Goal: Communication & Community: Ask a question

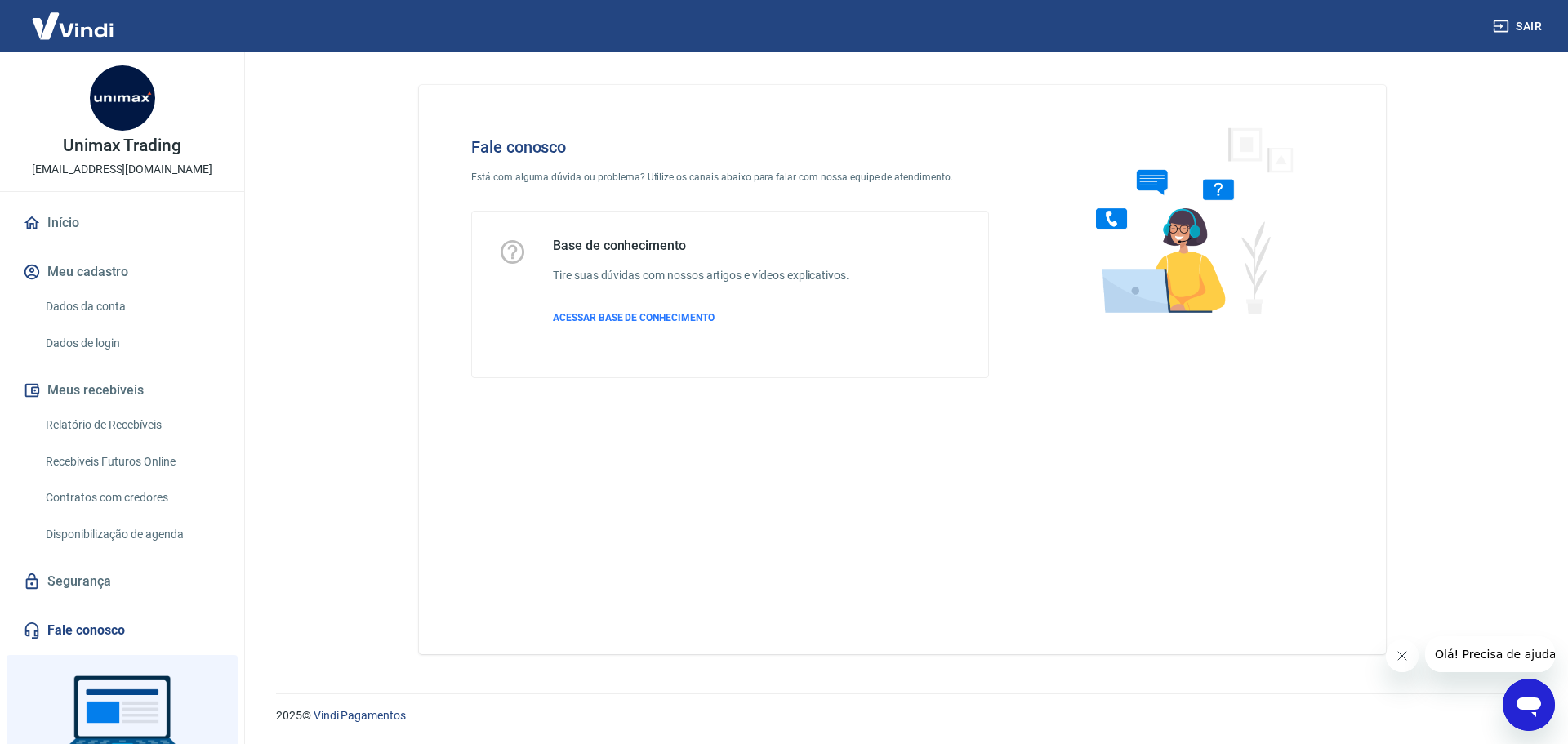
click at [1538, 710] on icon "Abrir janela de mensagens" at bounding box center [1529, 704] width 29 height 29
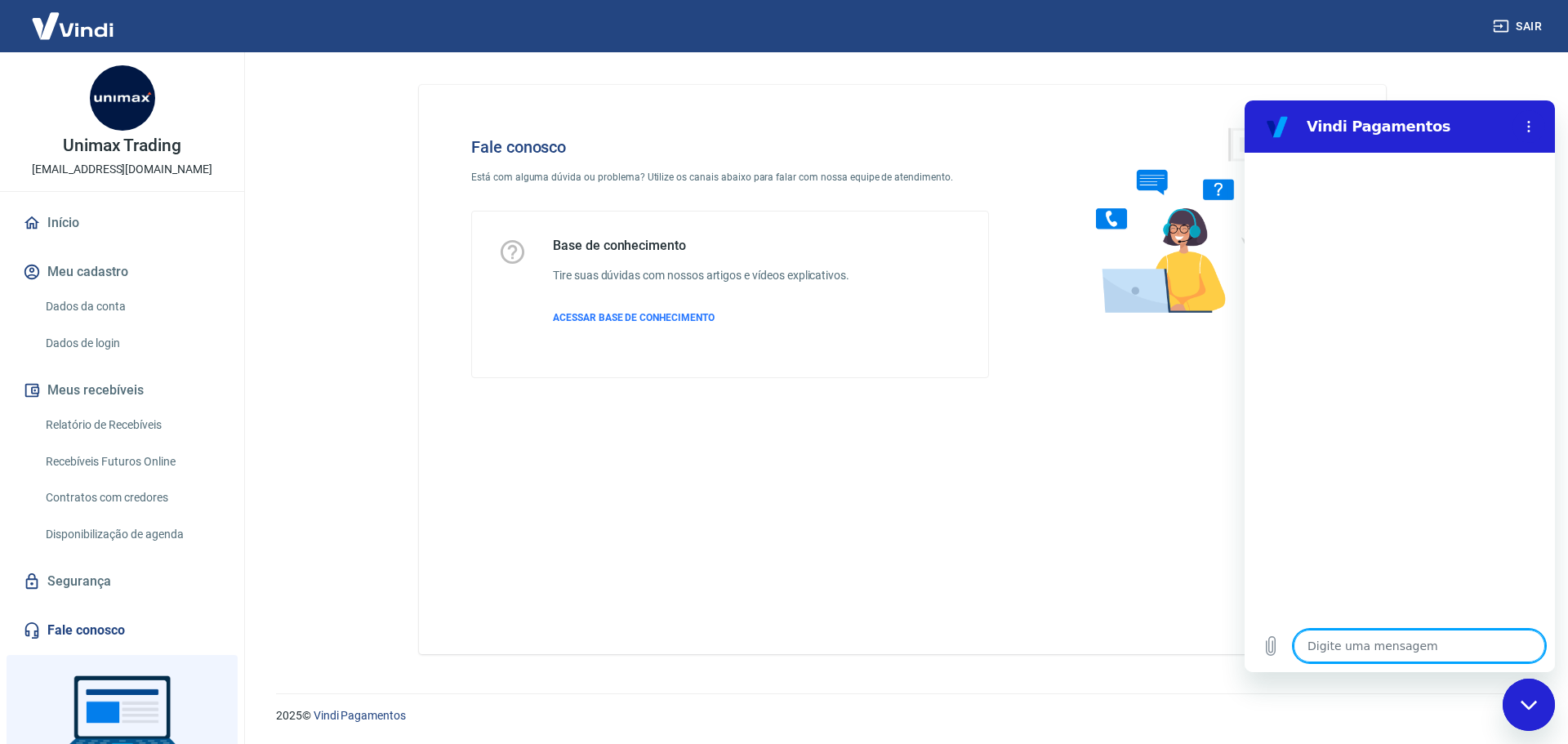
type textarea "x"
click at [1418, 633] on textarea at bounding box center [1419, 646] width 252 height 33
type textarea "F"
type textarea "x"
type textarea "Fa"
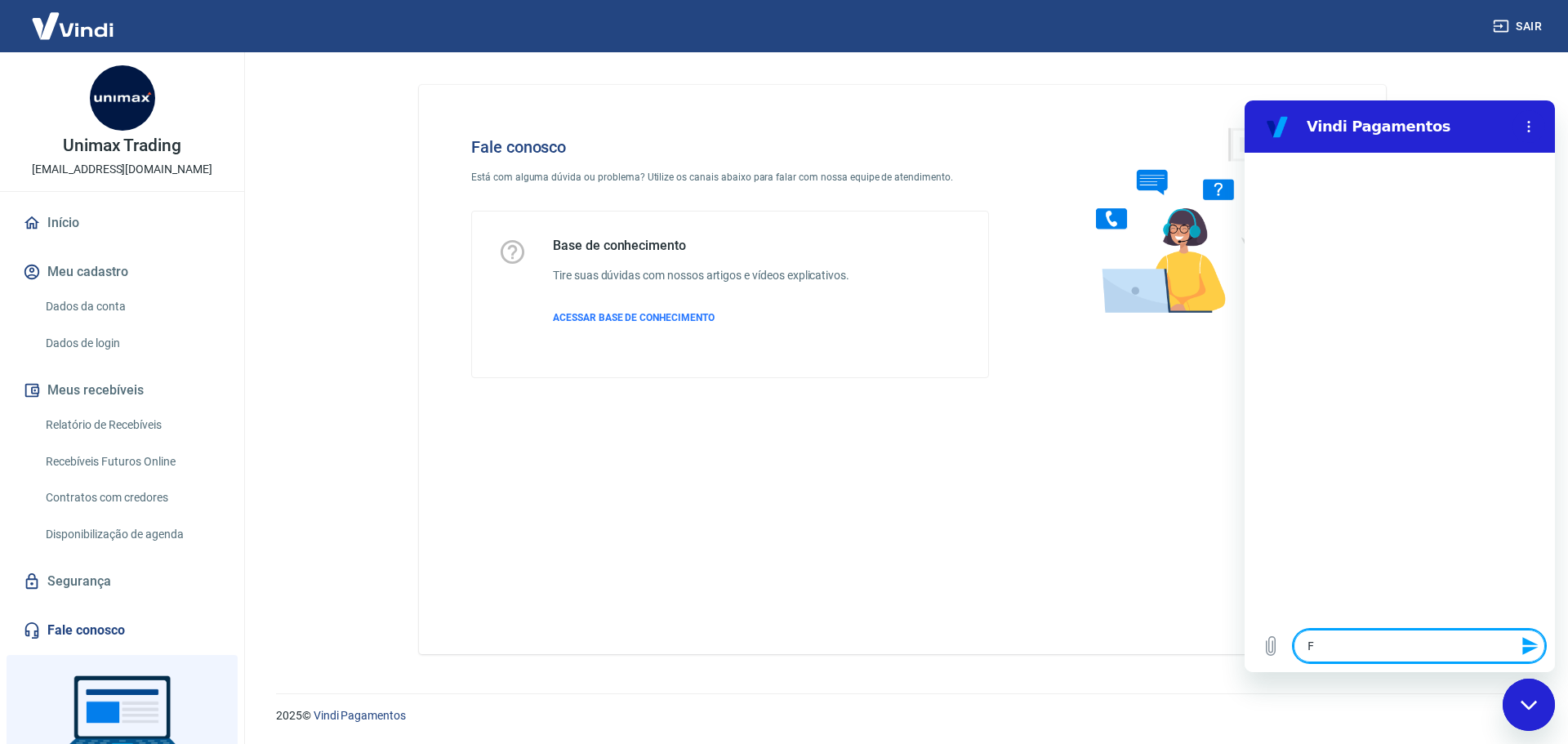
type textarea "x"
type textarea "Fal"
type textarea "x"
type textarea "Fala"
type textarea "x"
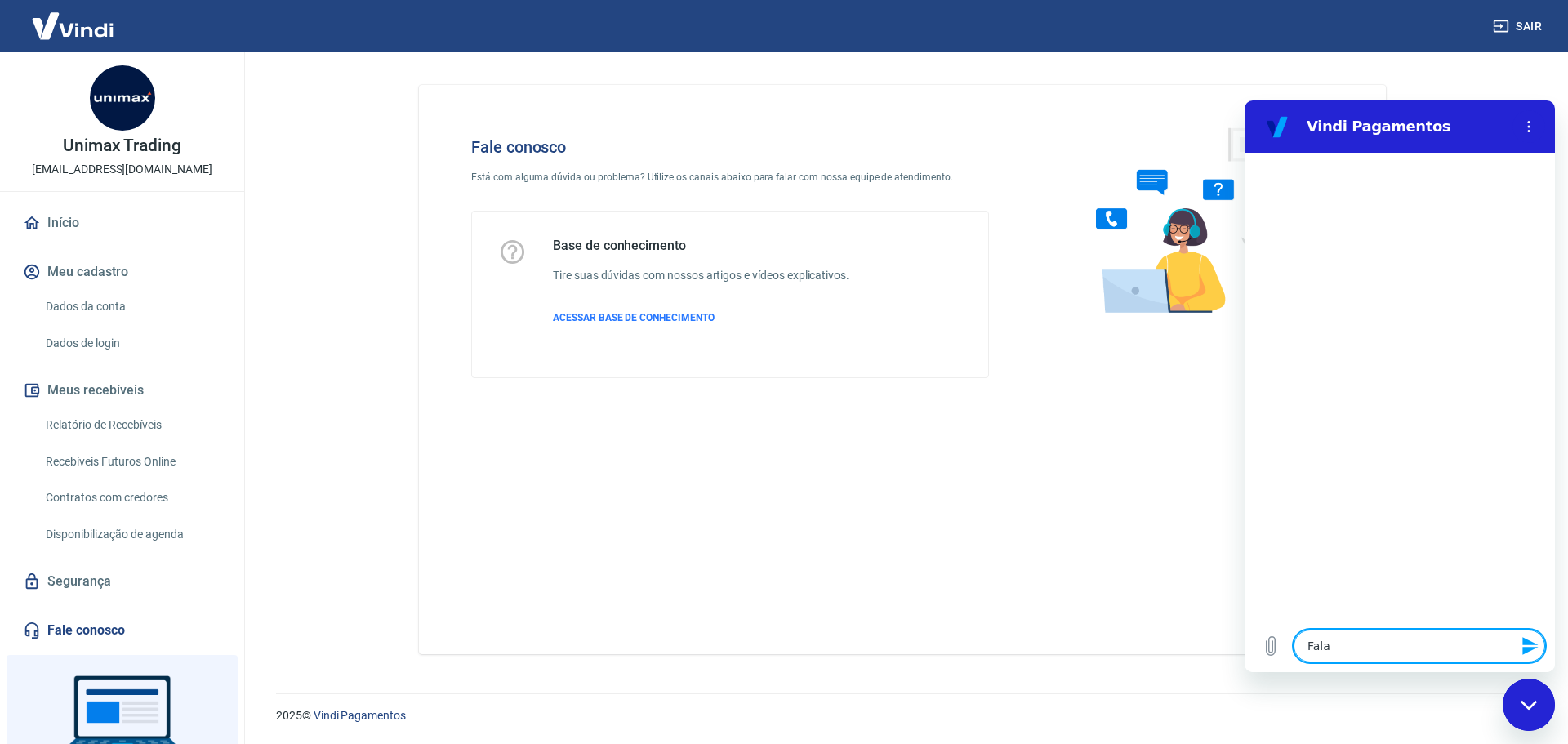
type textarea "Falar"
type textarea "x"
type textarea "Falar"
type textarea "x"
type textarea "Falar c"
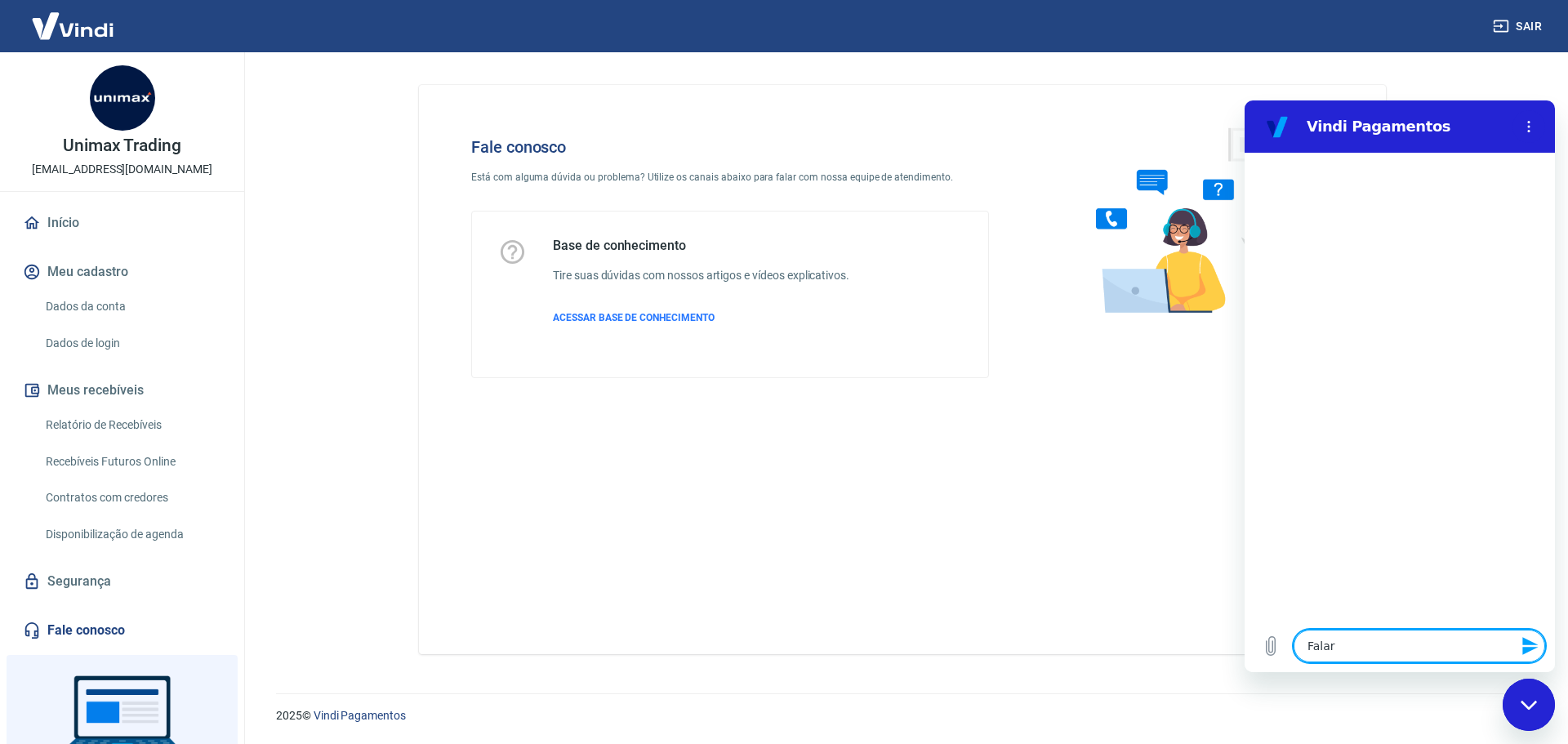
type textarea "x"
type textarea "Falar co"
type textarea "x"
type textarea "Falar com"
type textarea "x"
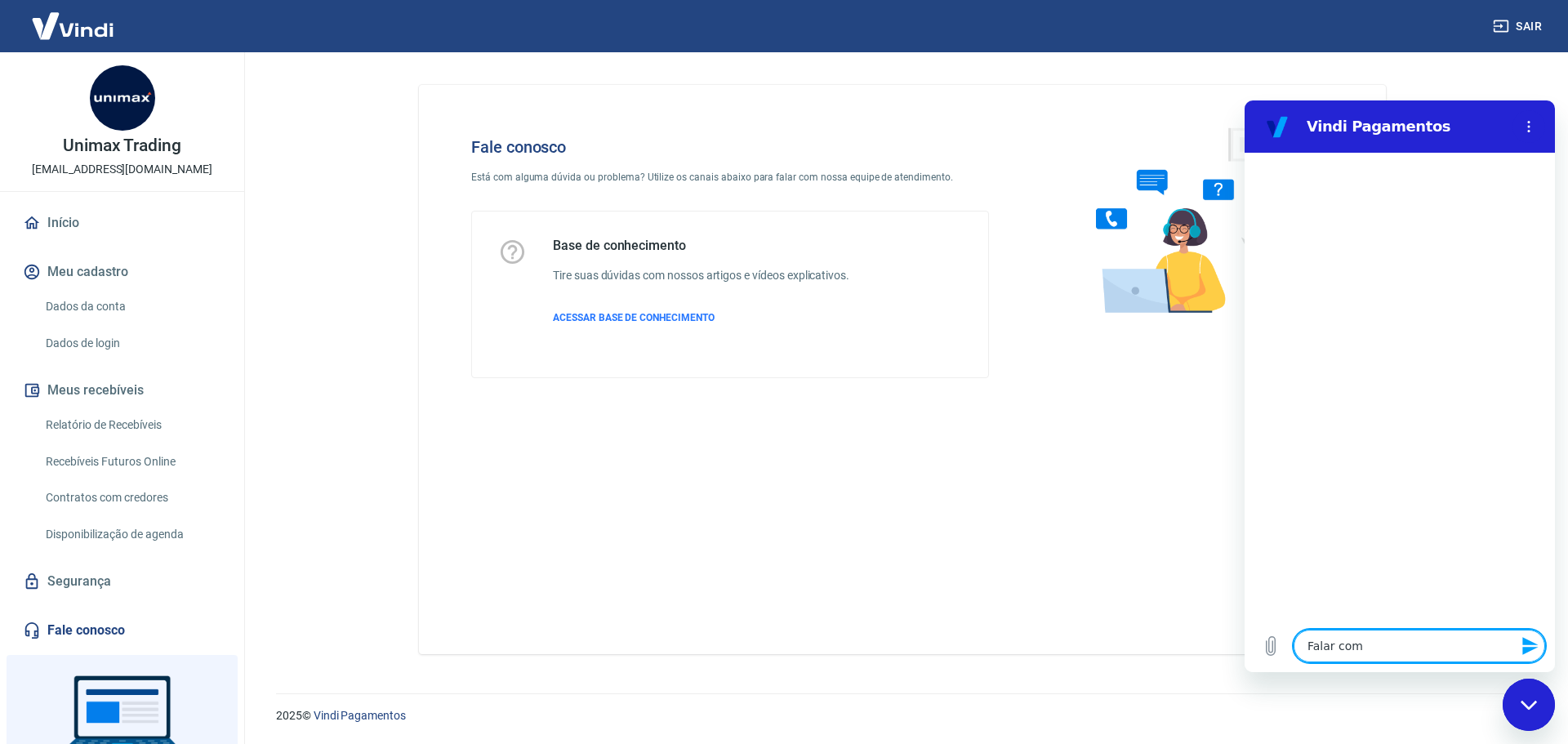
type textarea "Falar com"
type textarea "x"
type textarea "Falar com u"
type textarea "x"
type textarea "Falar com um"
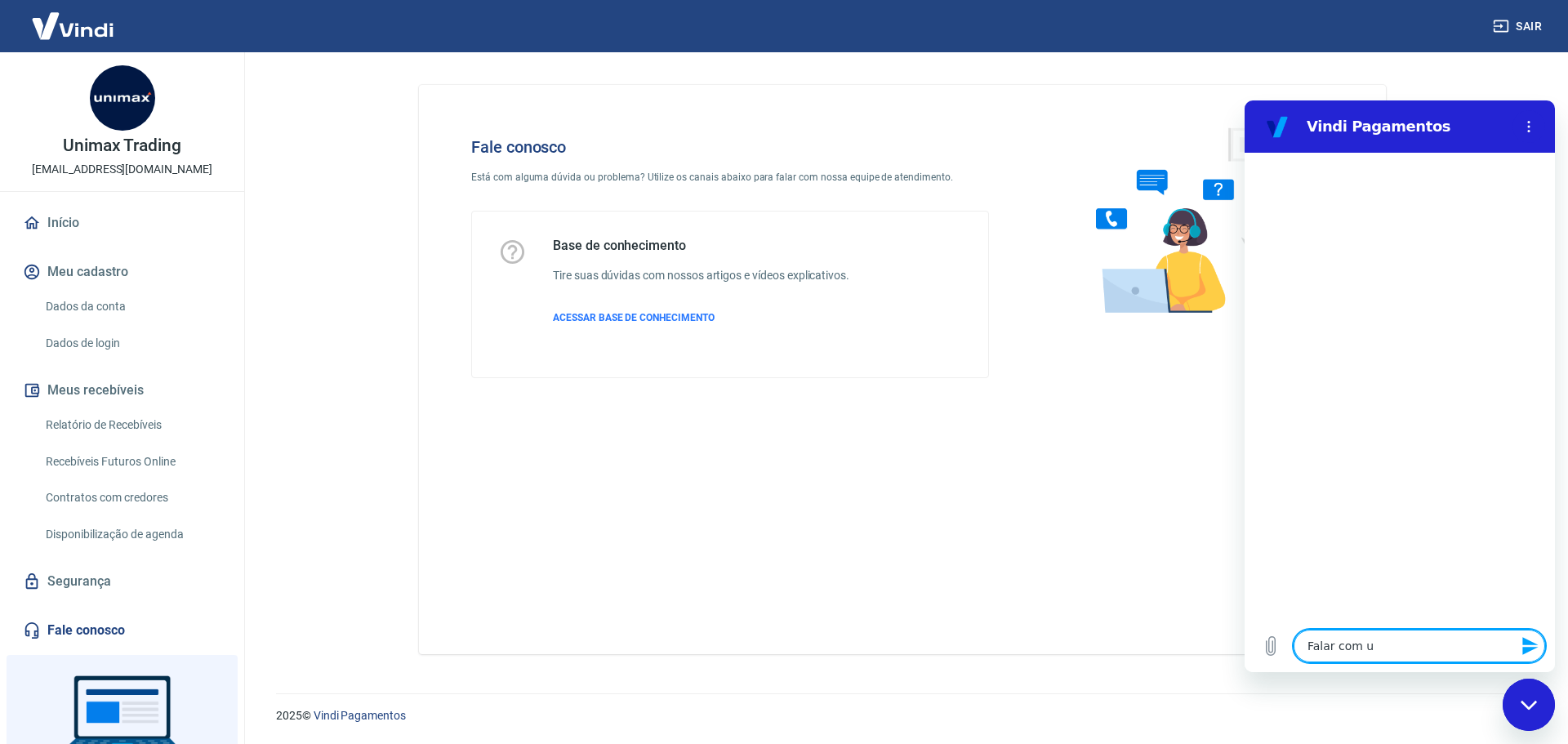
type textarea "x"
type textarea "Falar com um"
type textarea "x"
type textarea "Falar com um a"
type textarea "x"
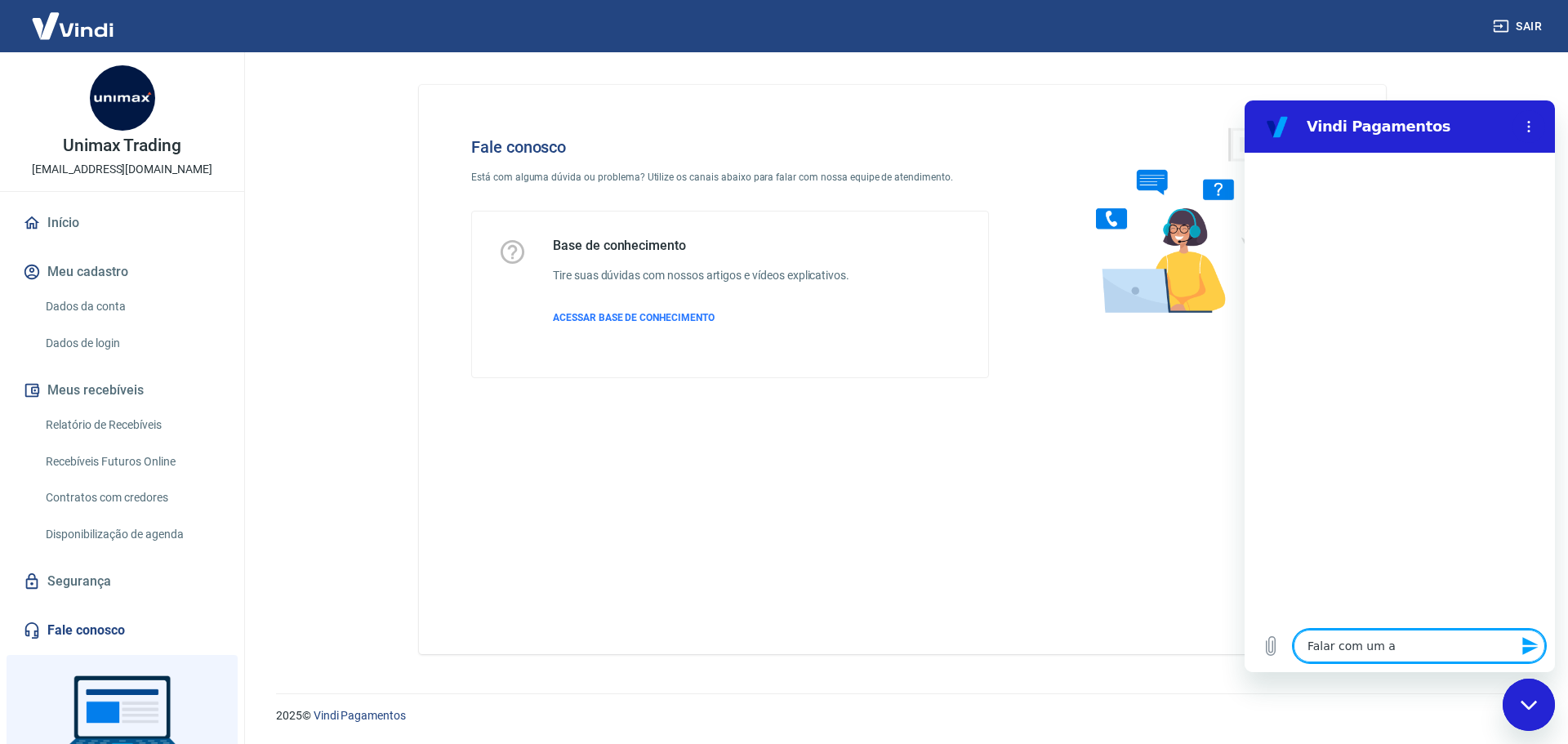
type textarea "Falar com um at"
type textarea "x"
type textarea "Falar com um ate"
type textarea "x"
type textarea "Falar com um [GEOGRAPHIC_DATA]"
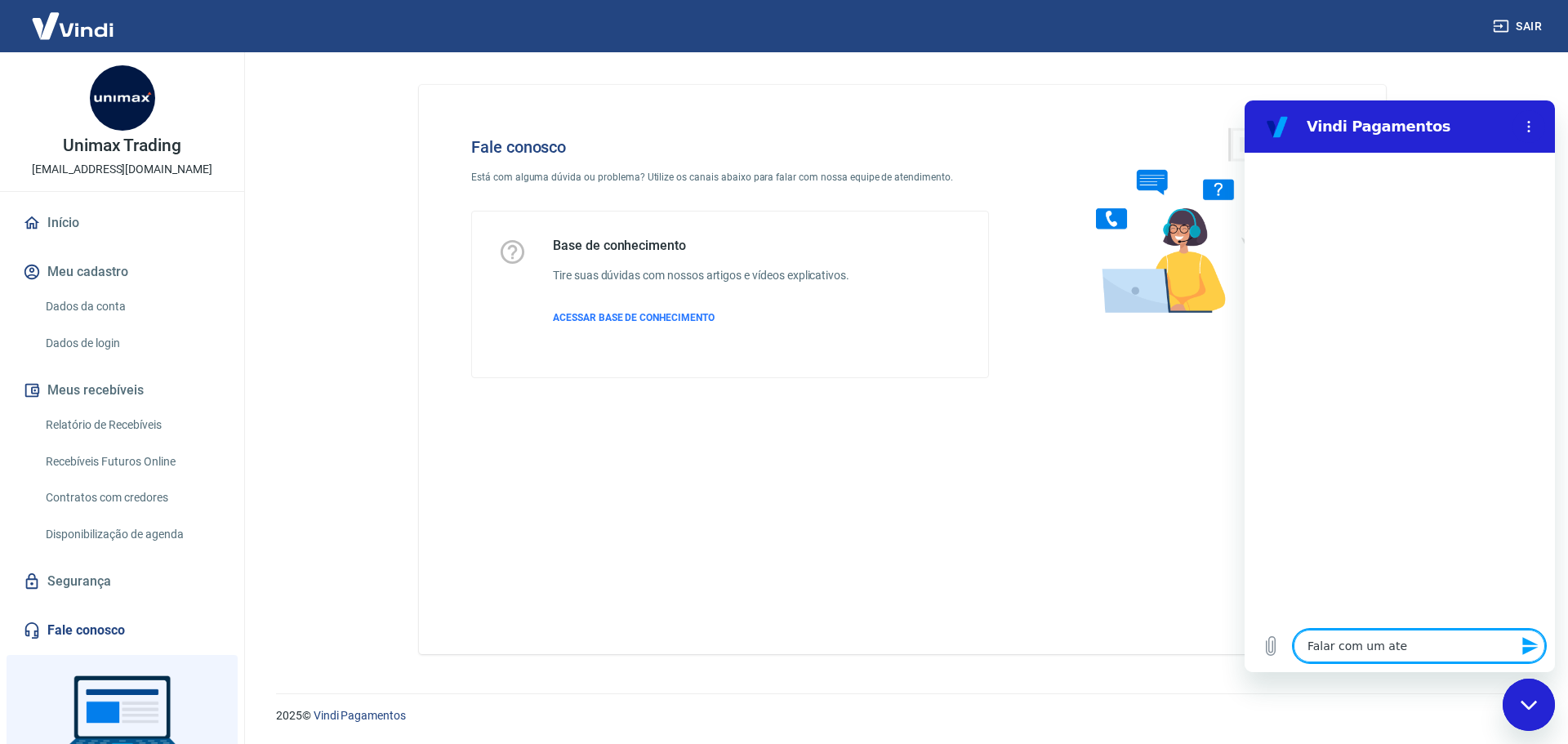
type textarea "x"
type textarea "Falar com um atend"
type textarea "x"
type textarea "Falar com um atende"
type textarea "x"
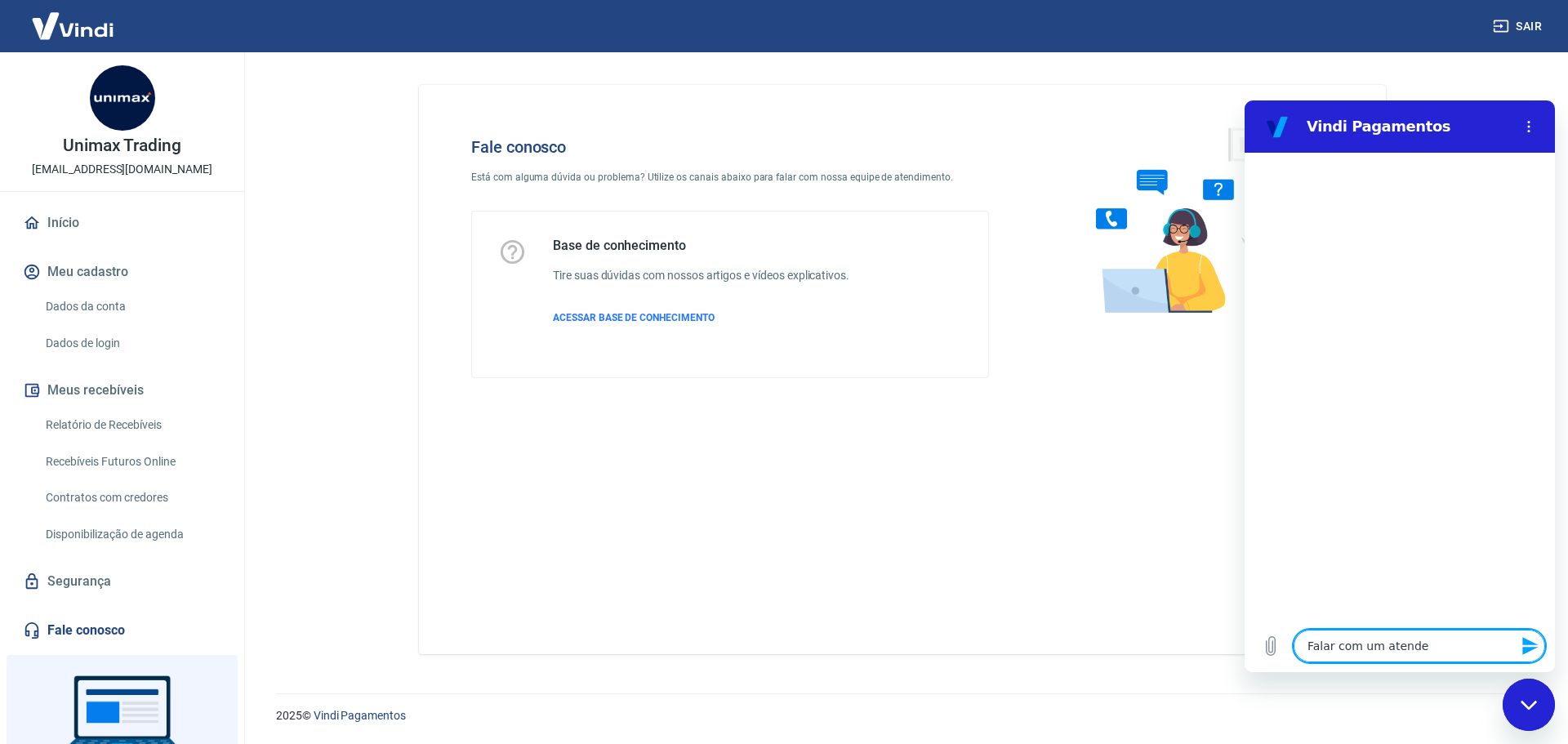
type textarea "Falar com um atenden"
type textarea "x"
type textarea "Falar com um atendent"
type textarea "x"
type textarea "Falar com um atendente"
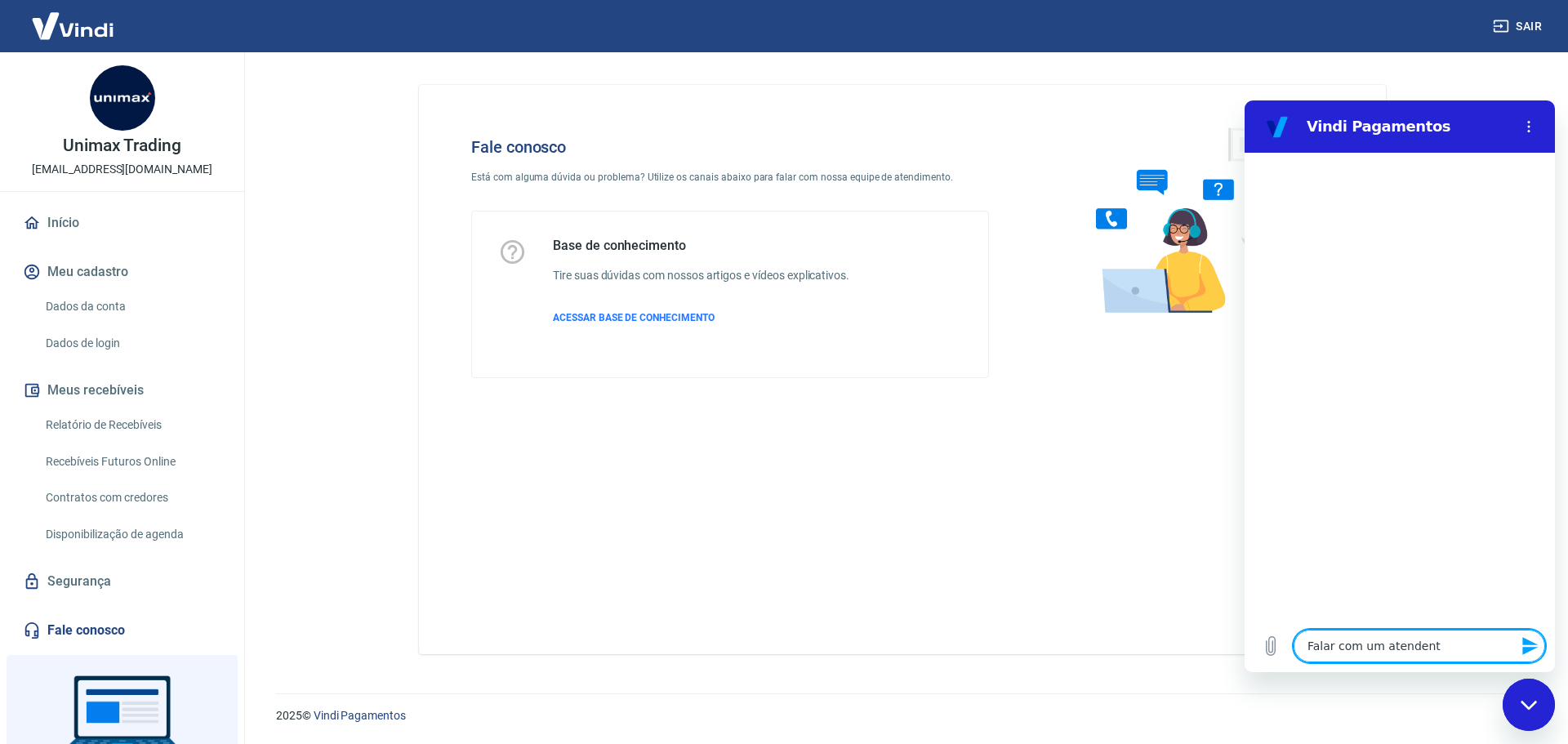
type textarea "x"
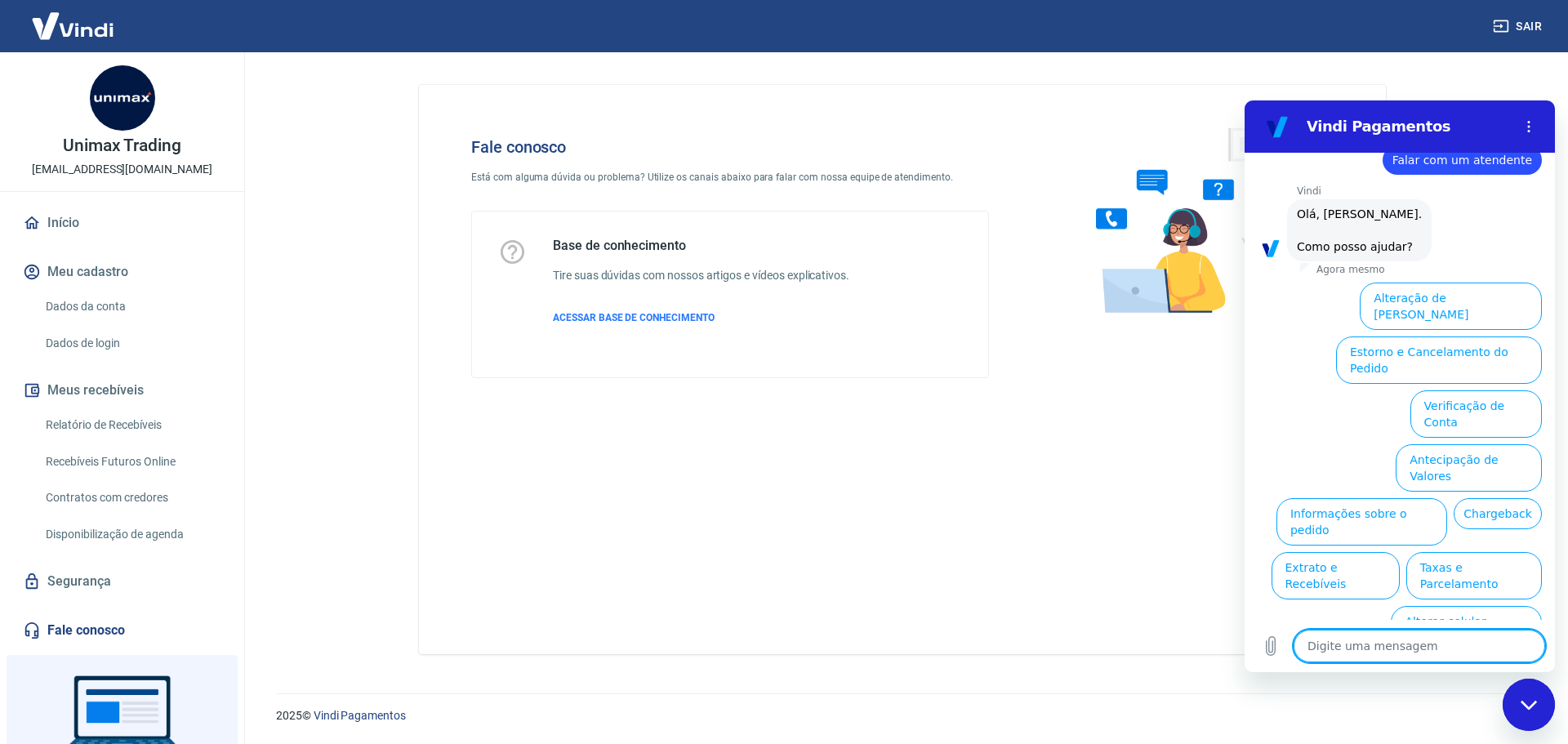
scroll to position [38, 0]
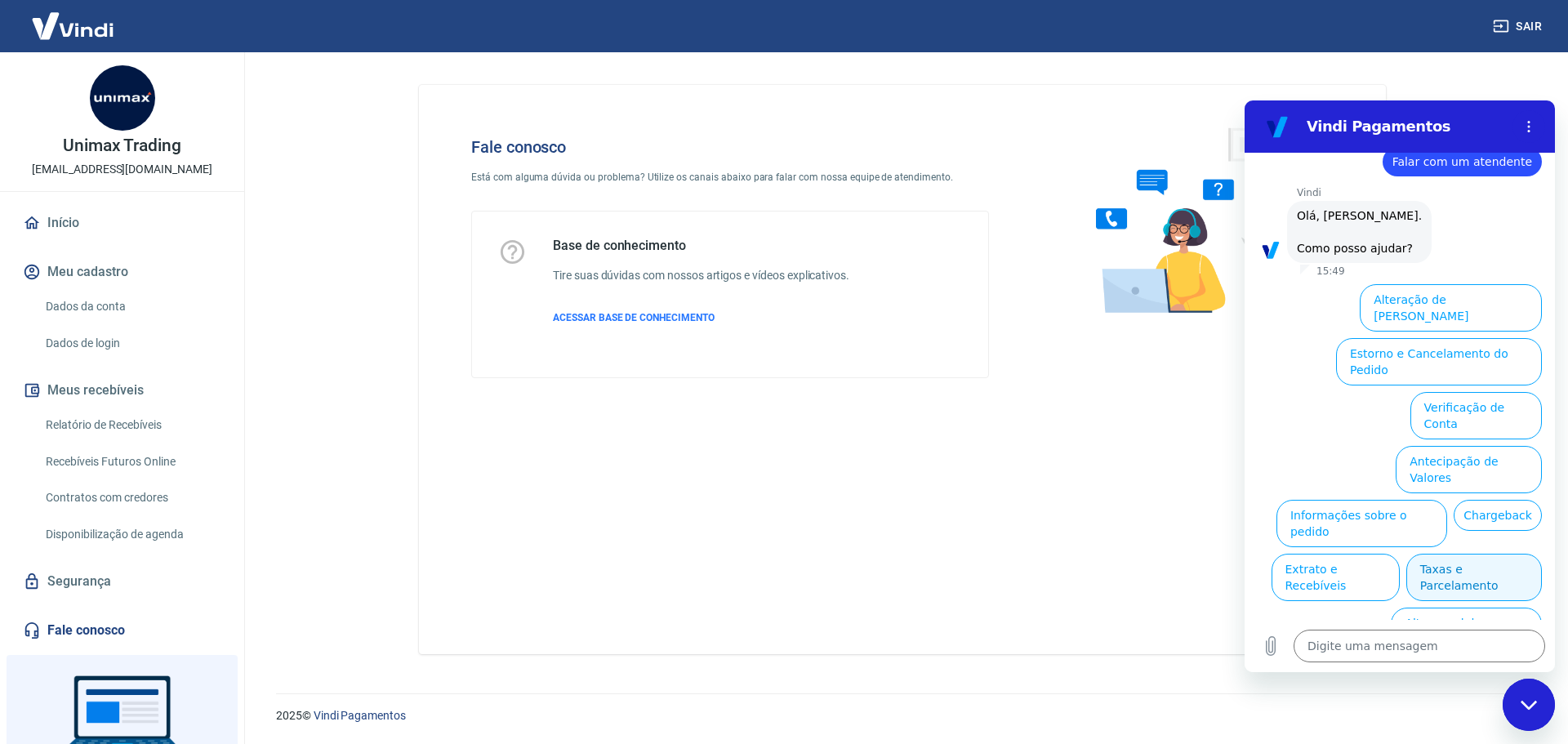
click at [1505, 553] on button "Taxas e Parcelamento" at bounding box center [1473, 577] width 135 height 47
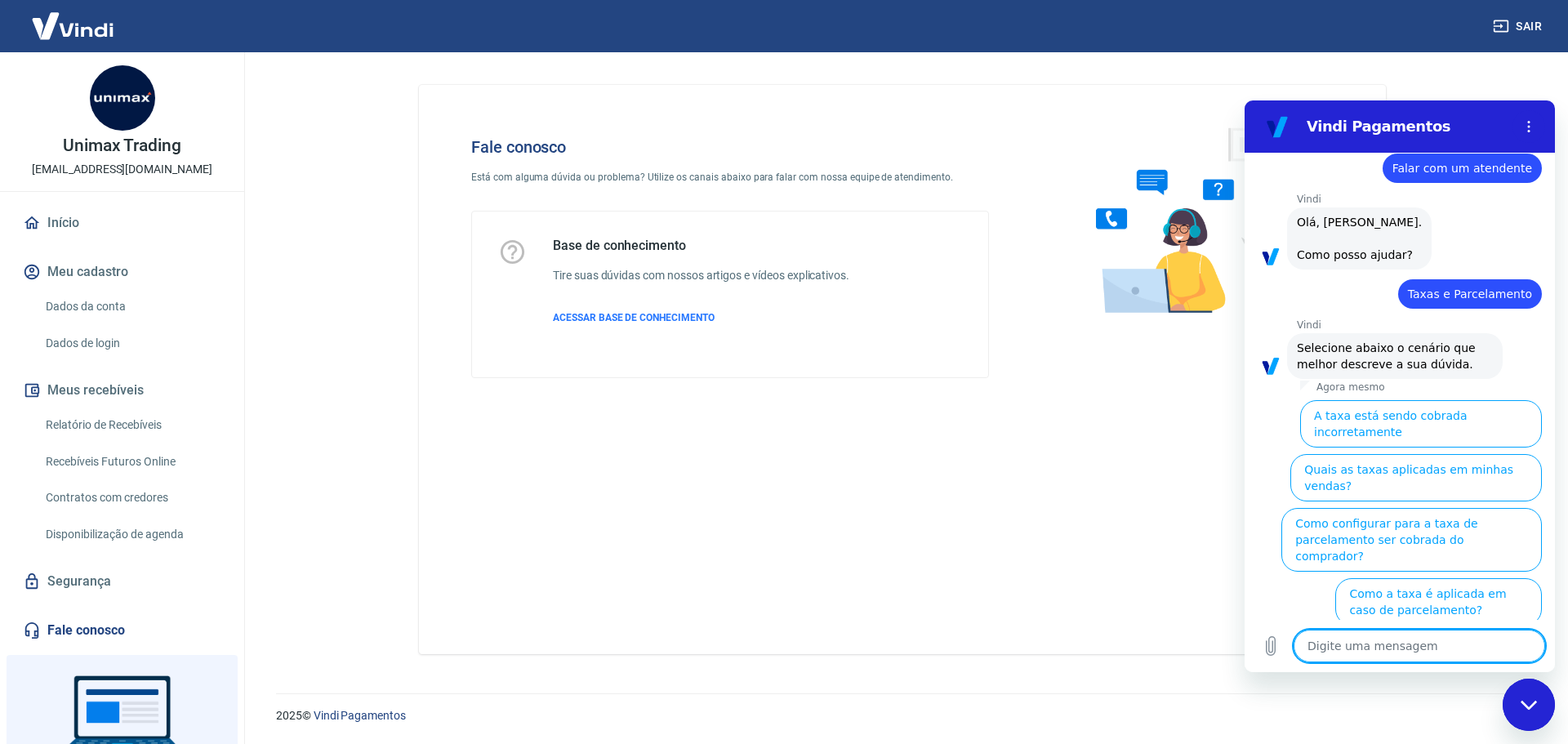
scroll to position [30, 0]
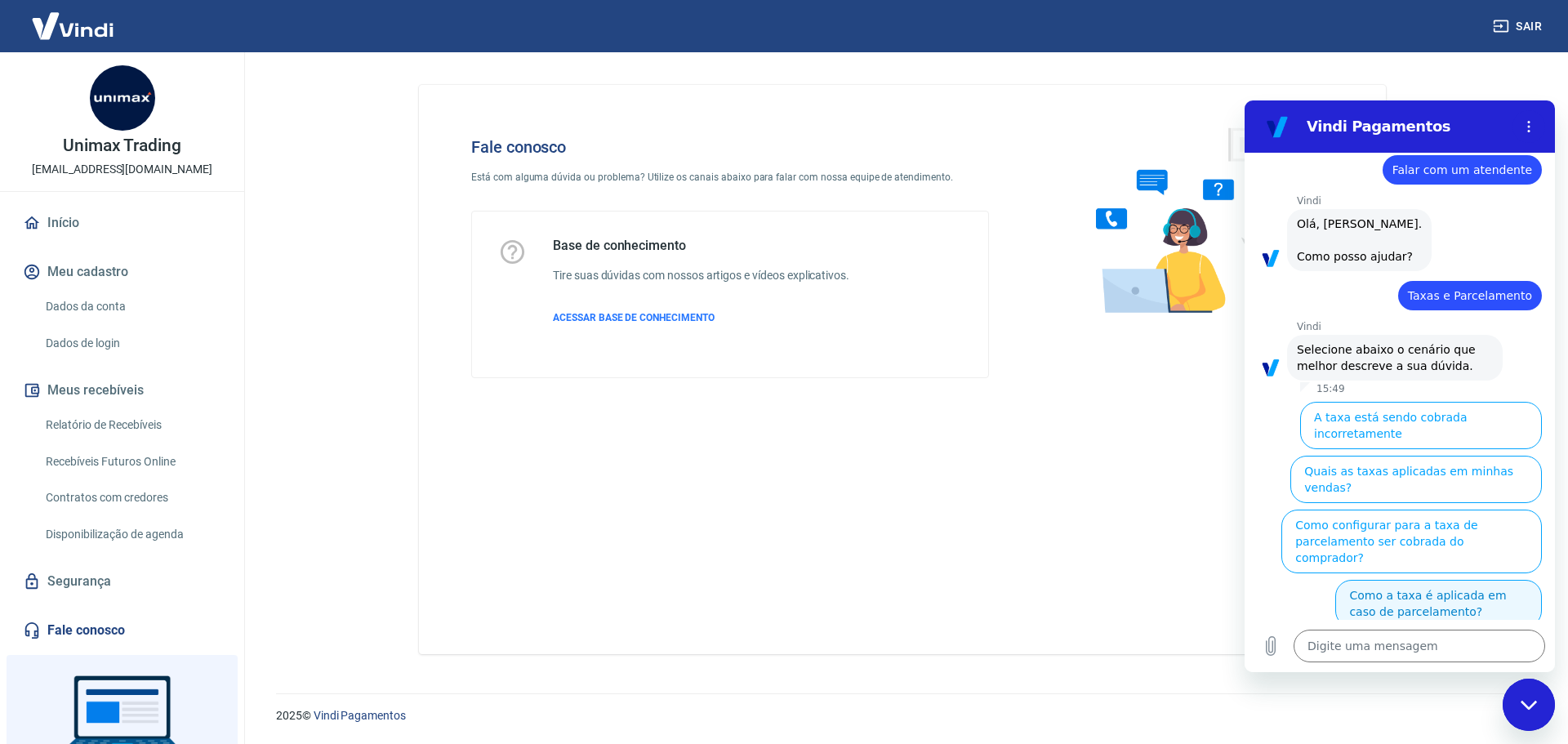
click at [1461, 580] on button "Como a taxa é aplicada em caso de parcelamento?" at bounding box center [1438, 603] width 206 height 47
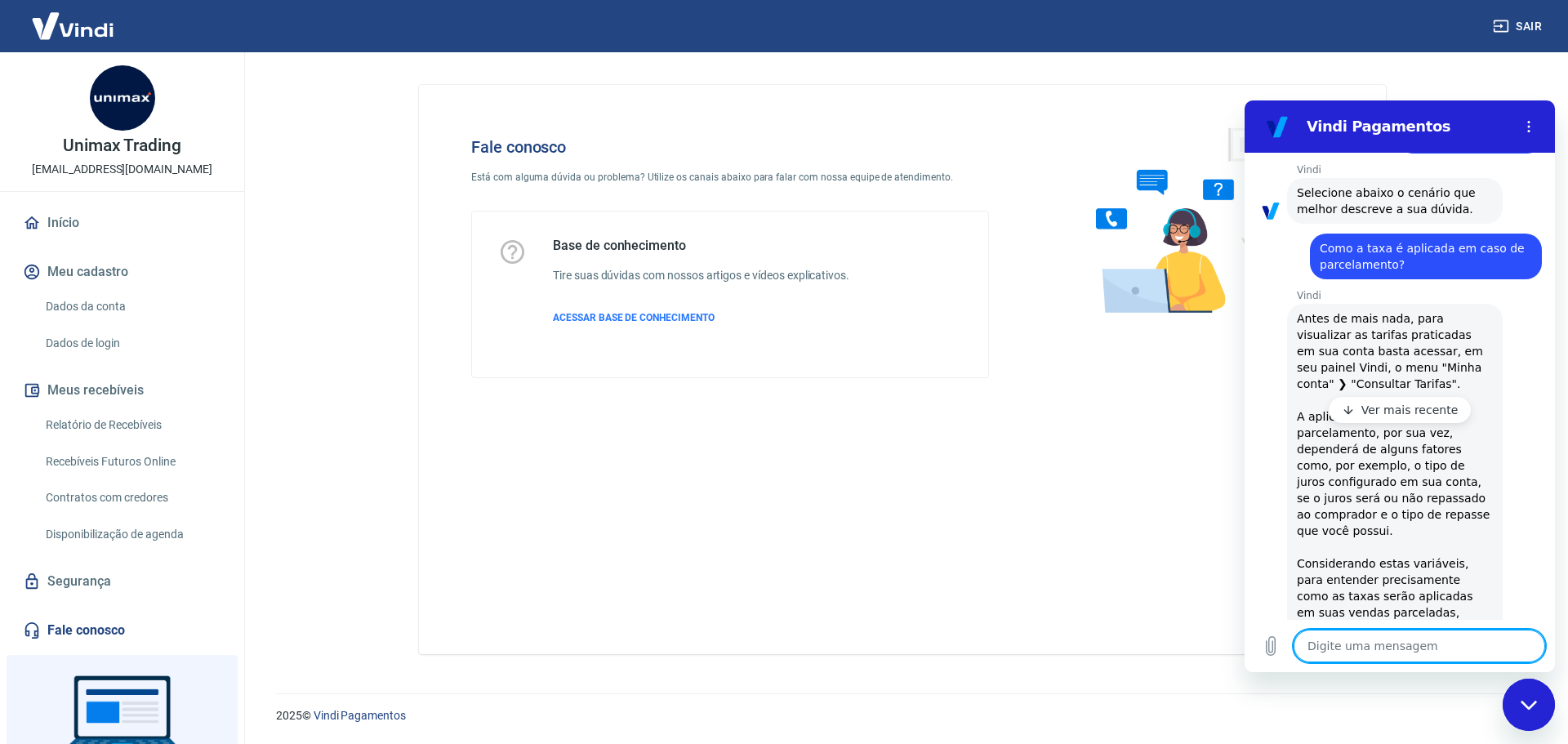
scroll to position [181, 0]
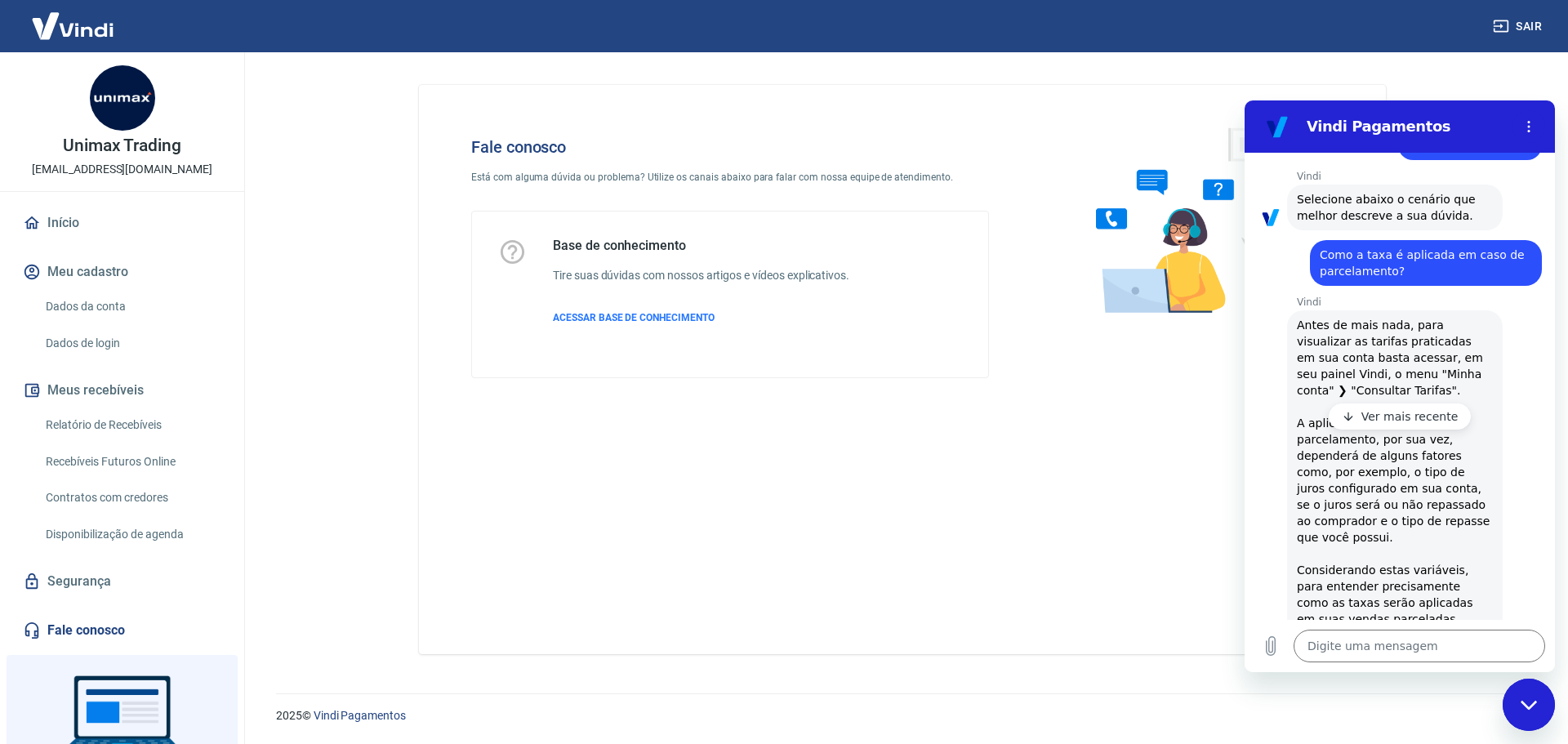
click at [1407, 471] on span "Antes de mais nada, para visualizar as tarifas praticadas em sua conta basta ac…" at bounding box center [1395, 667] width 197 height 699
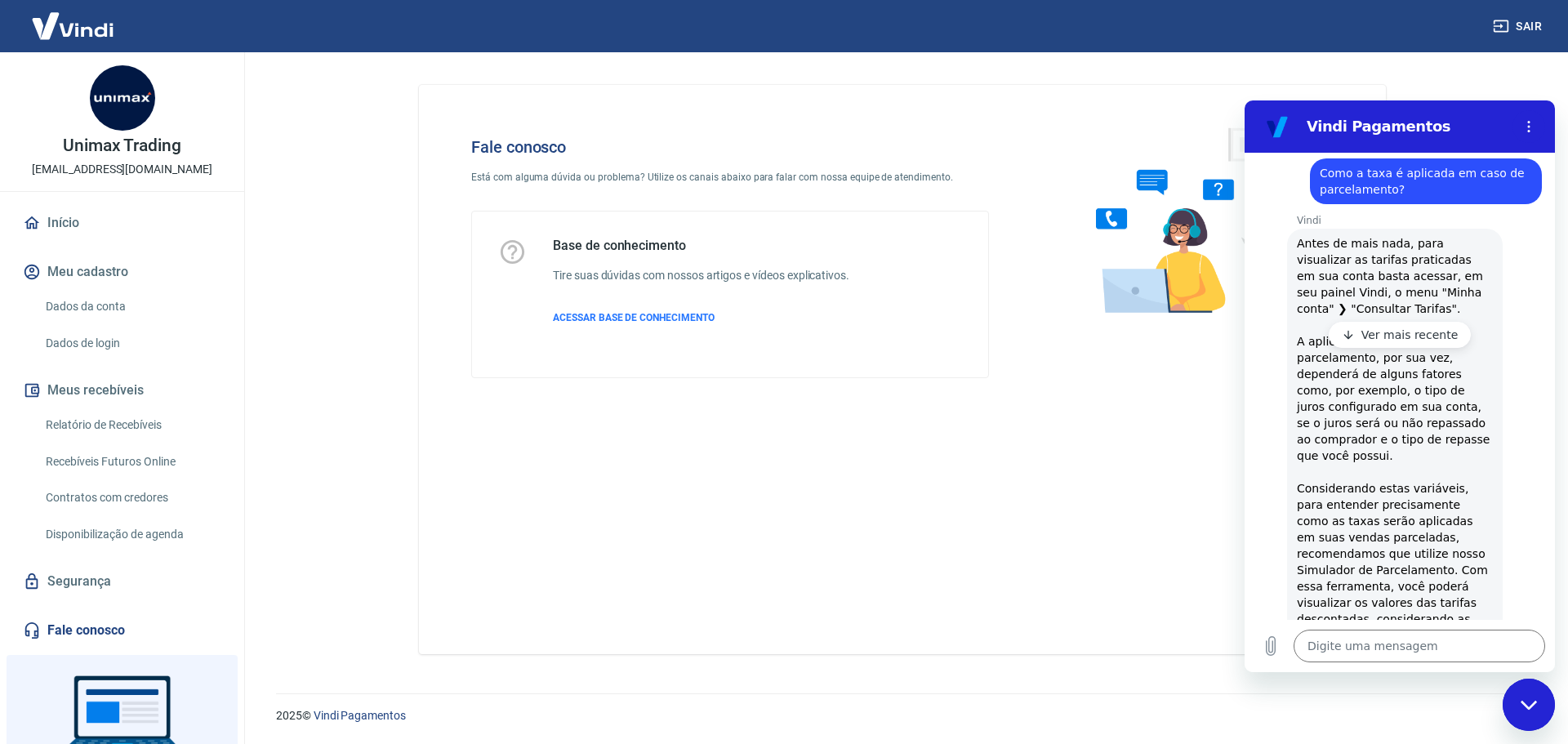
click at [1382, 332] on p "Ver mais recente" at bounding box center [1410, 334] width 97 height 16
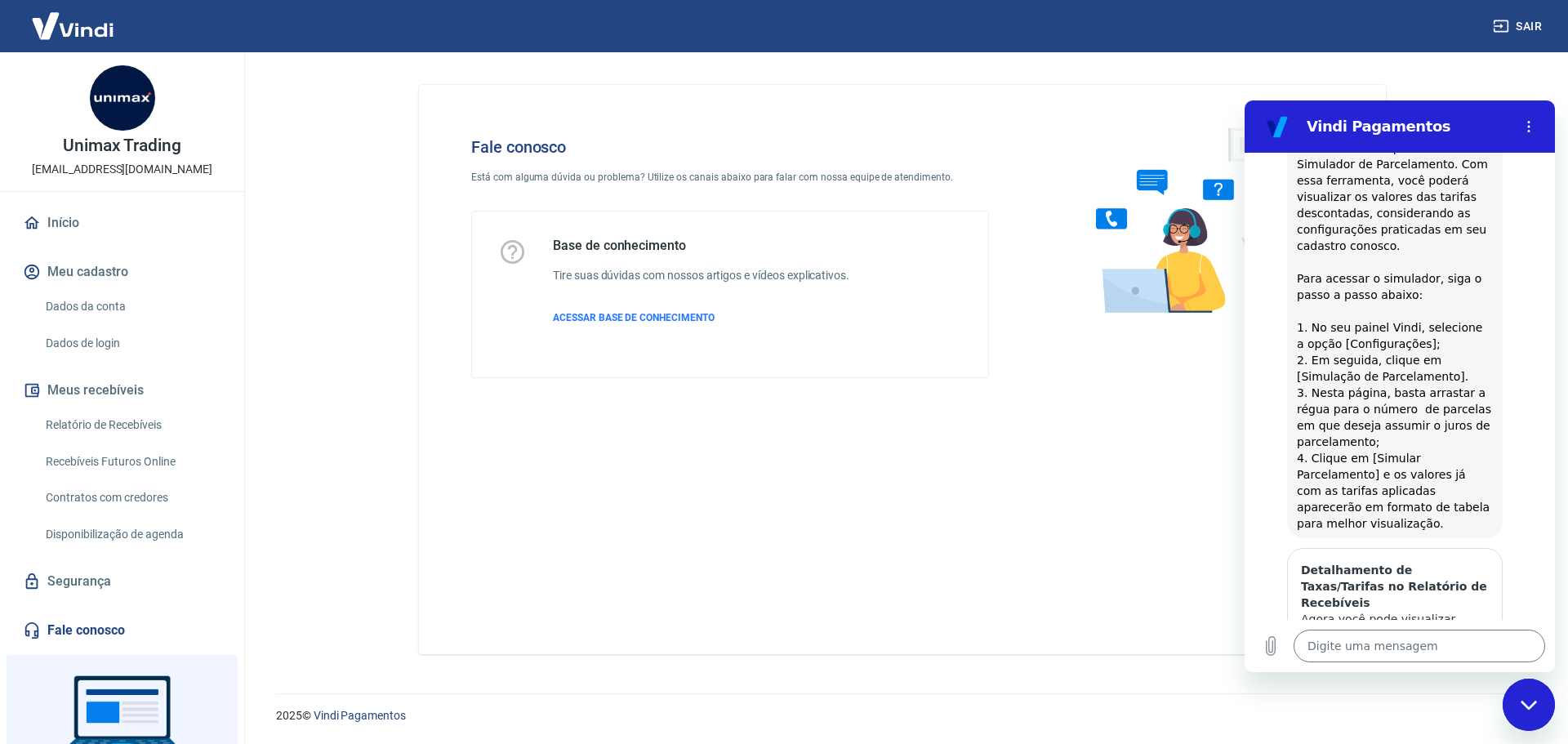
scroll to position [767, 0]
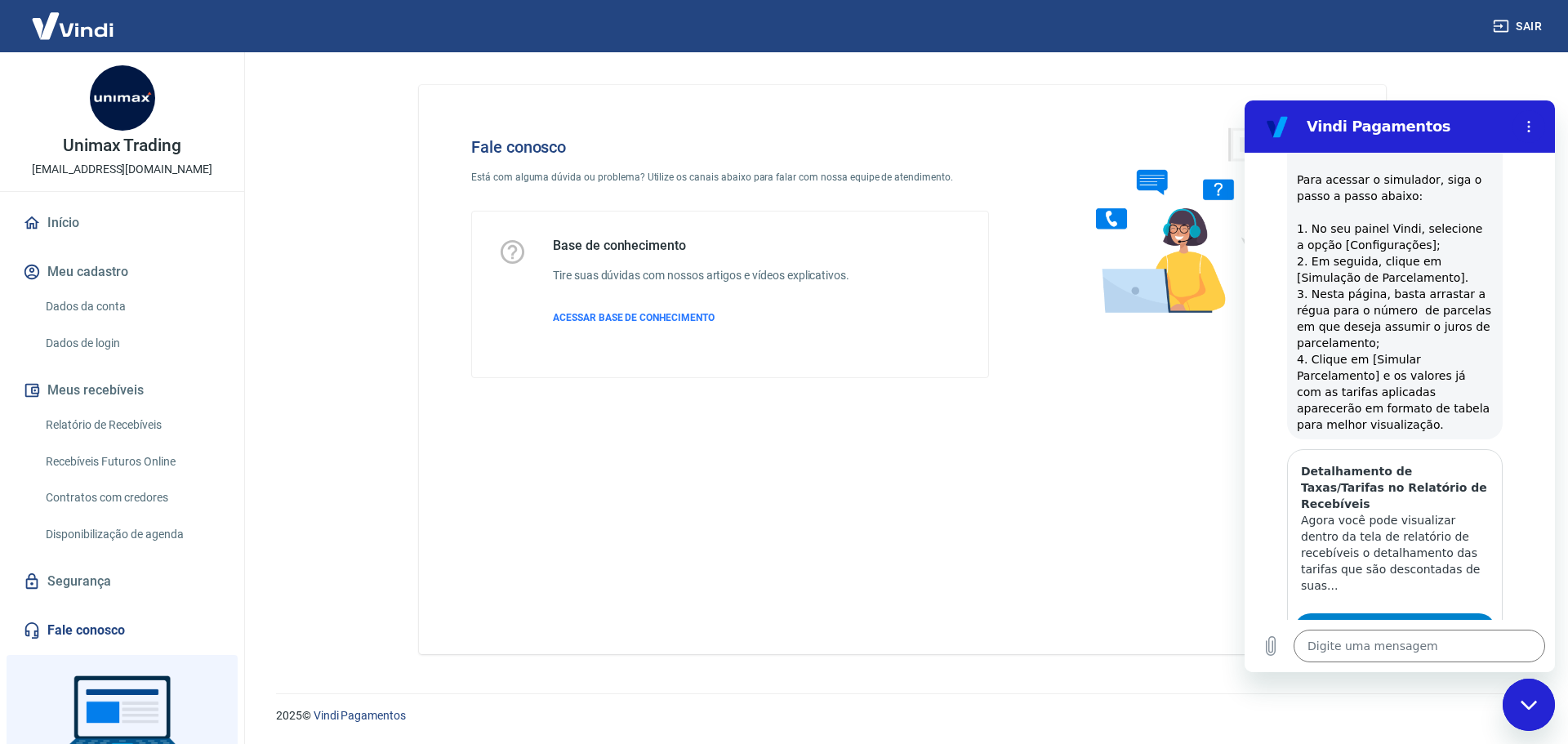
click at [1403, 620] on span "Exibir artigo" at bounding box center [1394, 630] width 69 height 20
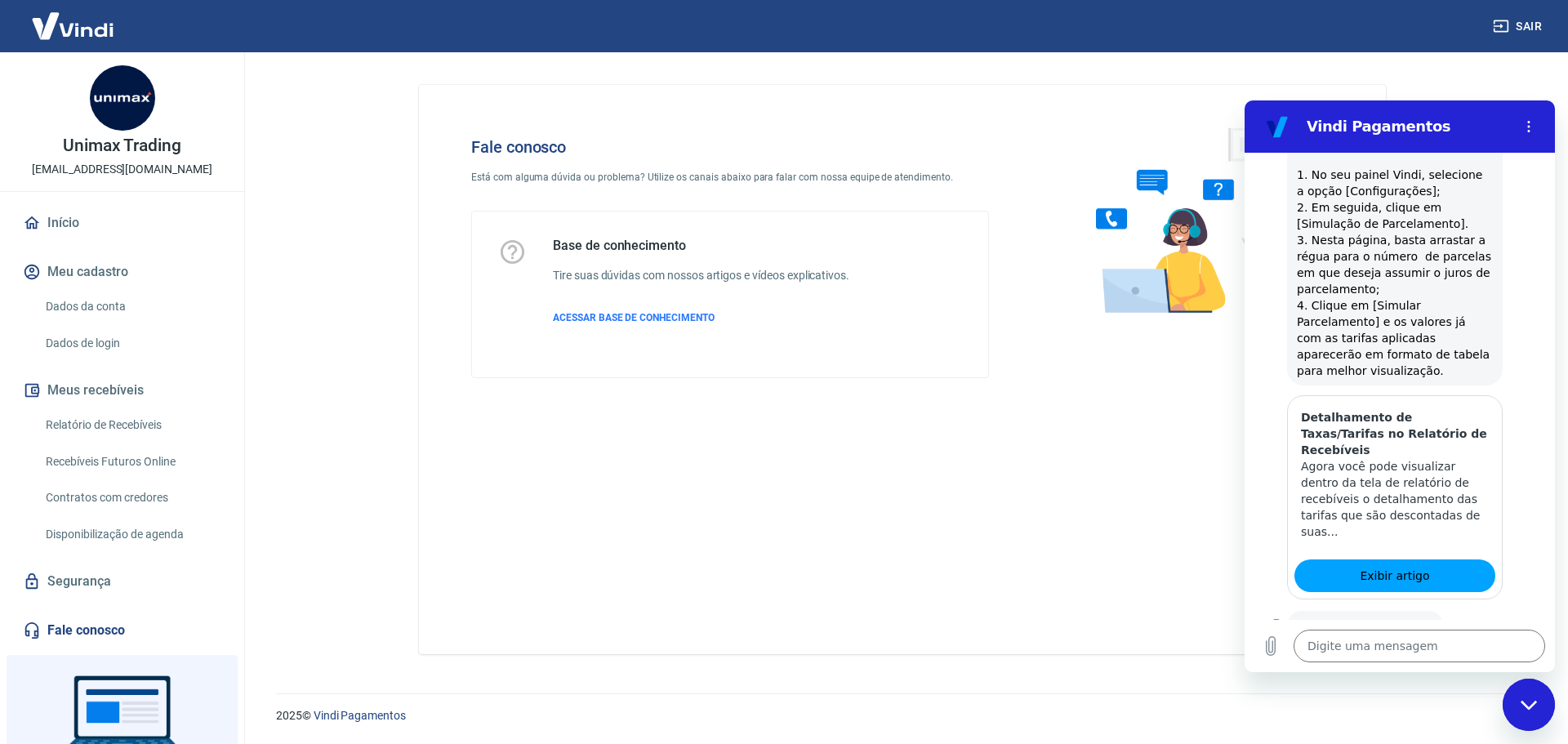
scroll to position [848, 0]
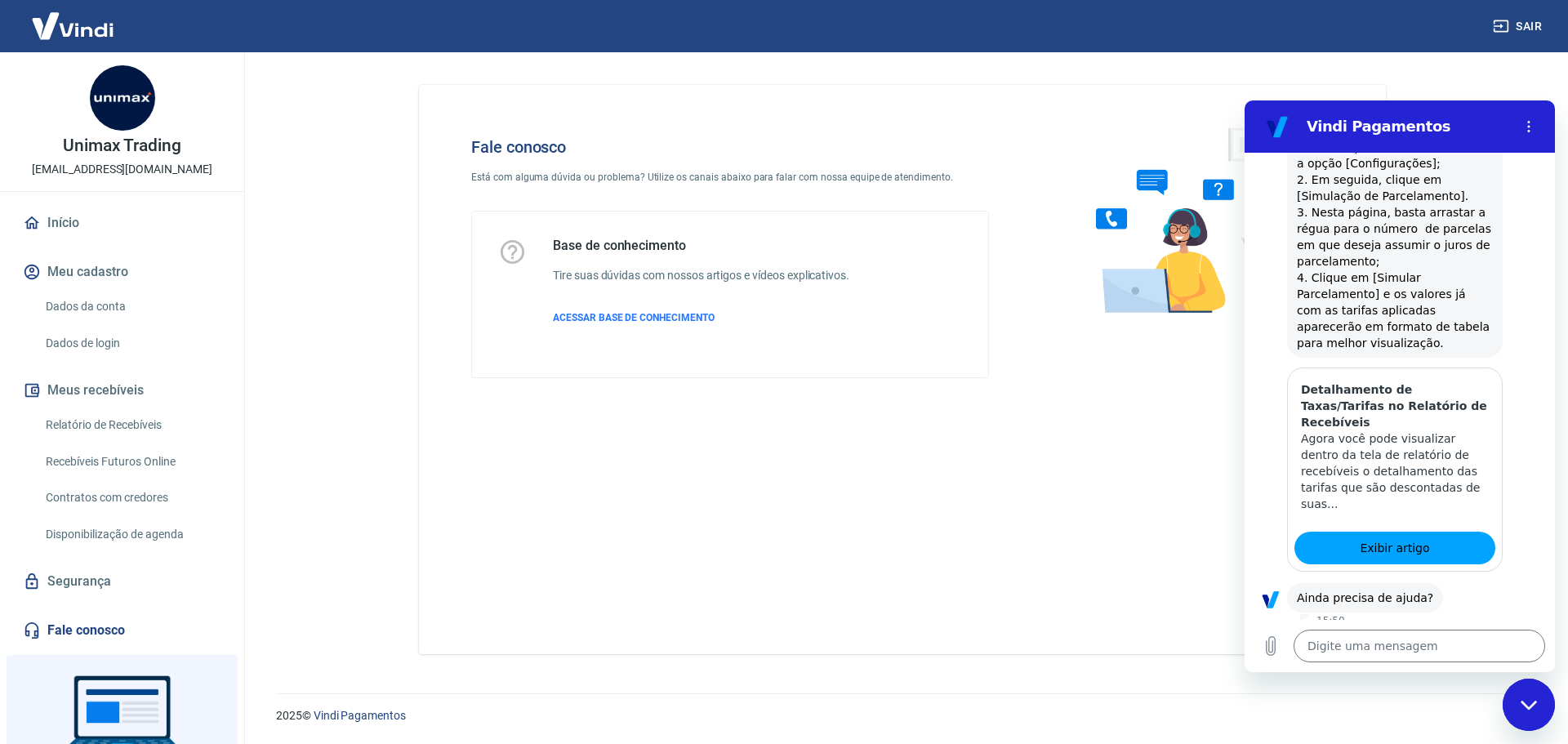
click at [1452, 633] on button "Sim" at bounding box center [1463, 649] width 47 height 31
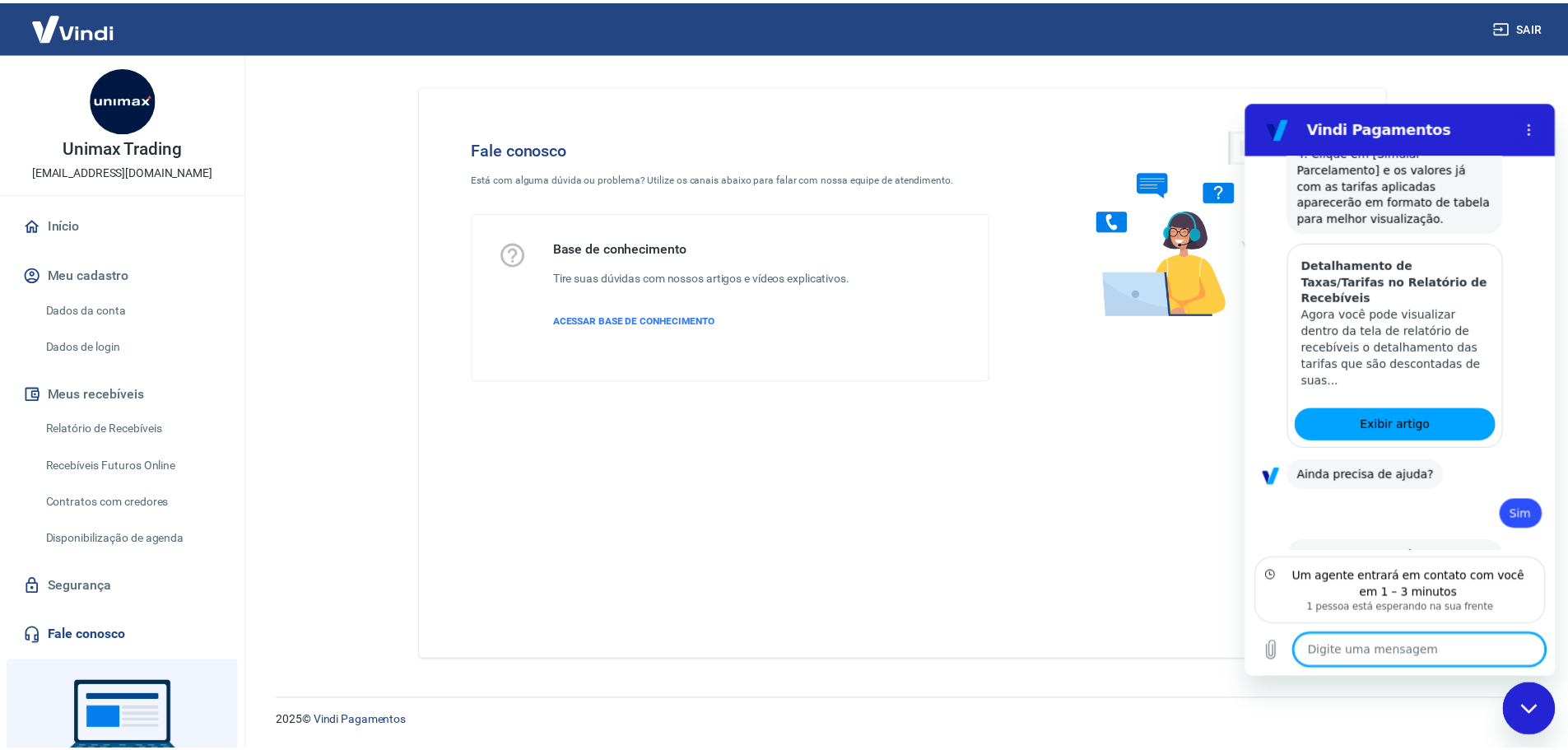
scroll to position [988, 0]
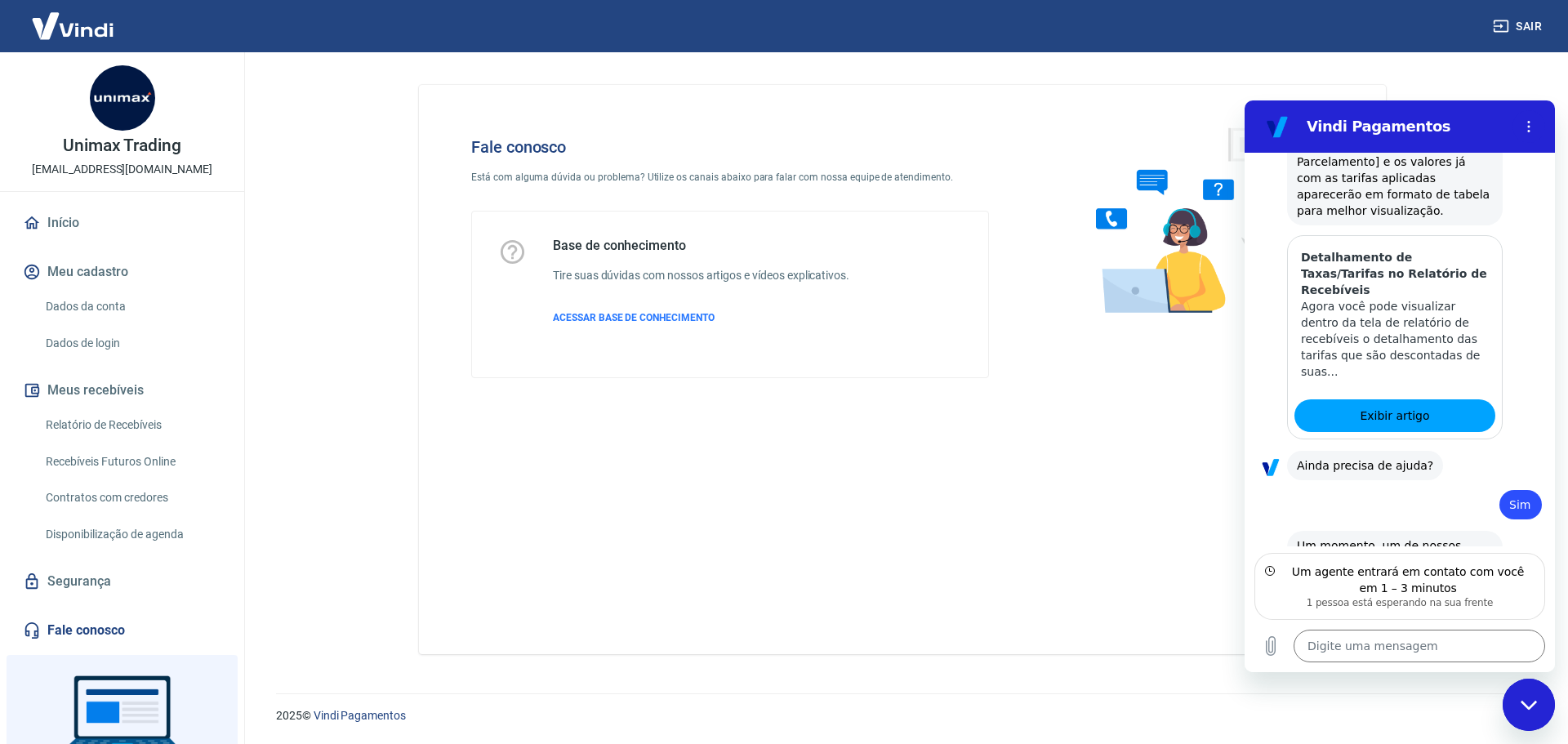
click at [151, 392] on button "Meus recebíveis" at bounding box center [123, 391] width 205 height 36
click at [145, 424] on link "Relatório de Recebíveis" at bounding box center [132, 424] width 185 height 34
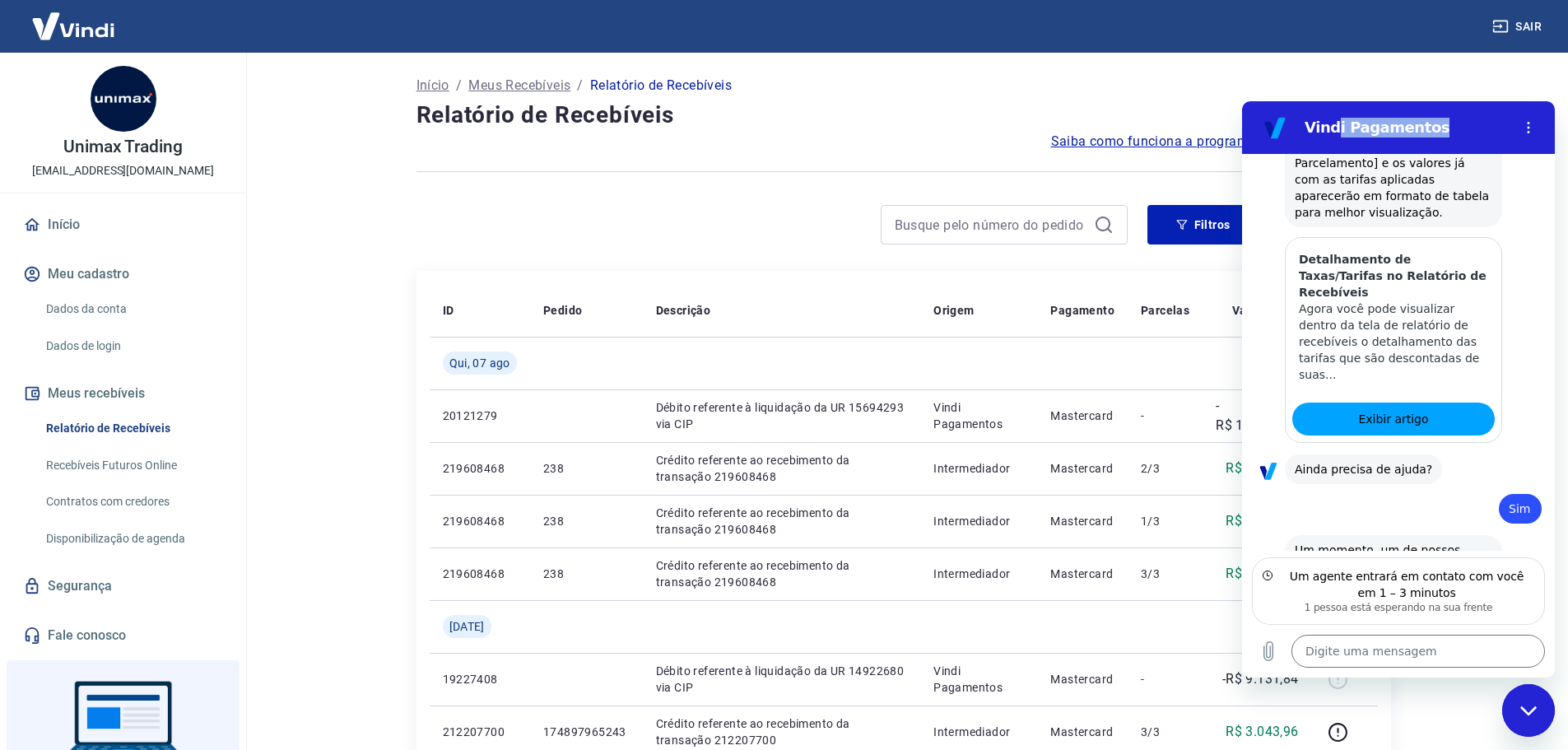
drag, startPoint x: 1450, startPoint y: 123, endPoint x: 1330, endPoint y: 138, distance: 120.9
click at [1330, 138] on div "Vindi Pagamentos" at bounding box center [1378, 127] width 254 height 33
click at [1521, 712] on icon "Fechar janela de mensagens" at bounding box center [1529, 711] width 17 height 11
type textarea "x"
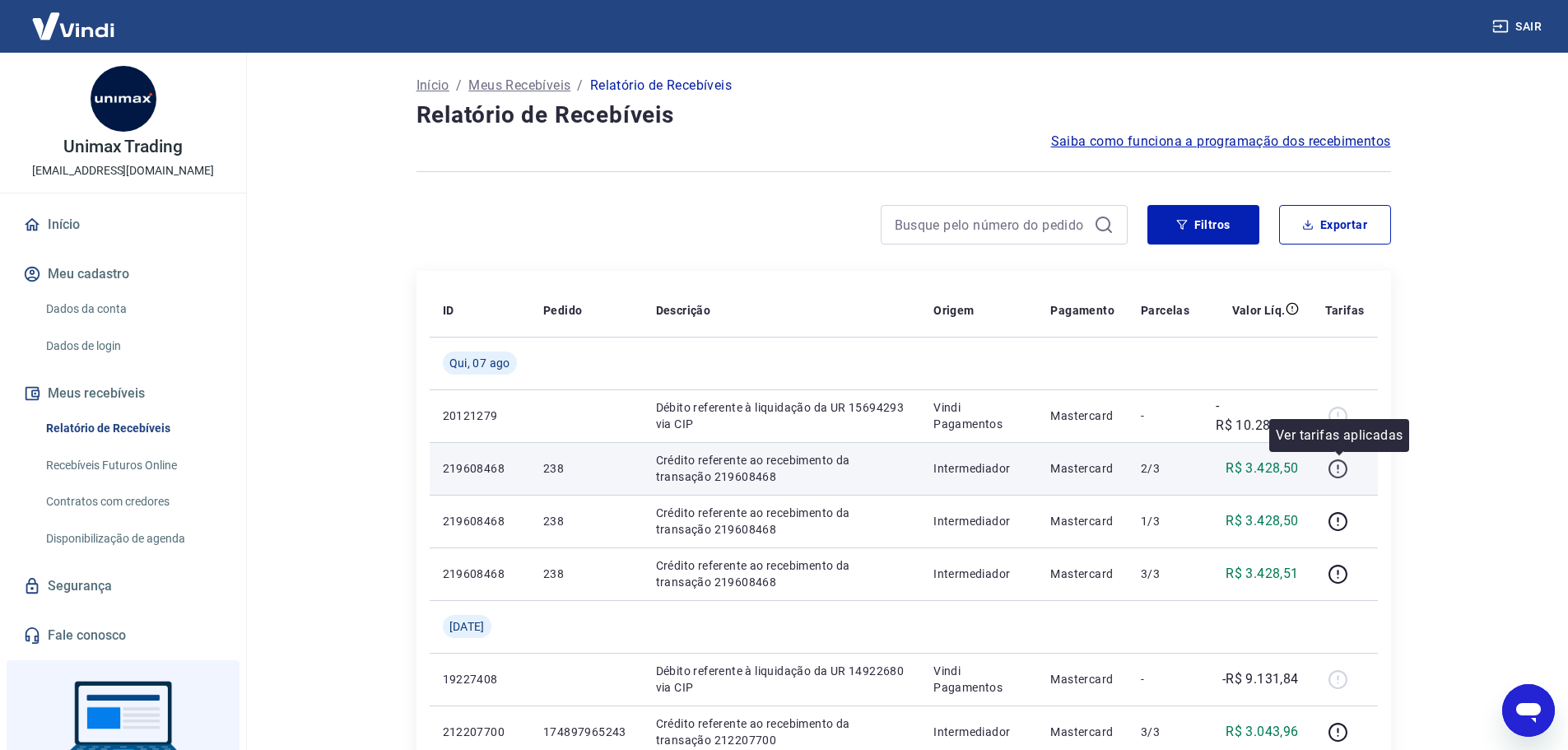
click at [1344, 475] on icon "button" at bounding box center [1337, 468] width 19 height 19
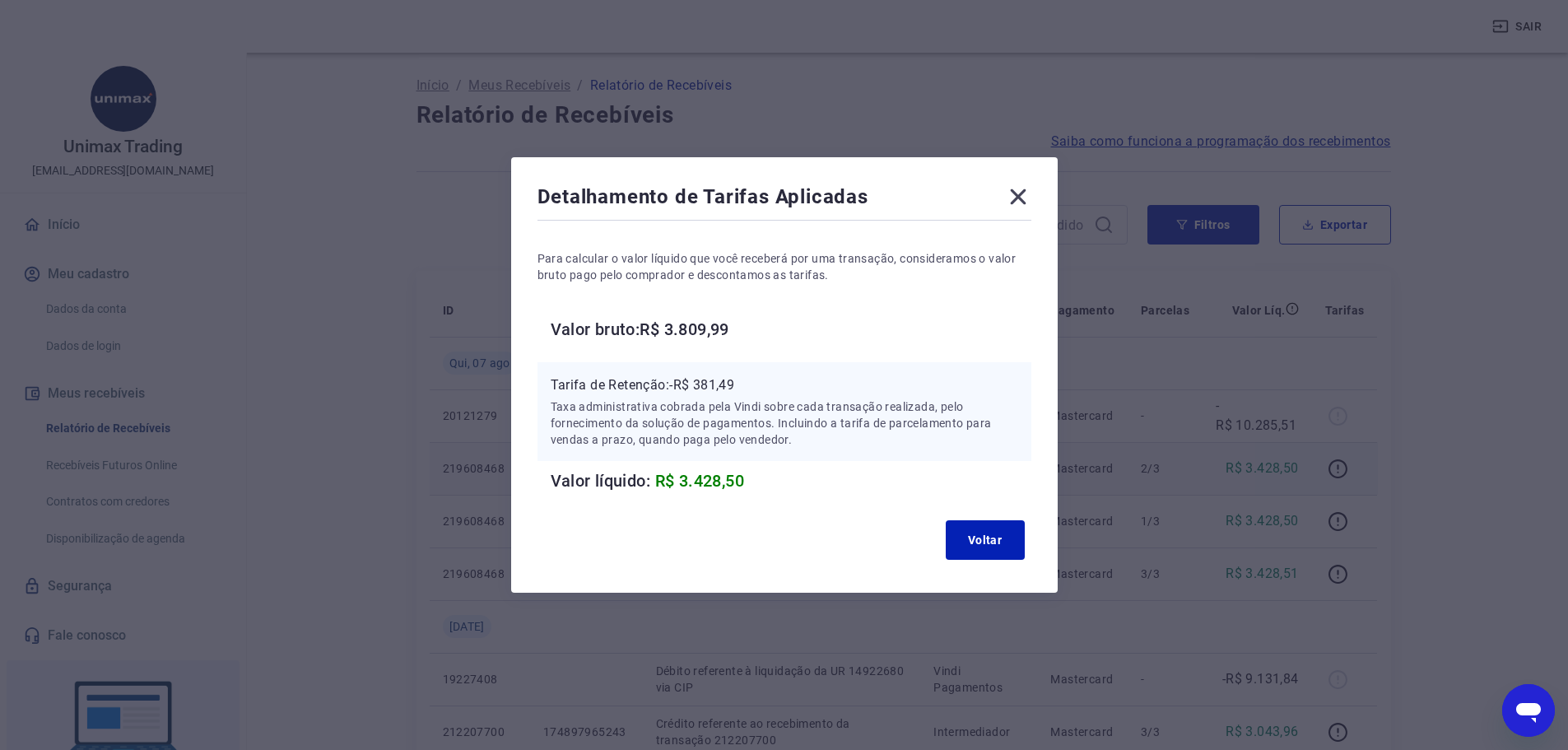
click at [1026, 199] on icon at bounding box center [1018, 197] width 16 height 16
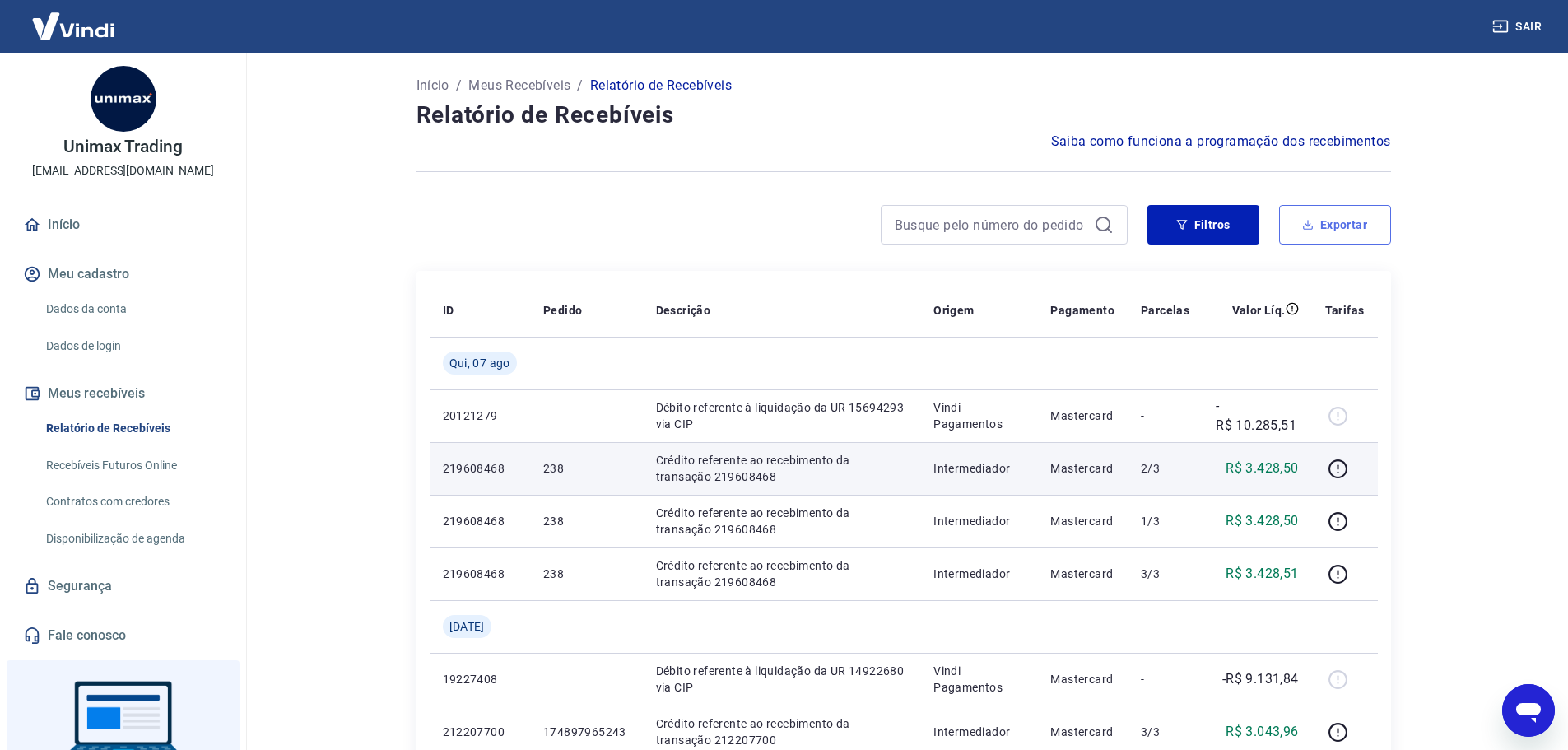
click at [1337, 234] on button "Exportar" at bounding box center [1335, 224] width 112 height 39
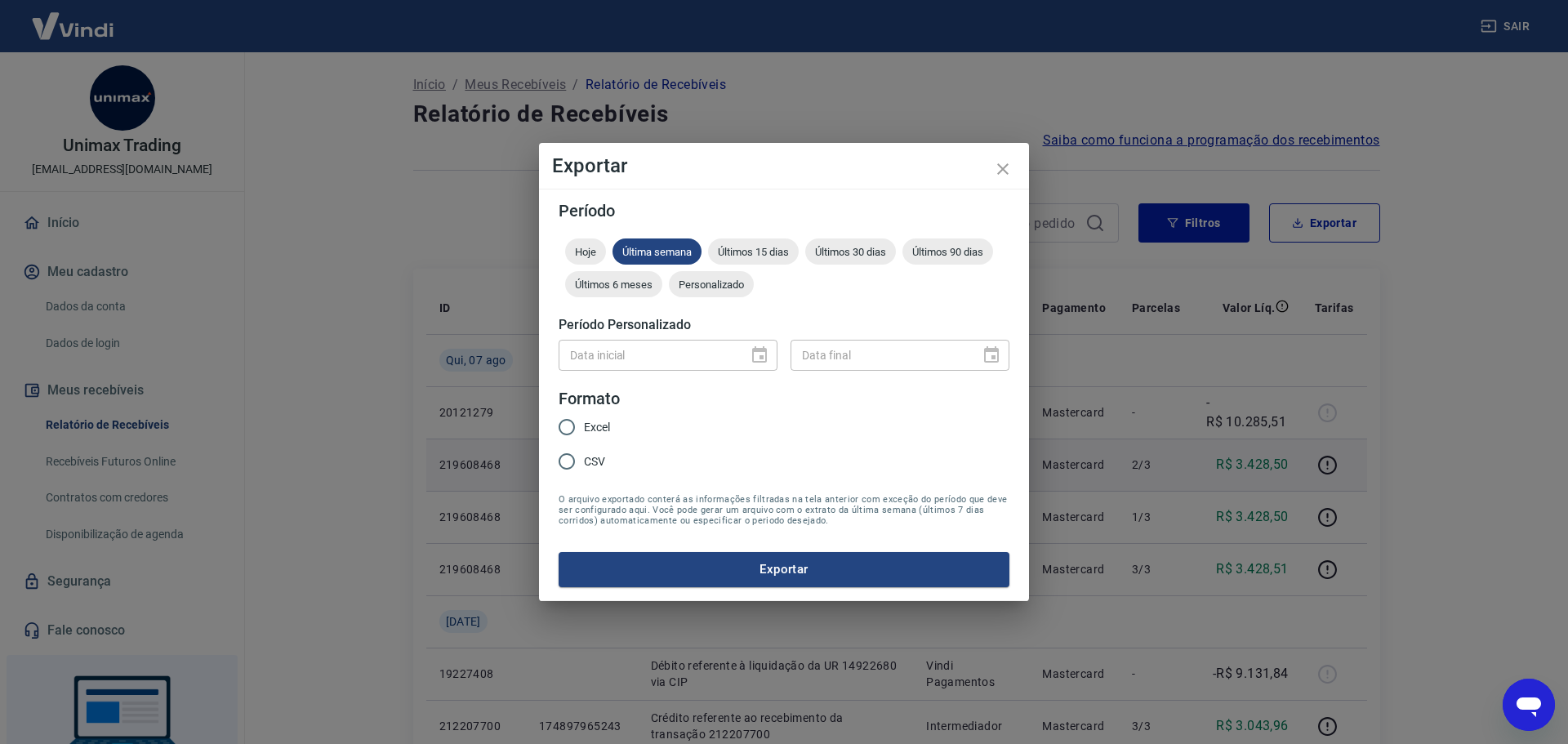
click at [760, 359] on div "Data inicial" at bounding box center [668, 354] width 219 height 30
click at [651, 290] on span "Últimos 6 meses" at bounding box center [614, 283] width 97 height 12
click at [572, 431] on input "Excel" at bounding box center [567, 427] width 35 height 35
radio input "true"
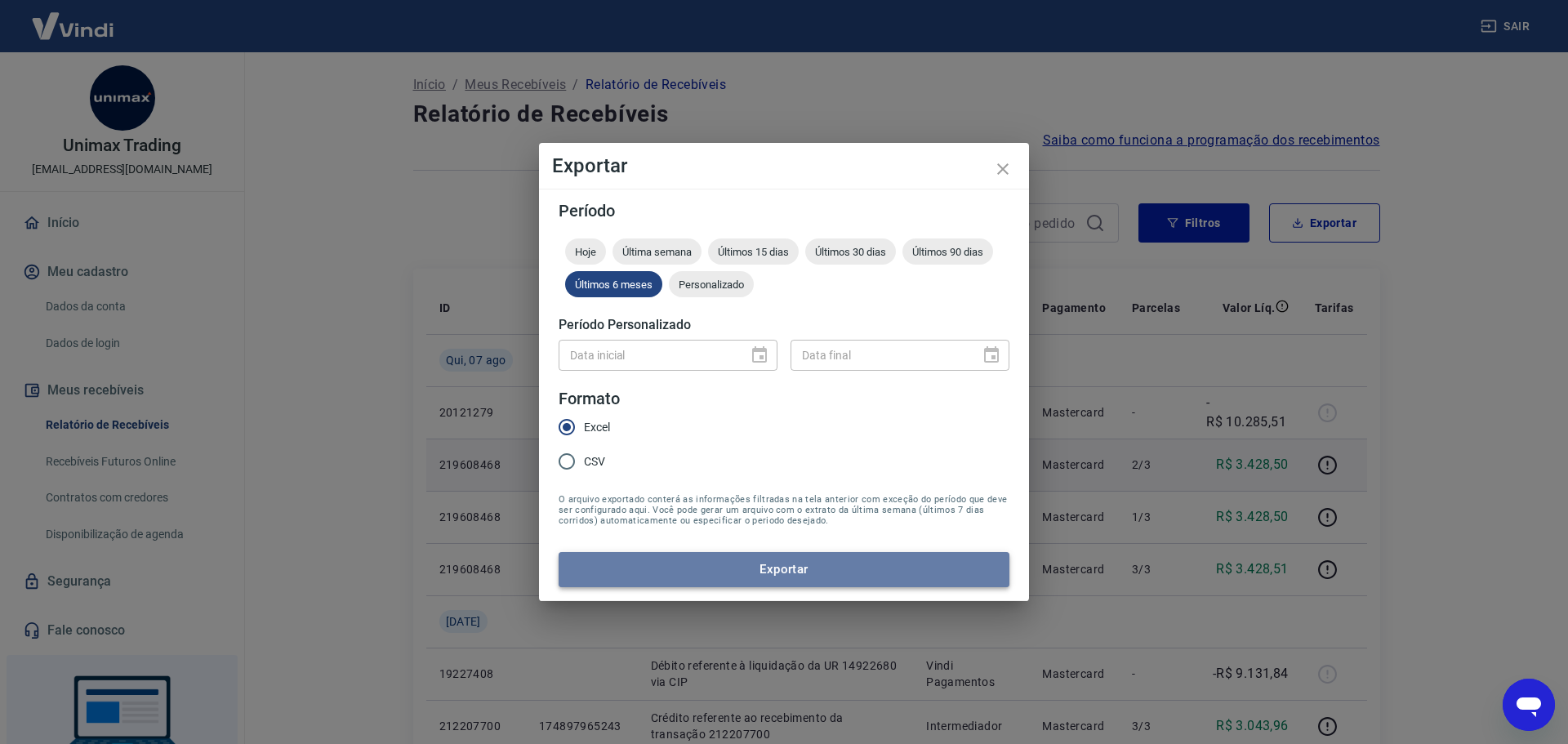
click at [762, 573] on button "Exportar" at bounding box center [784, 569] width 451 height 35
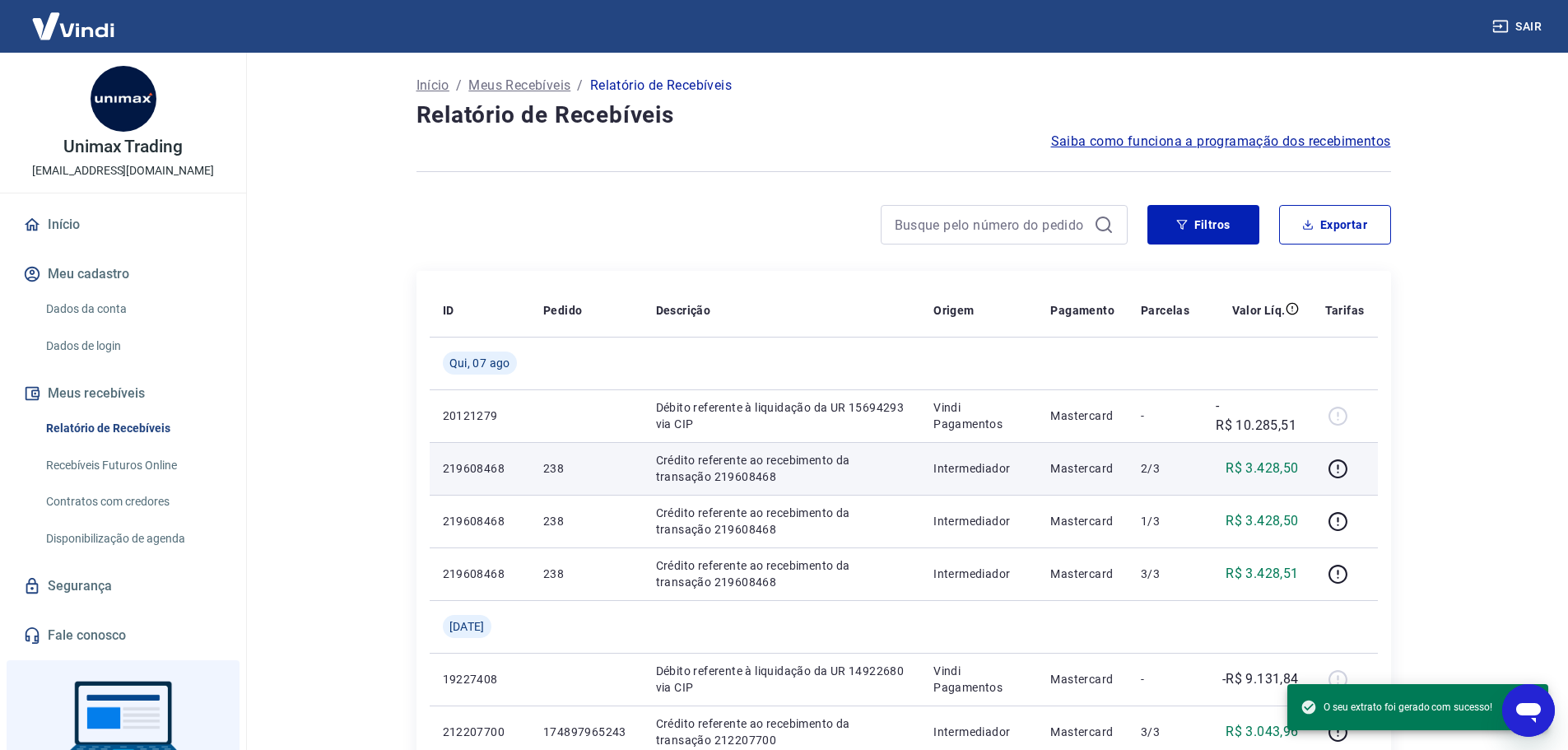
click at [1524, 705] on icon "Abrir janela de mensagens" at bounding box center [1528, 712] width 25 height 20
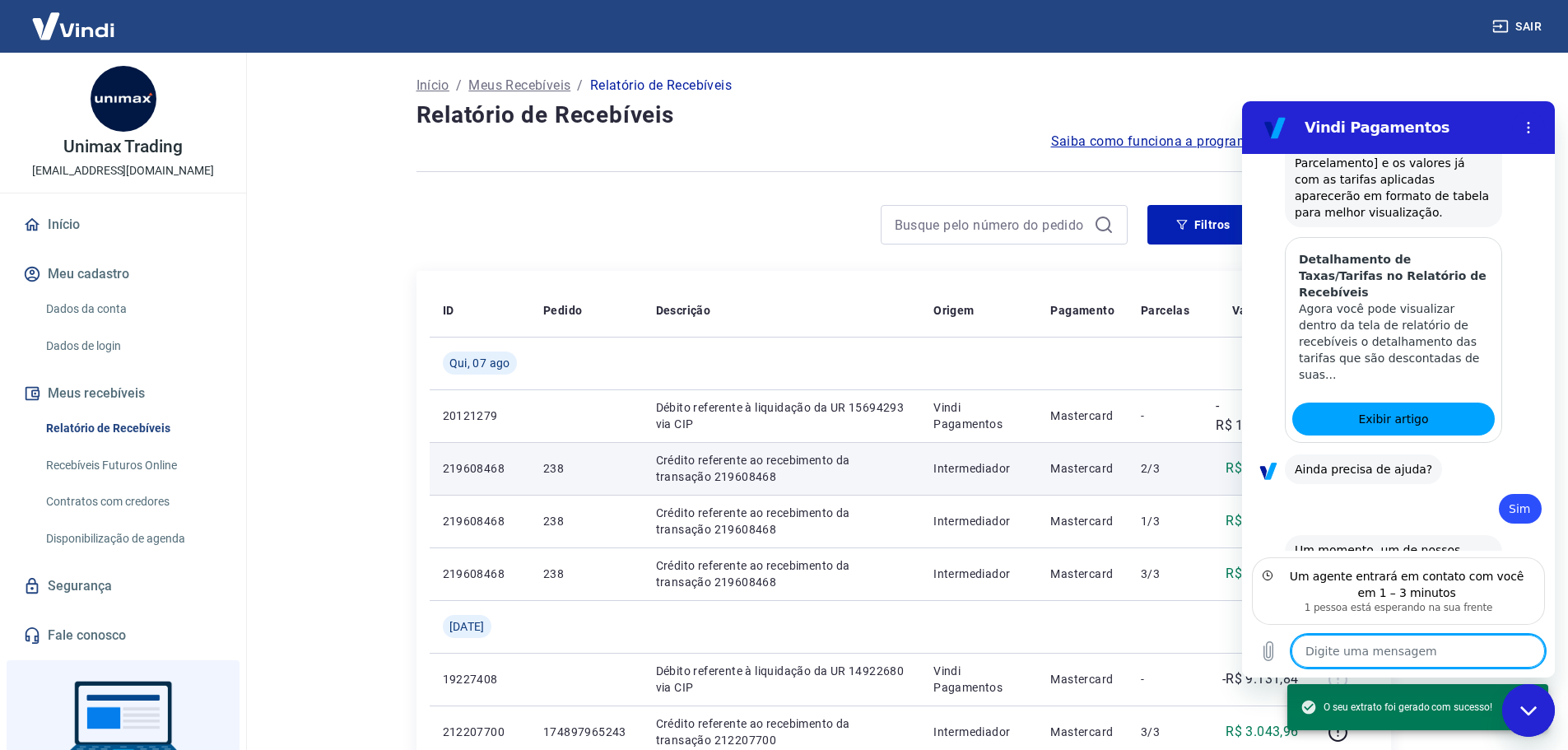
drag, startPoint x: 971, startPoint y: 162, endPoint x: 982, endPoint y: 160, distance: 11.2
click at [974, 161] on div at bounding box center [904, 171] width 975 height 40
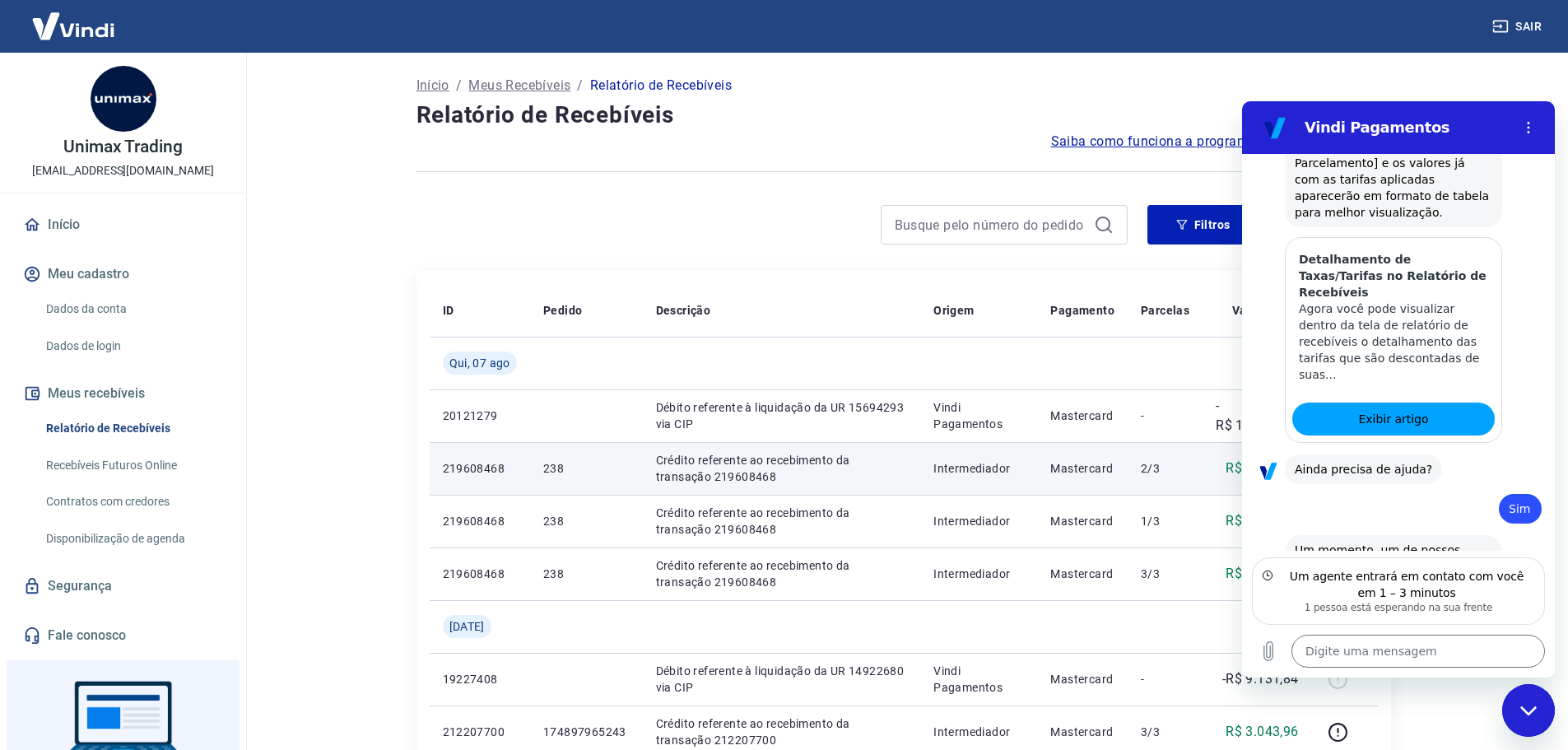
click at [1511, 711] on div "Fechar janela de mensagens" at bounding box center [1529, 711] width 49 height 49
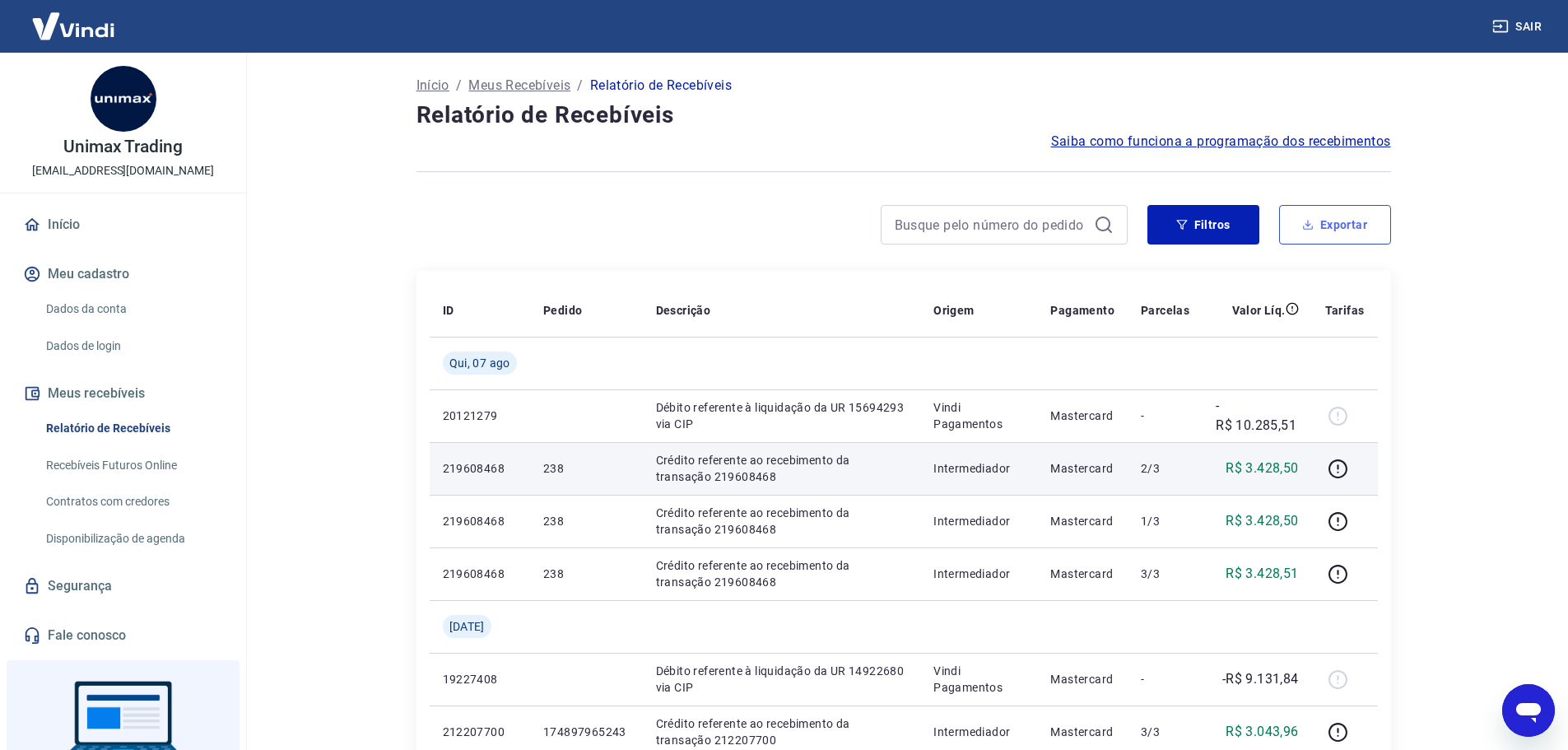
click at [1375, 229] on button "Exportar" at bounding box center [1335, 224] width 112 height 39
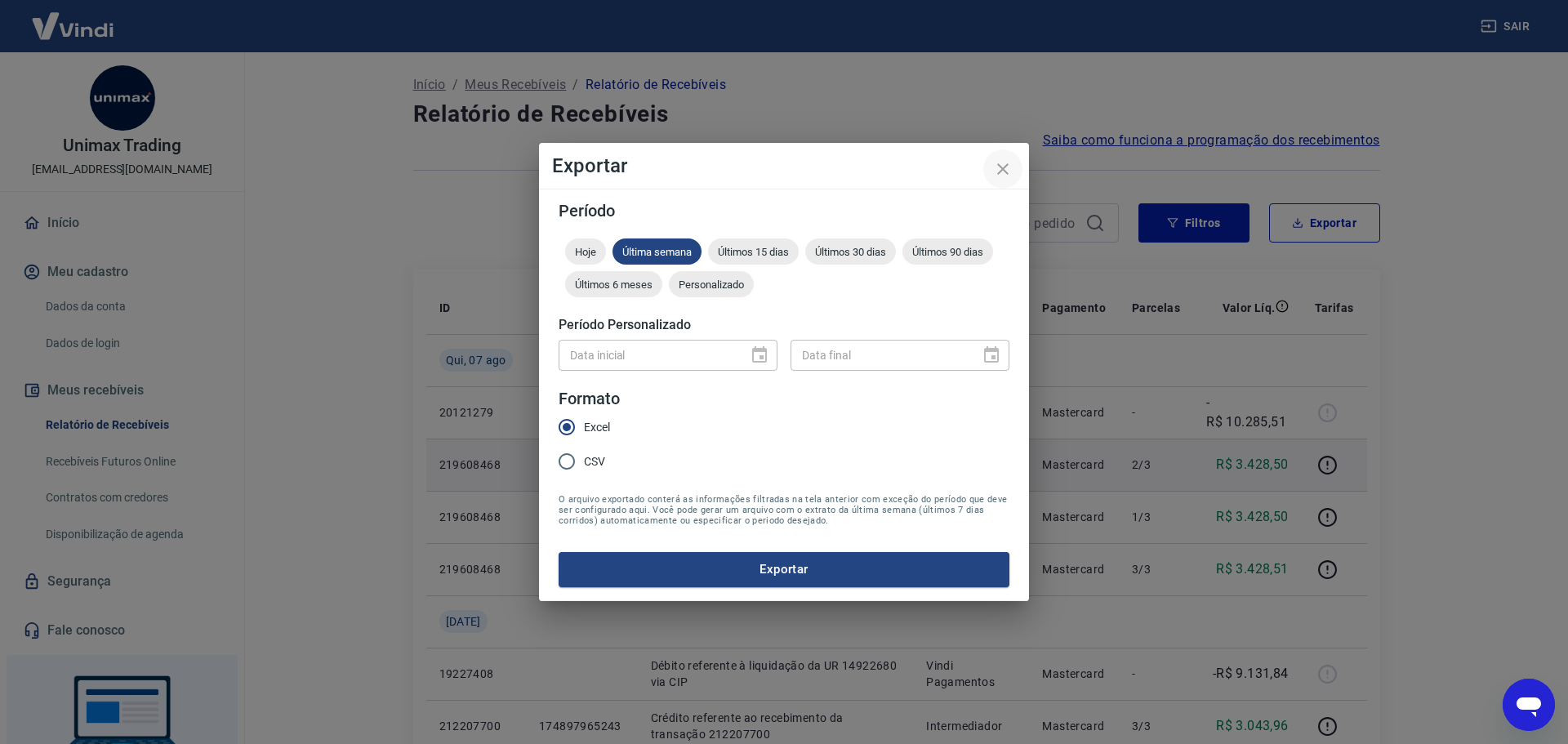
click at [1009, 164] on icon "close" at bounding box center [1004, 169] width 20 height 20
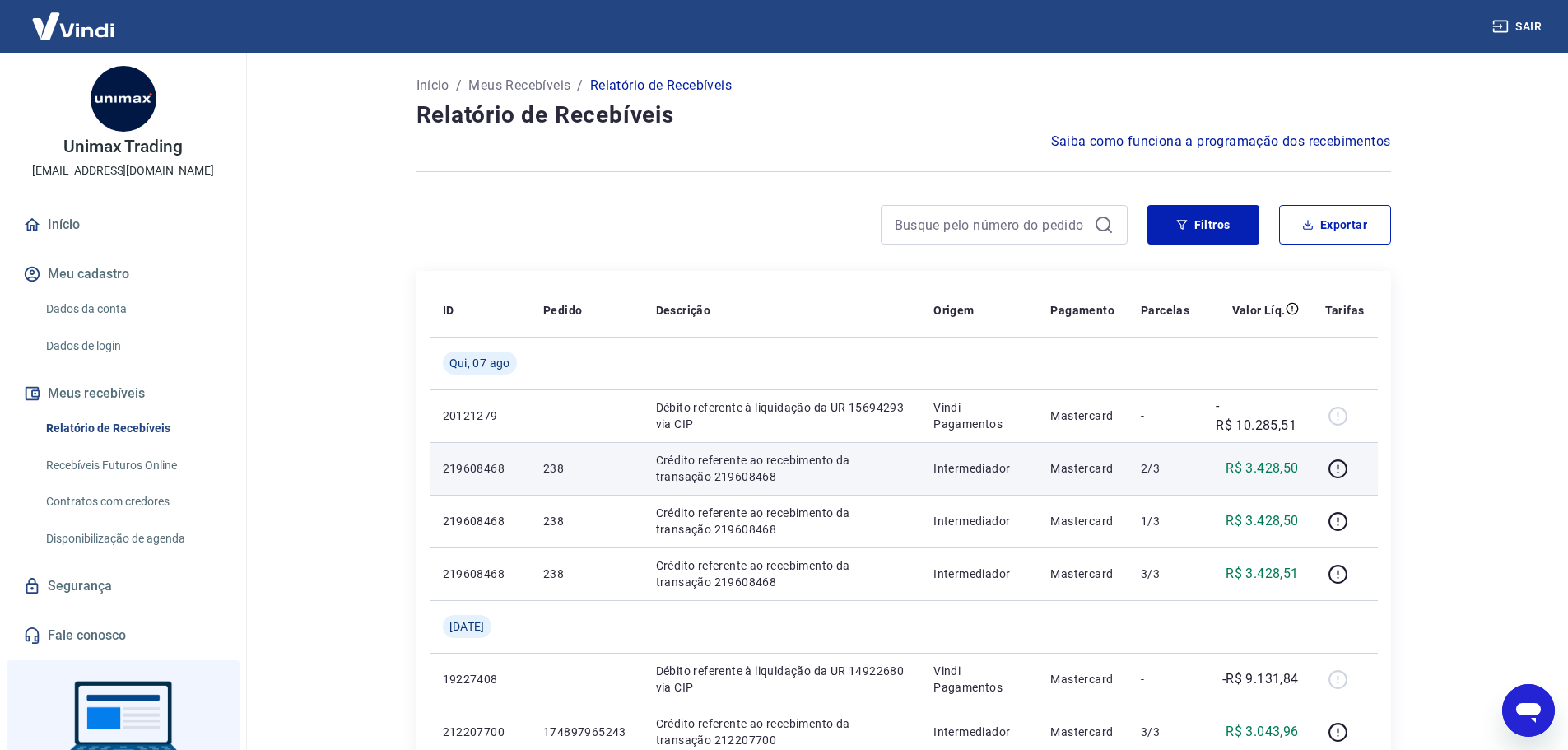
click at [1521, 705] on icon "Abrir janela de mensagens" at bounding box center [1528, 712] width 25 height 20
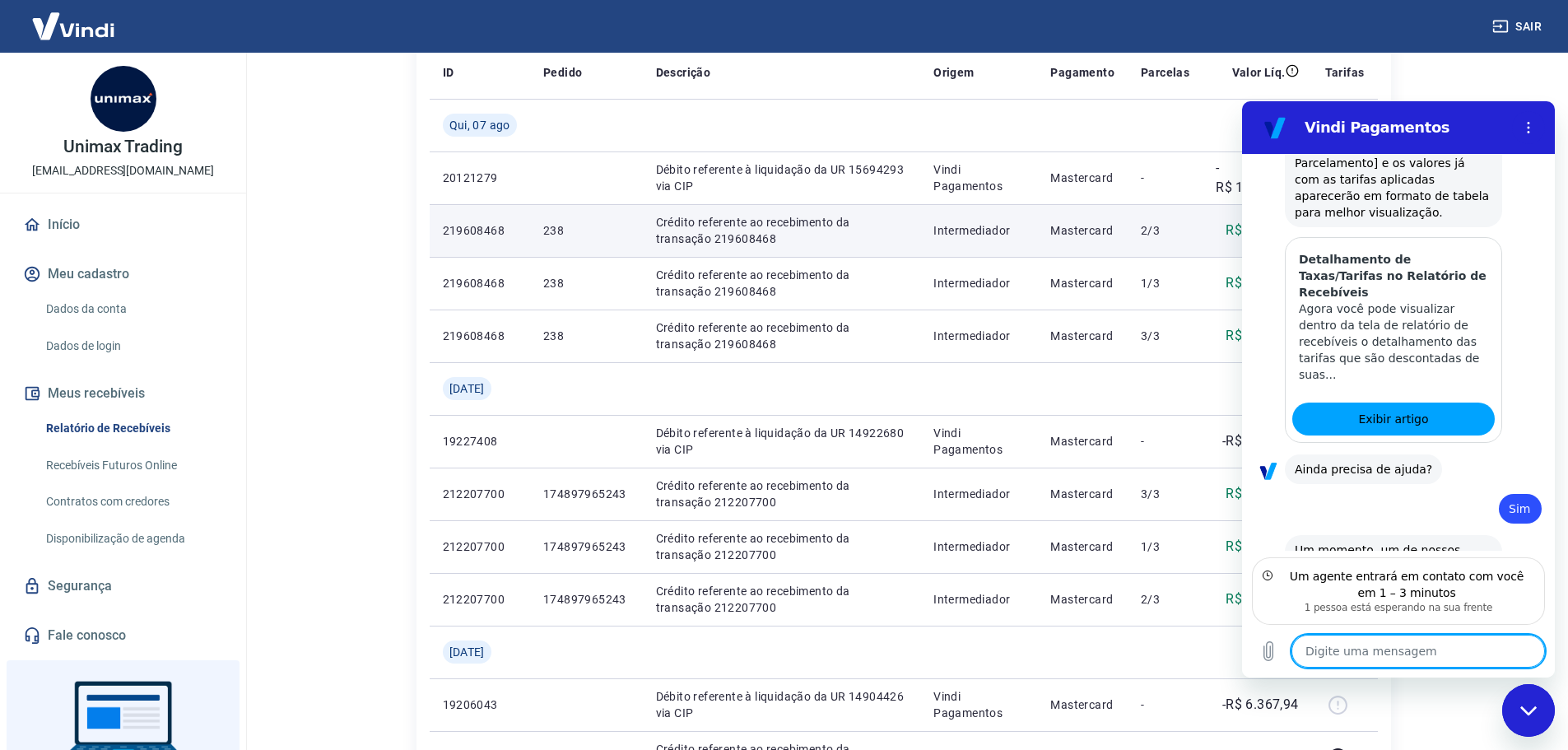
scroll to position [247, 0]
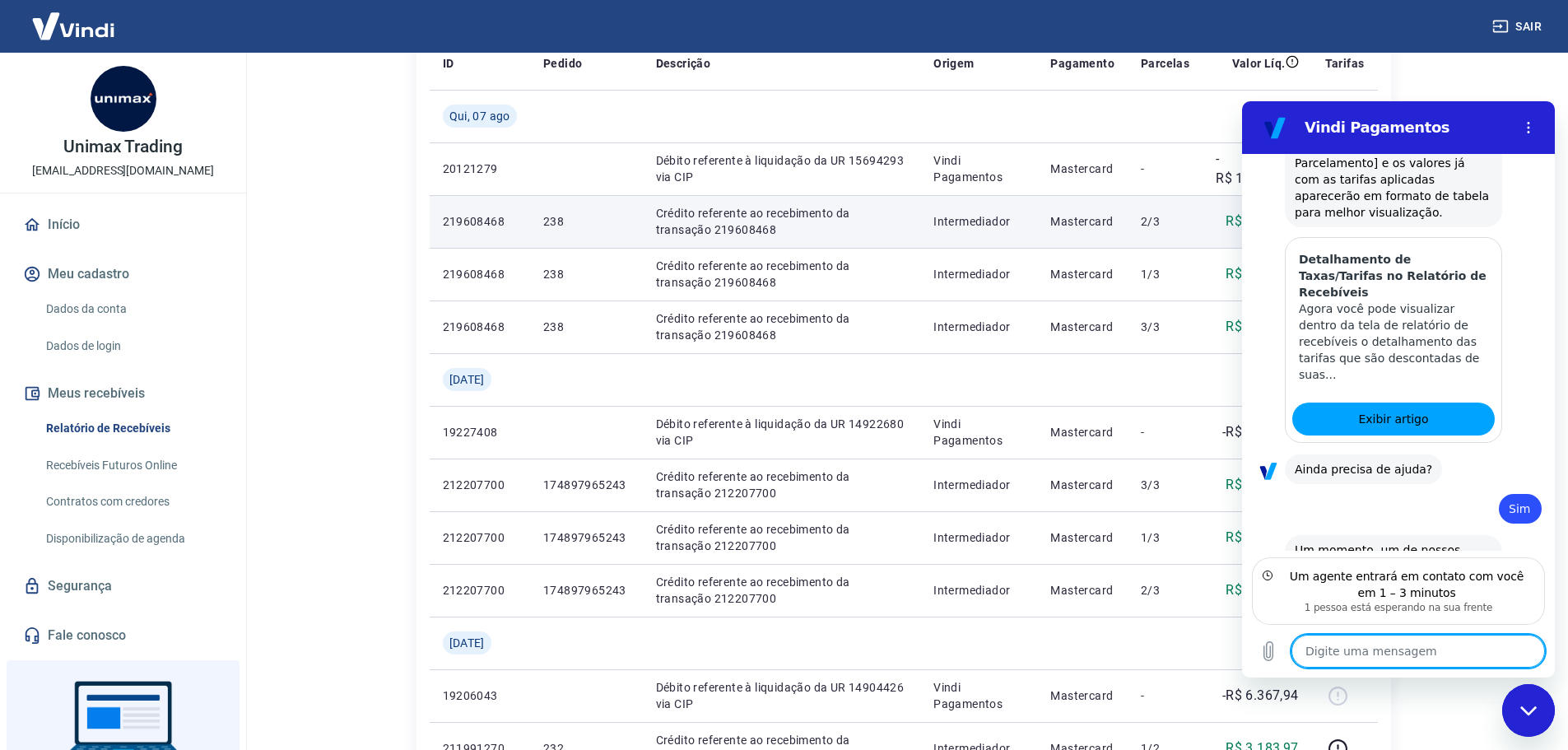
click at [1414, 645] on textarea at bounding box center [1418, 651] width 254 height 33
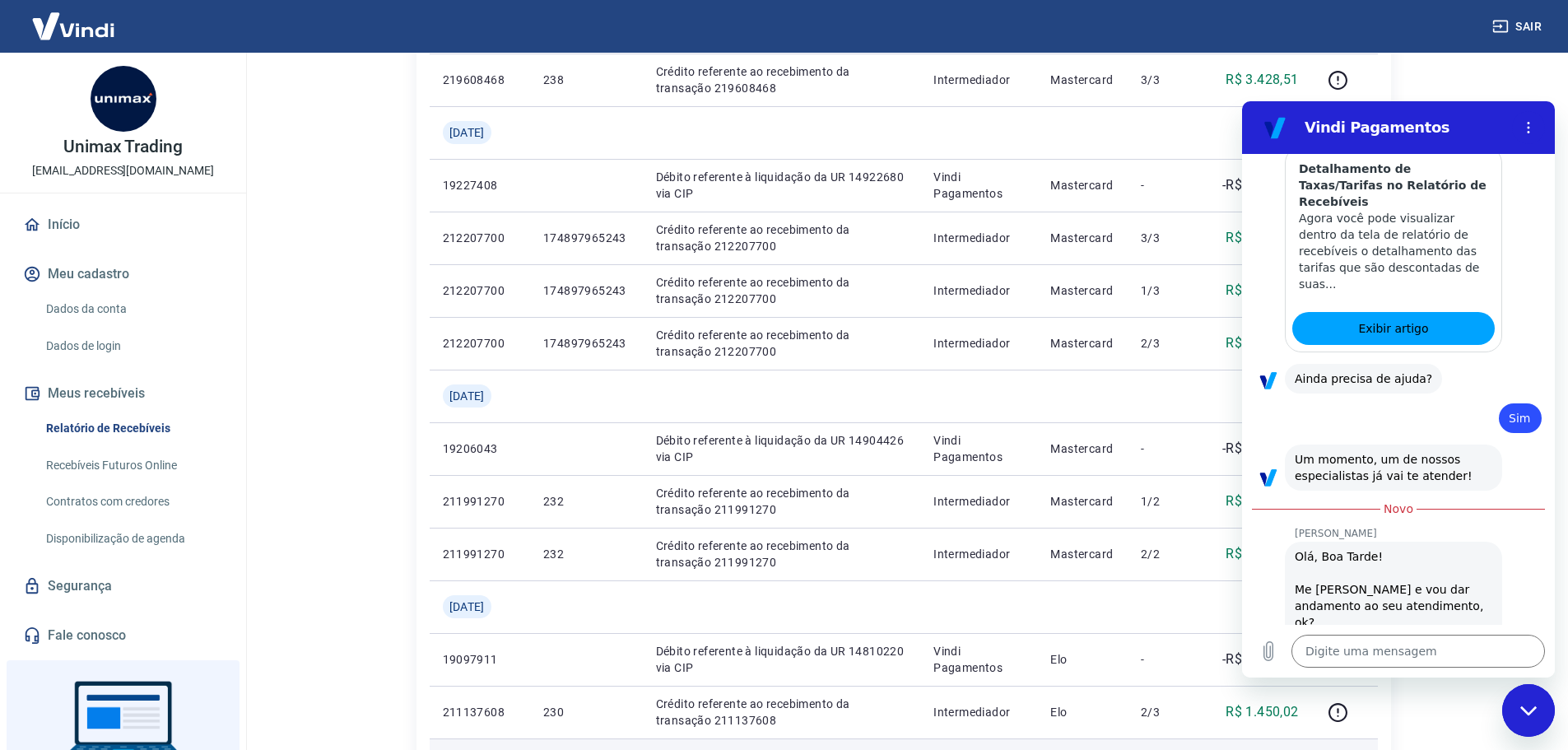
scroll to position [1077, 0]
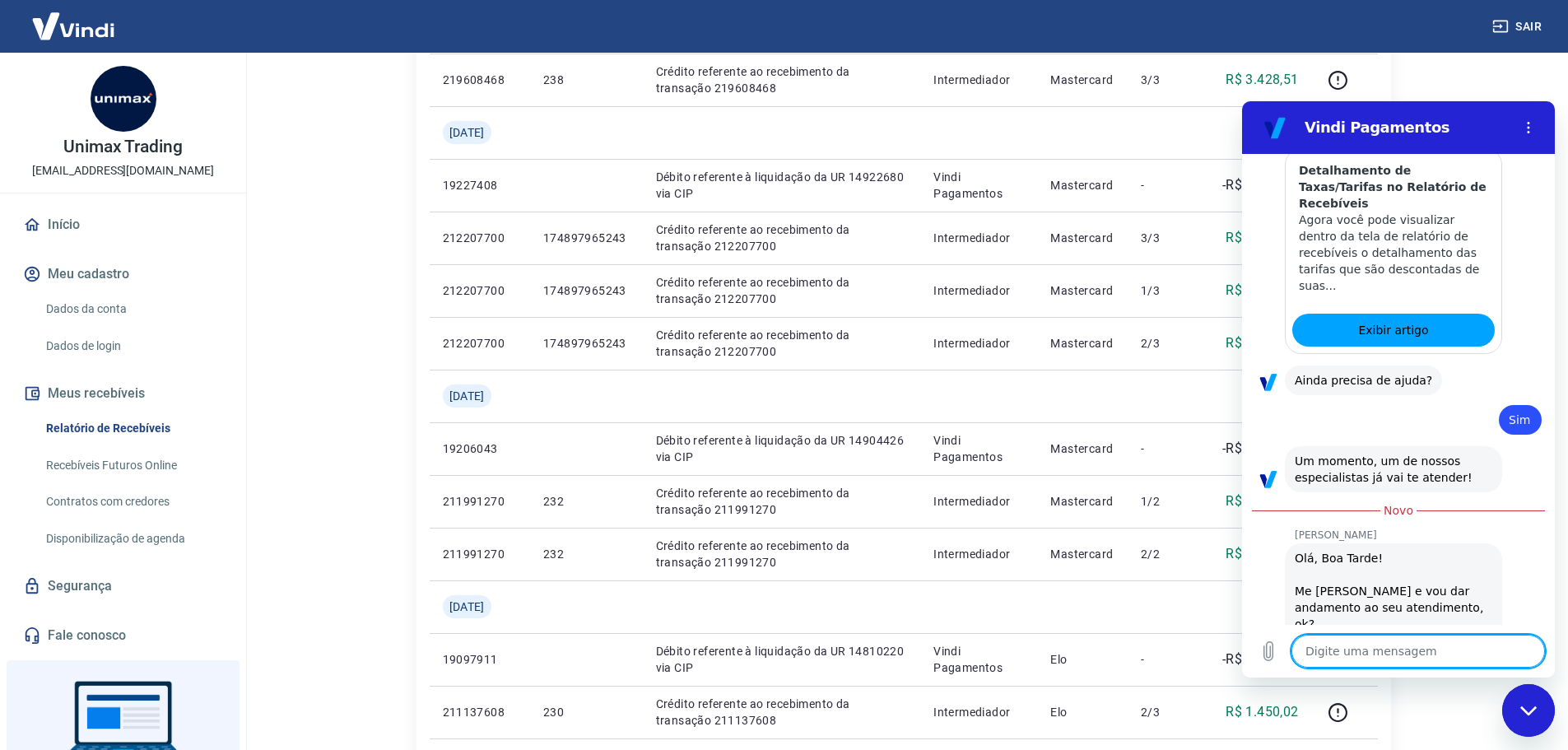
type textarea "x"
click at [1364, 649] on textarea at bounding box center [1418, 651] width 254 height 33
type textarea "O"
type textarea "x"
type textarea "Ol"
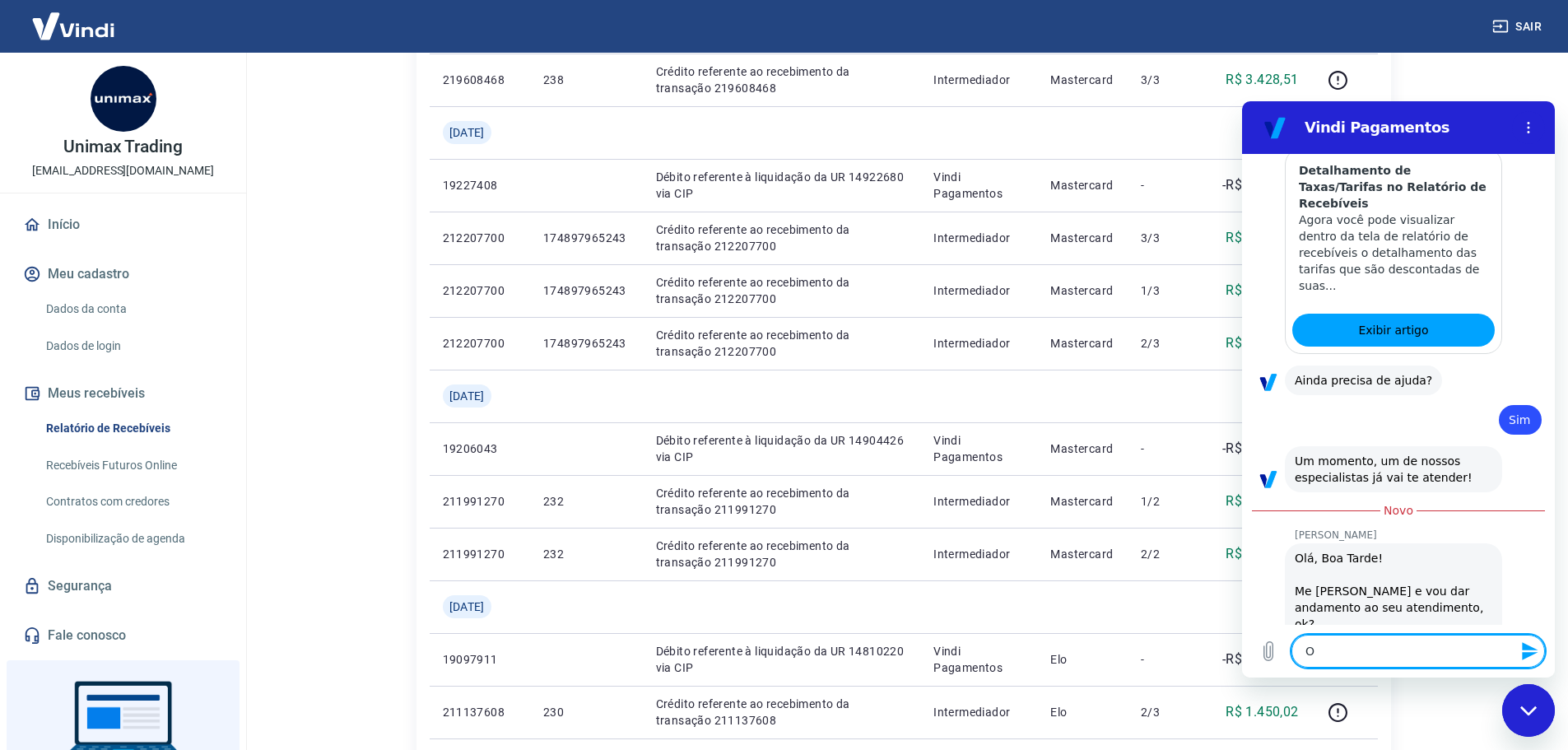
type textarea "x"
type textarea "[PERSON_NAME]"
type textarea "x"
type textarea "[PERSON_NAME]"
type textarea "x"
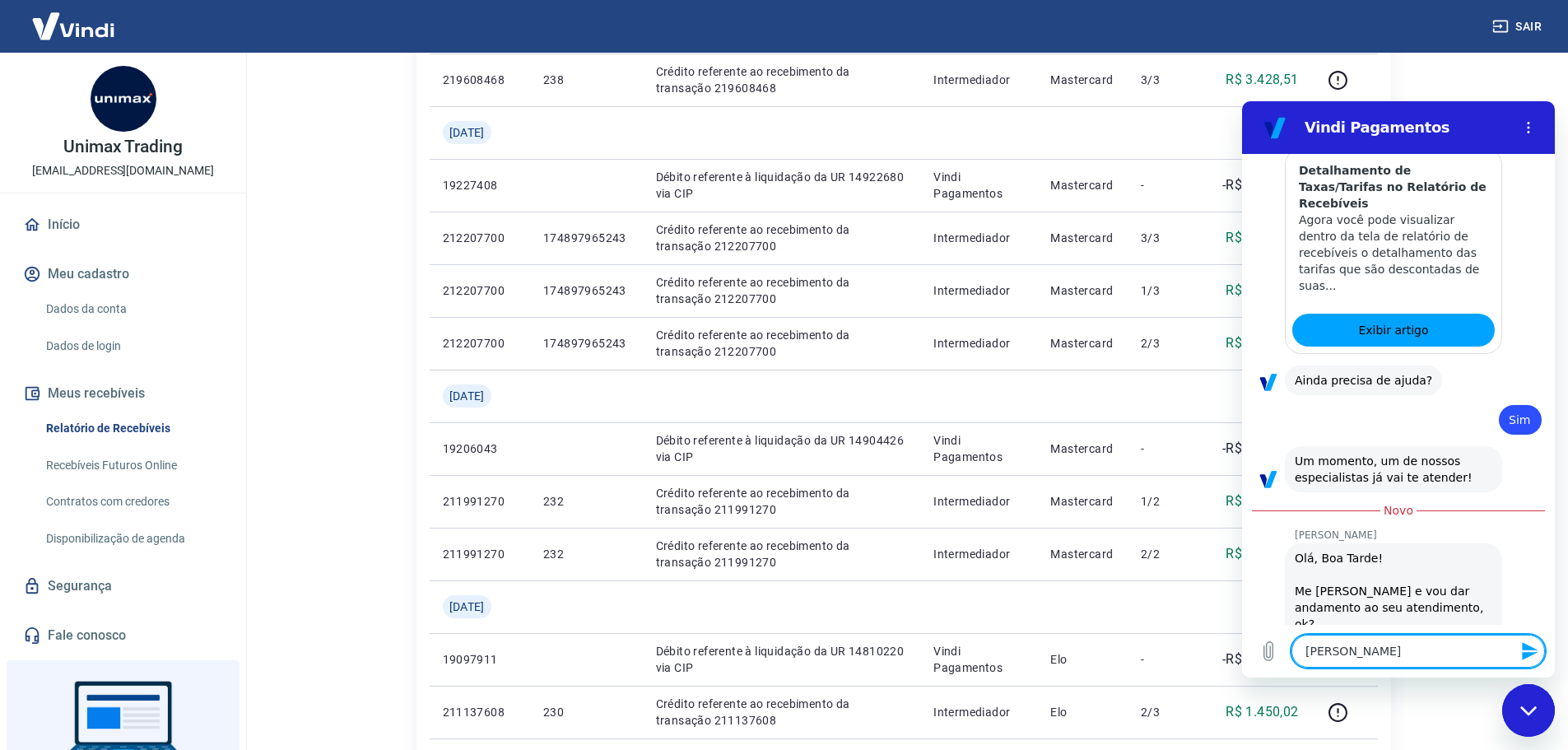
type textarea "[PERSON_NAME]"
type textarea "x"
type textarea "[PERSON_NAME]"
type textarea "x"
type textarea "[PERSON_NAME]"
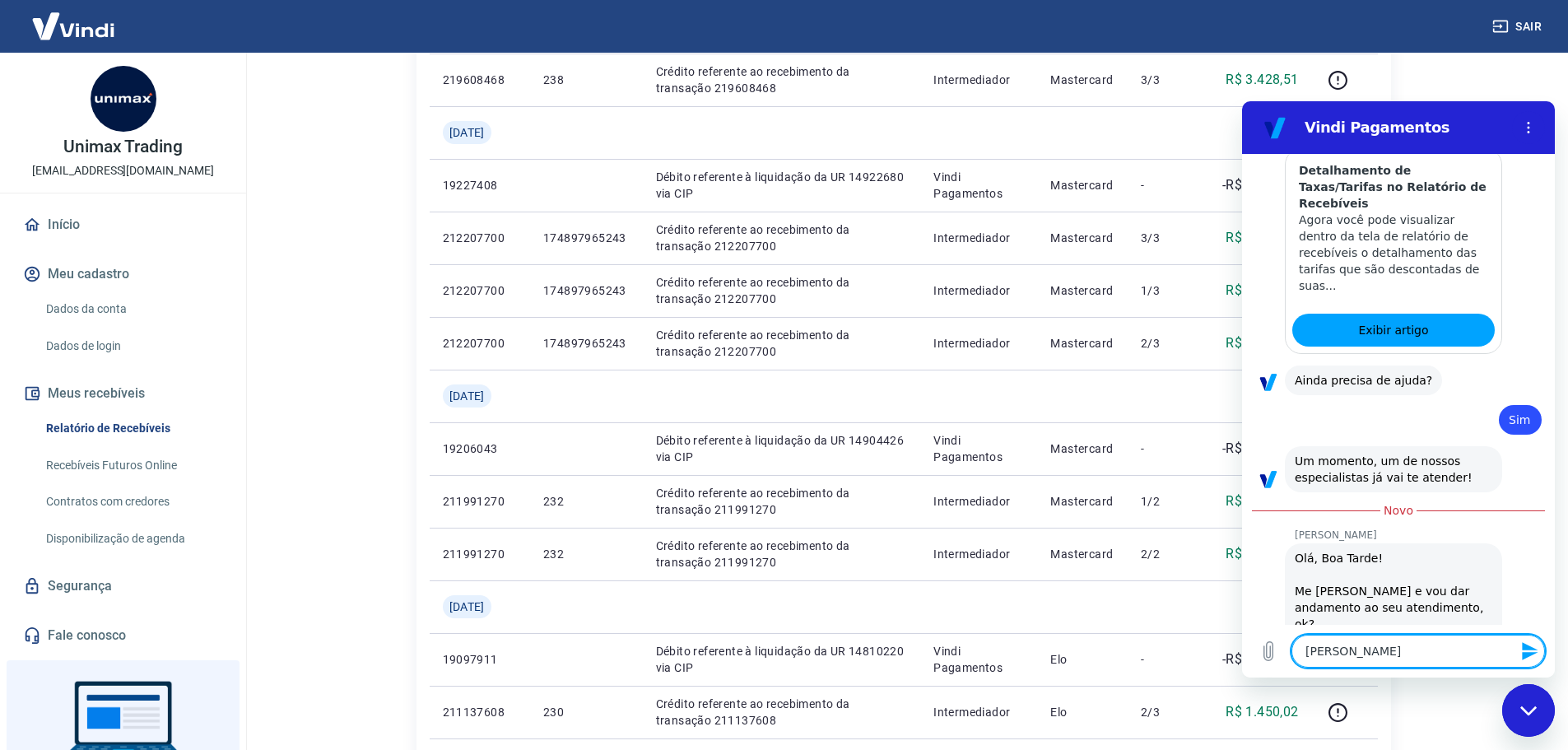
type textarea "x"
type textarea "[PERSON_NAME]"
type textarea "x"
type textarea "[PERSON_NAME]"
type textarea "x"
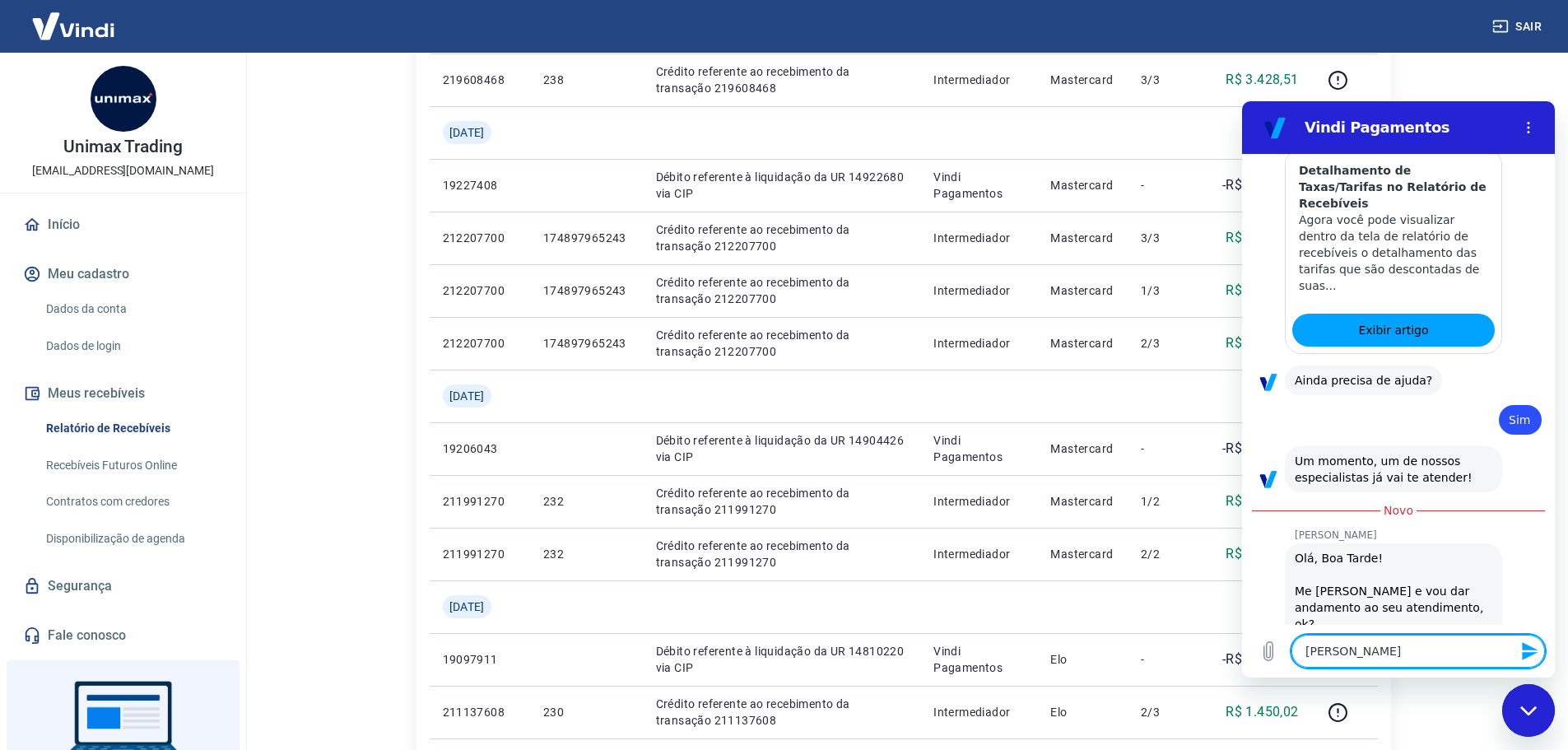
type textarea "[PERSON_NAME]"
type textarea "x"
type textarea "[PERSON_NAME]"
type textarea "x"
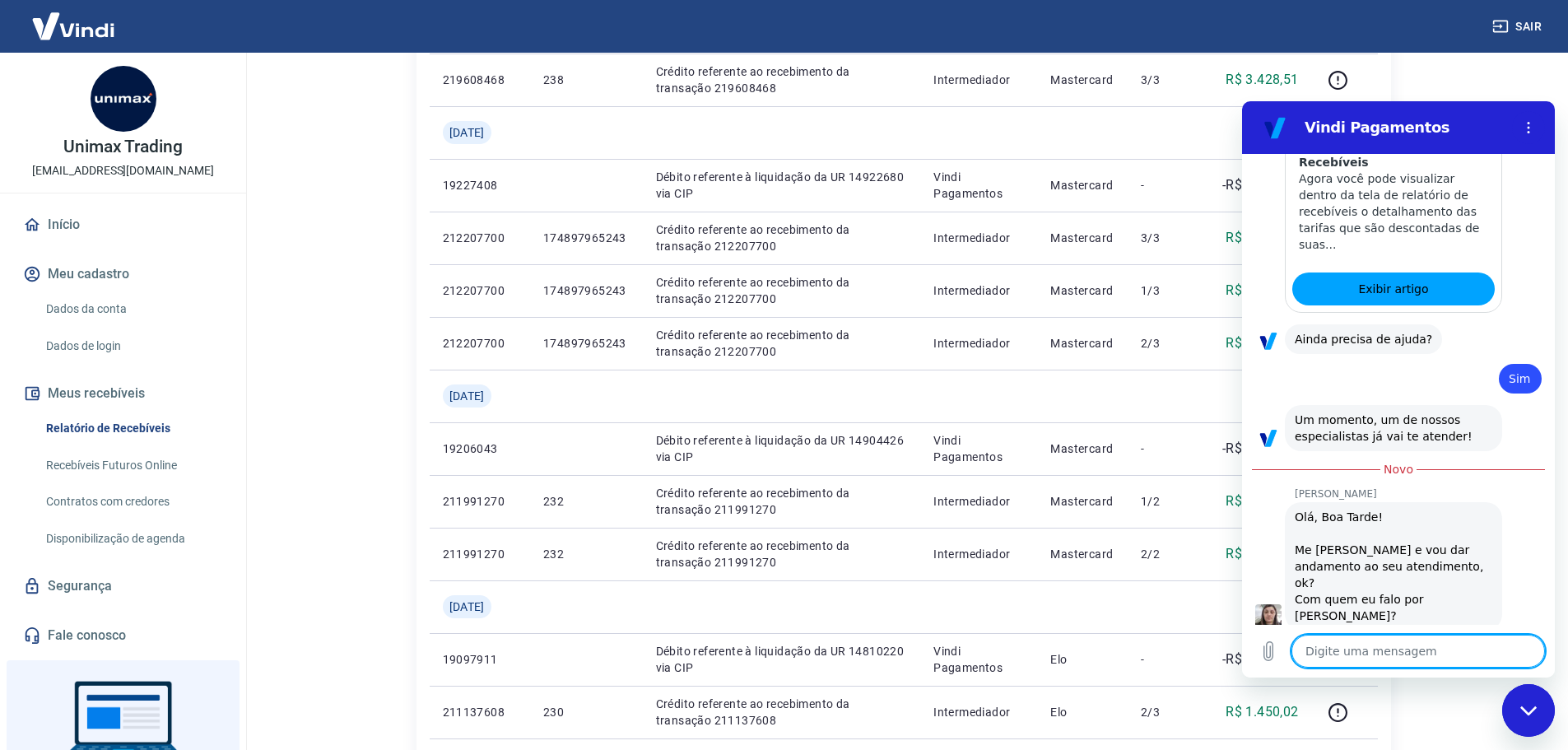
type textarea "x"
type textarea "G"
type textarea "x"
type textarea "Go"
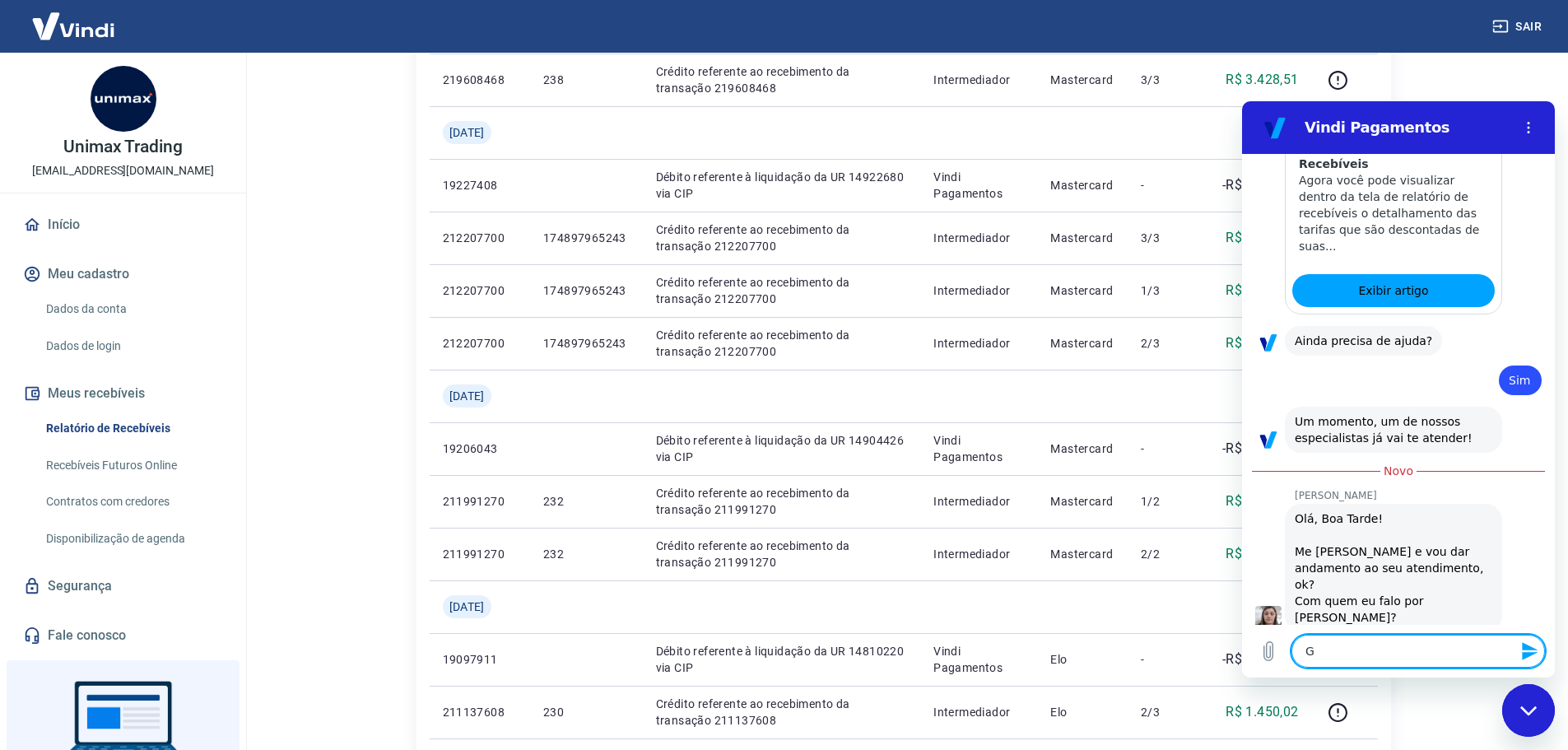
type textarea "x"
type textarea "Gos"
type textarea "x"
type textarea "Gost"
type textarea "x"
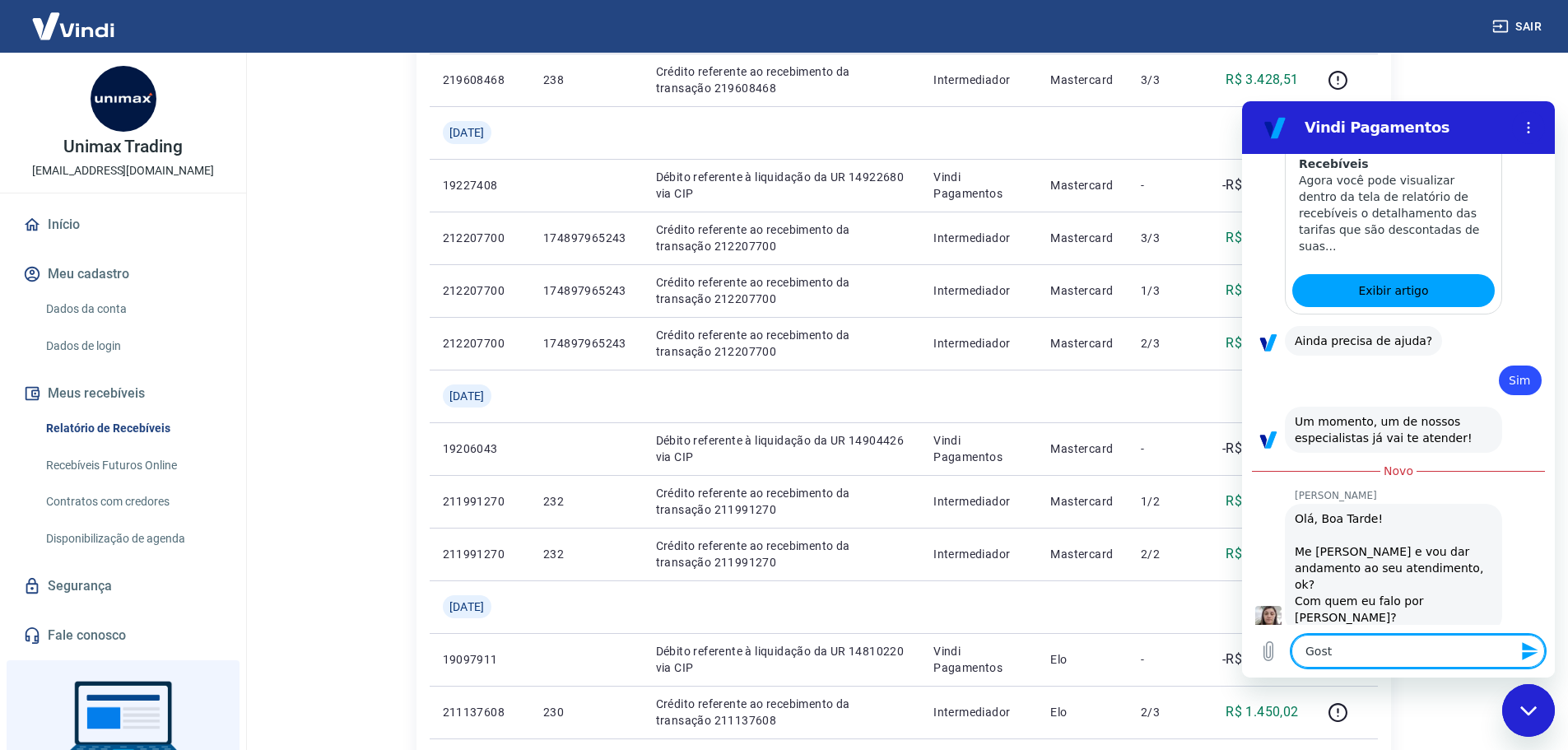
type textarea "Gosta"
type textarea "x"
type textarea "Gostar"
type textarea "x"
type textarea "Gostari"
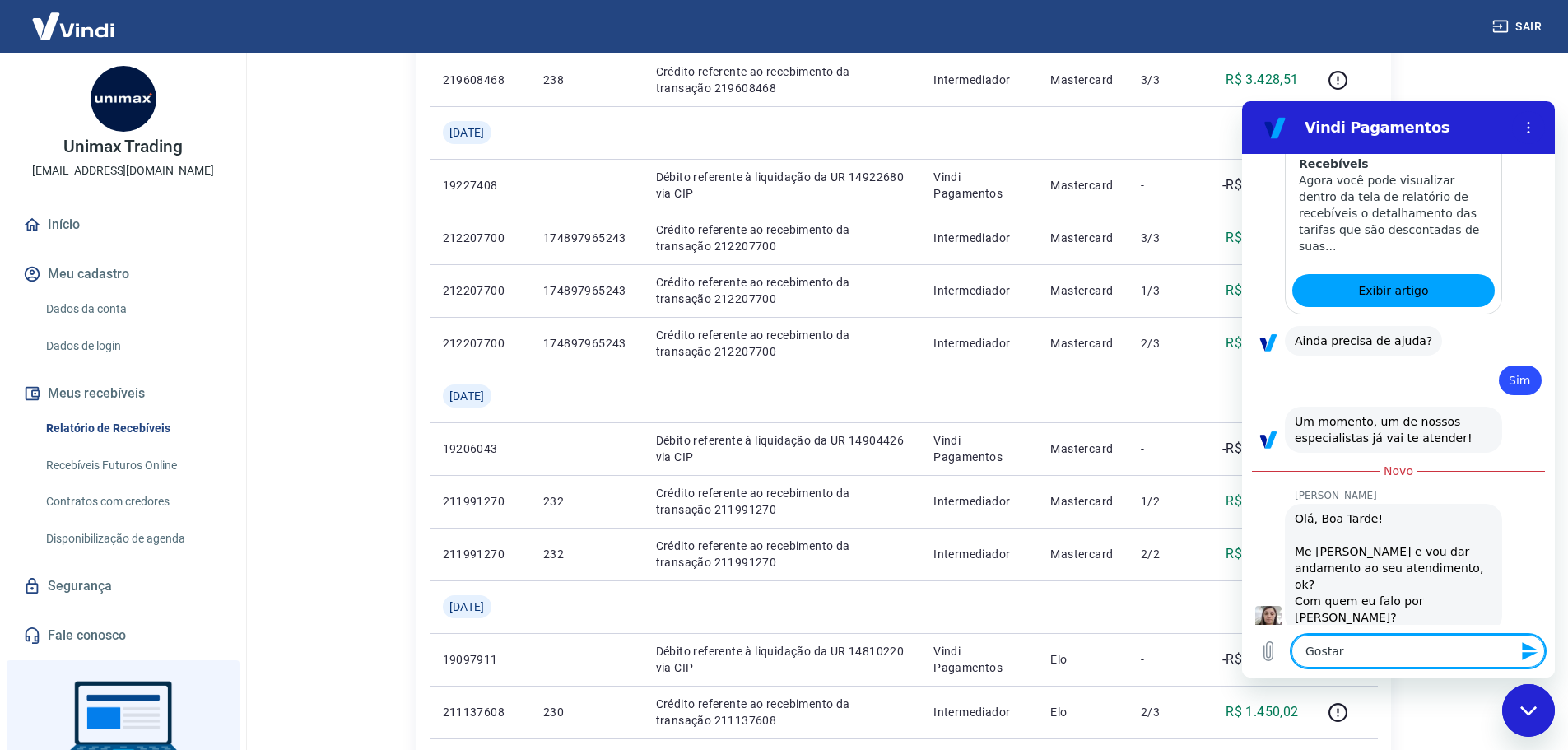
type textarea "x"
type textarea "Gostaria"
type textarea "x"
type textarea "Gostaria"
type textarea "x"
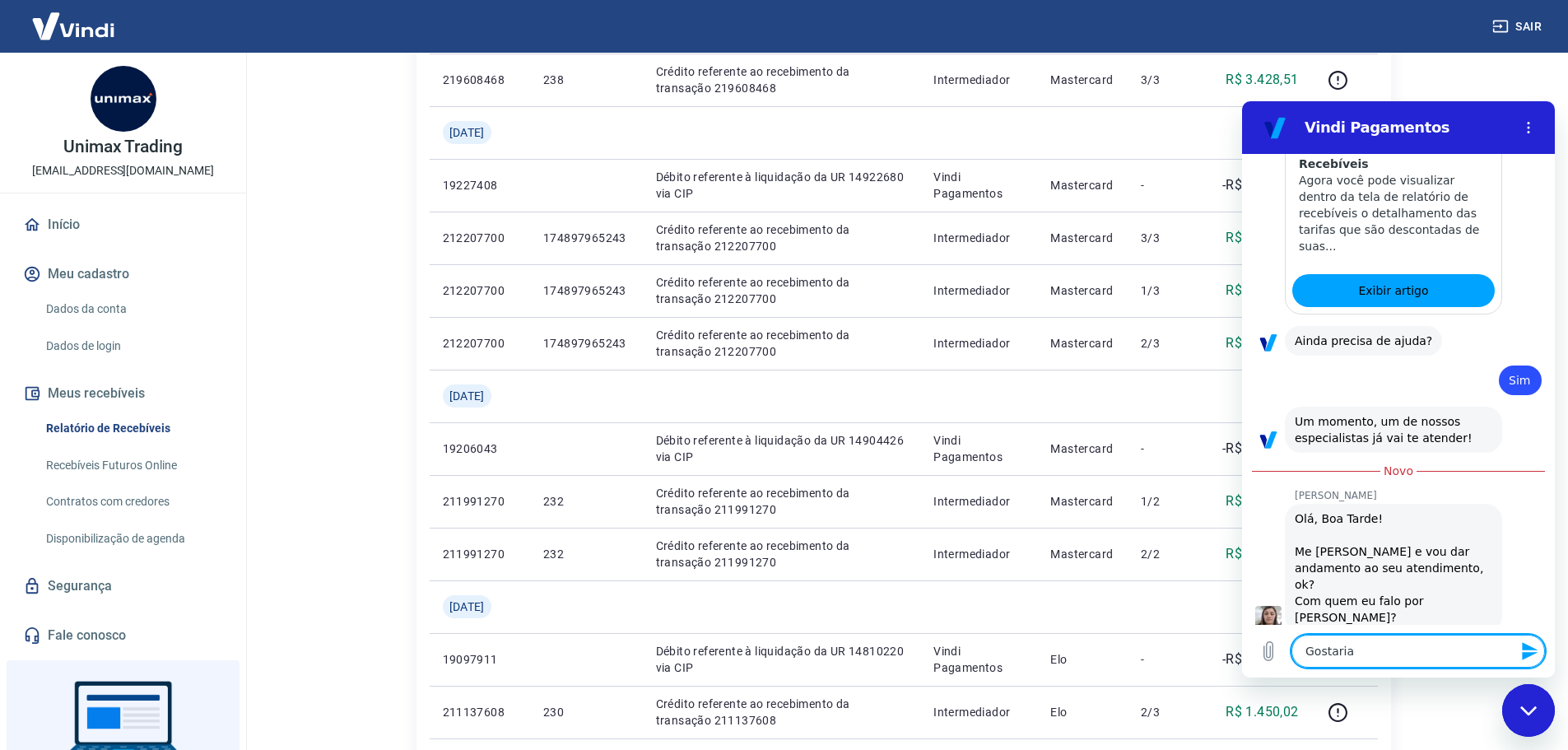
type textarea "Gostaria d"
type textarea "x"
type textarea "Gostaria de"
type textarea "x"
type textarea "Gostaria de"
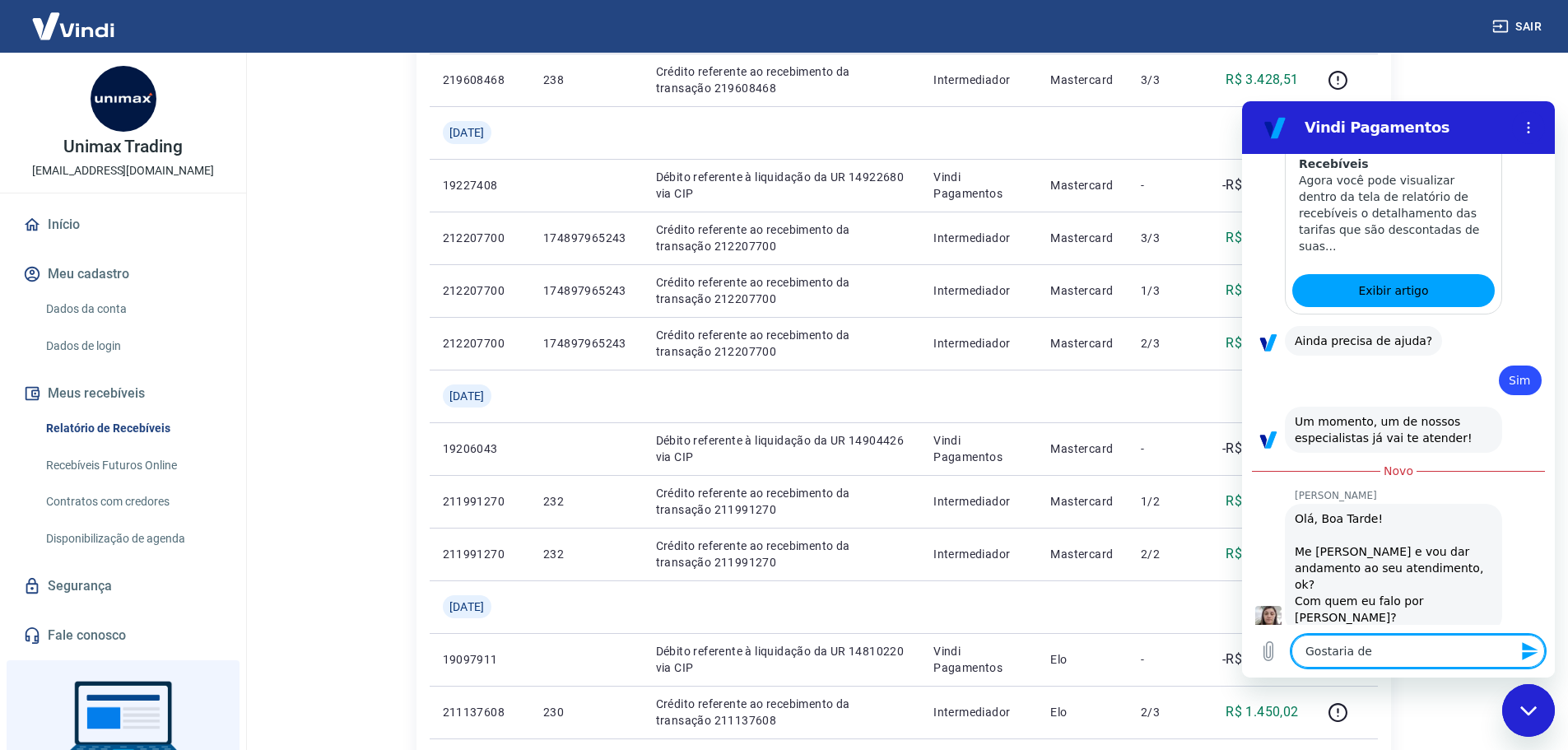
type textarea "x"
type textarea "Gostaria de s"
type textarea "x"
type textarea "Gostaria de sa"
type textarea "x"
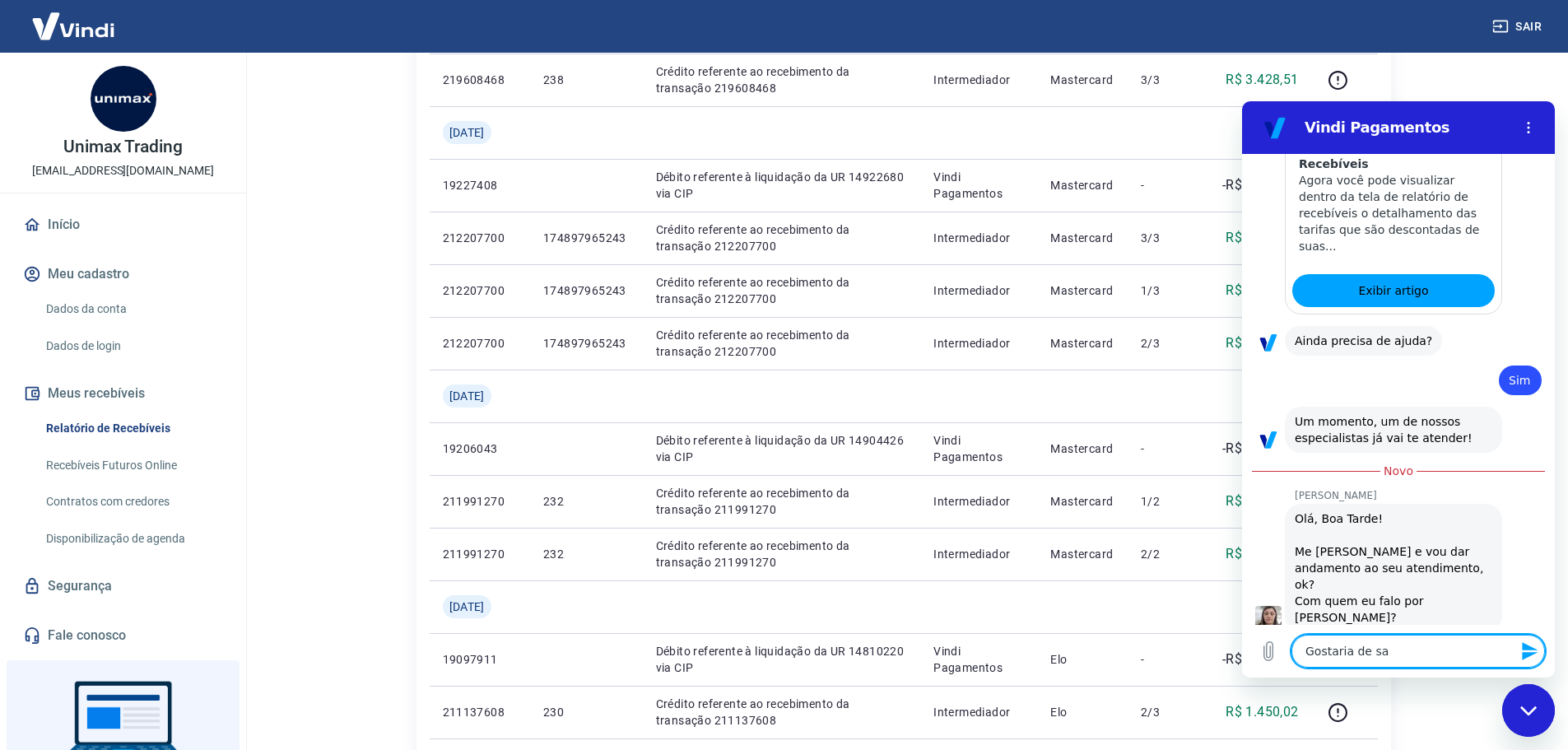
type textarea "Gostaria de sae"
type textarea "x"
type textarea "Gostaria de saer"
type textarea "x"
type textarea "Gostaria de saer"
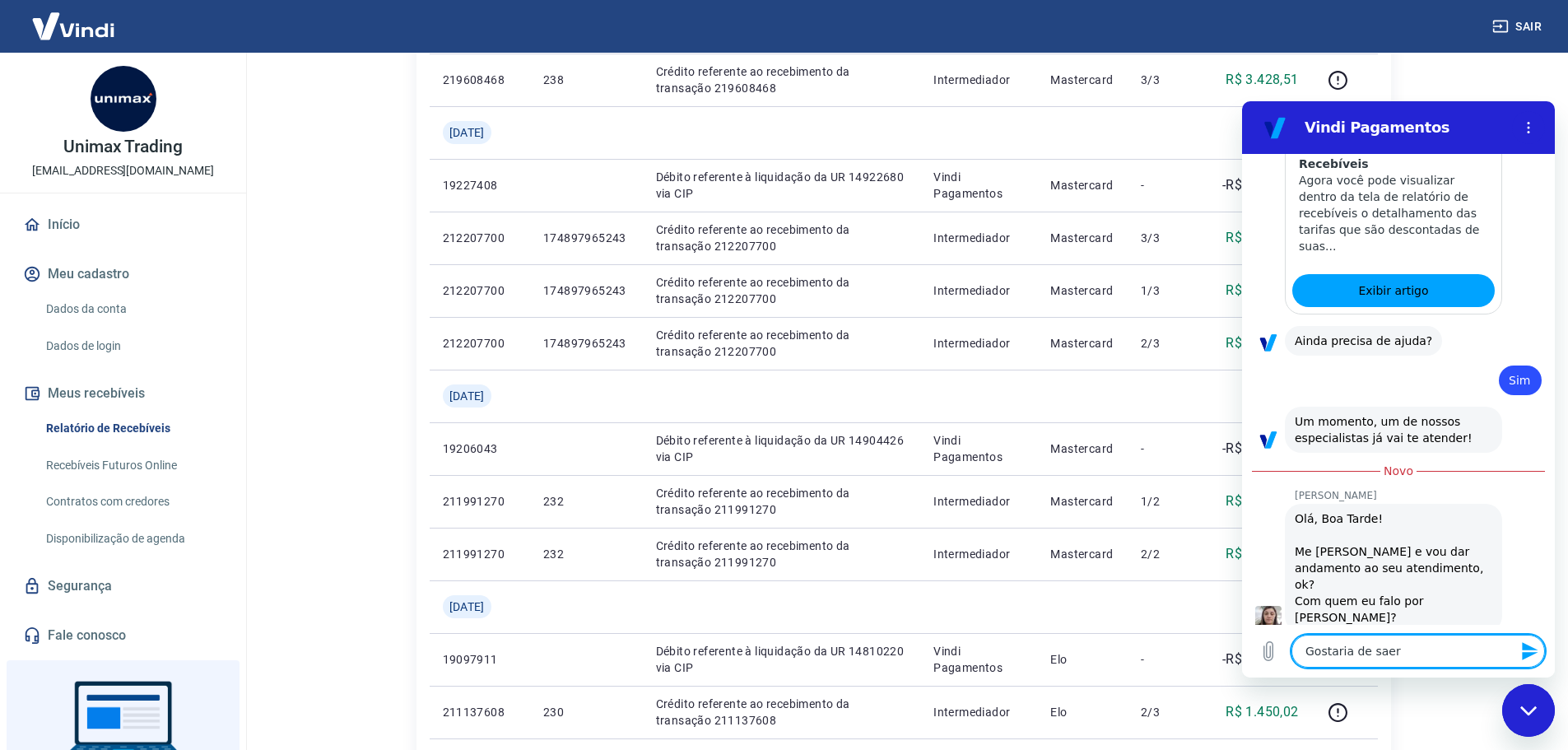
type textarea "x"
type textarea "Gostaria de saer"
type textarea "x"
type textarea "Gostaria de sae"
type textarea "x"
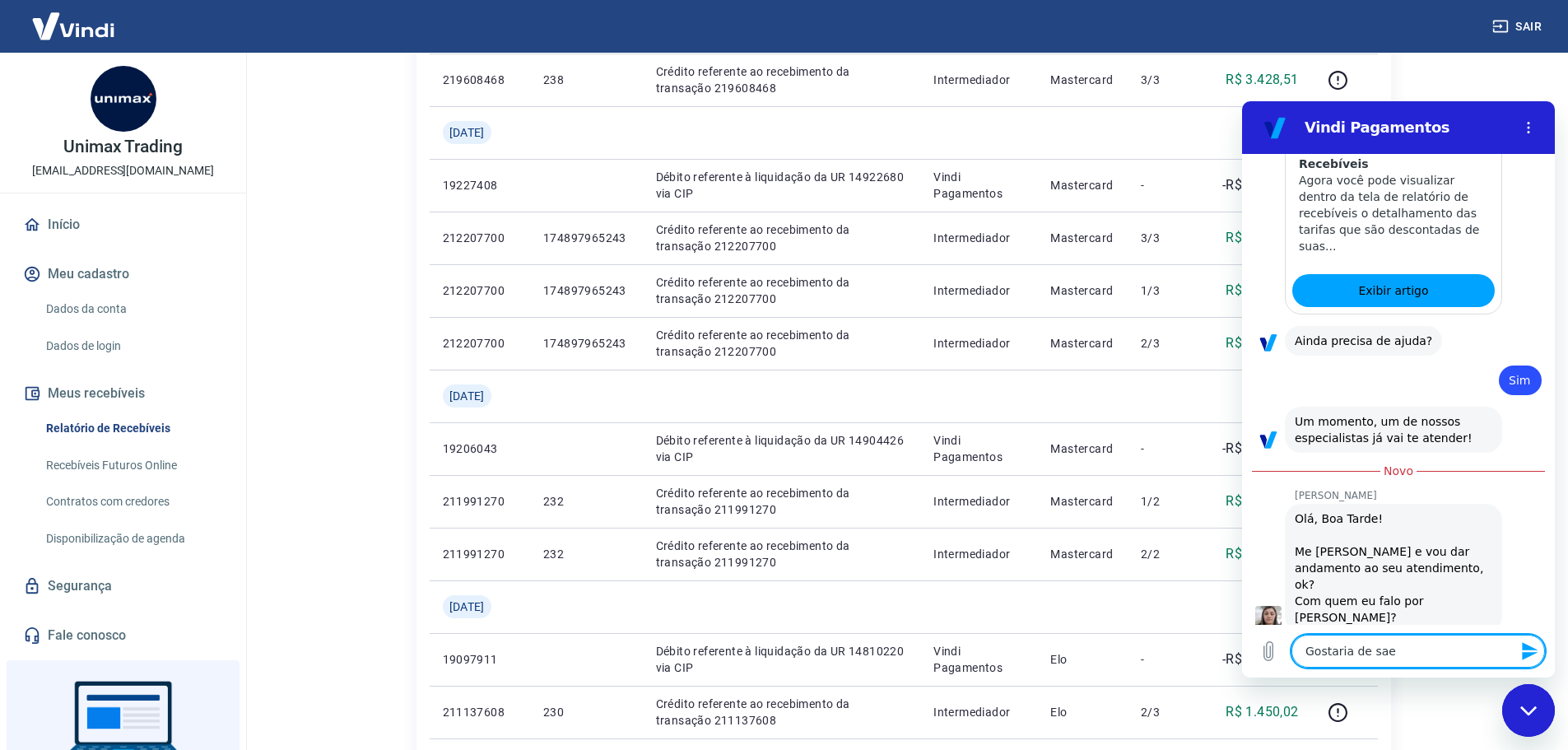
type textarea "Gostaria de sa"
type textarea "x"
type textarea "Gostaria de sab"
type textarea "x"
type textarea "Gostaria de sabe"
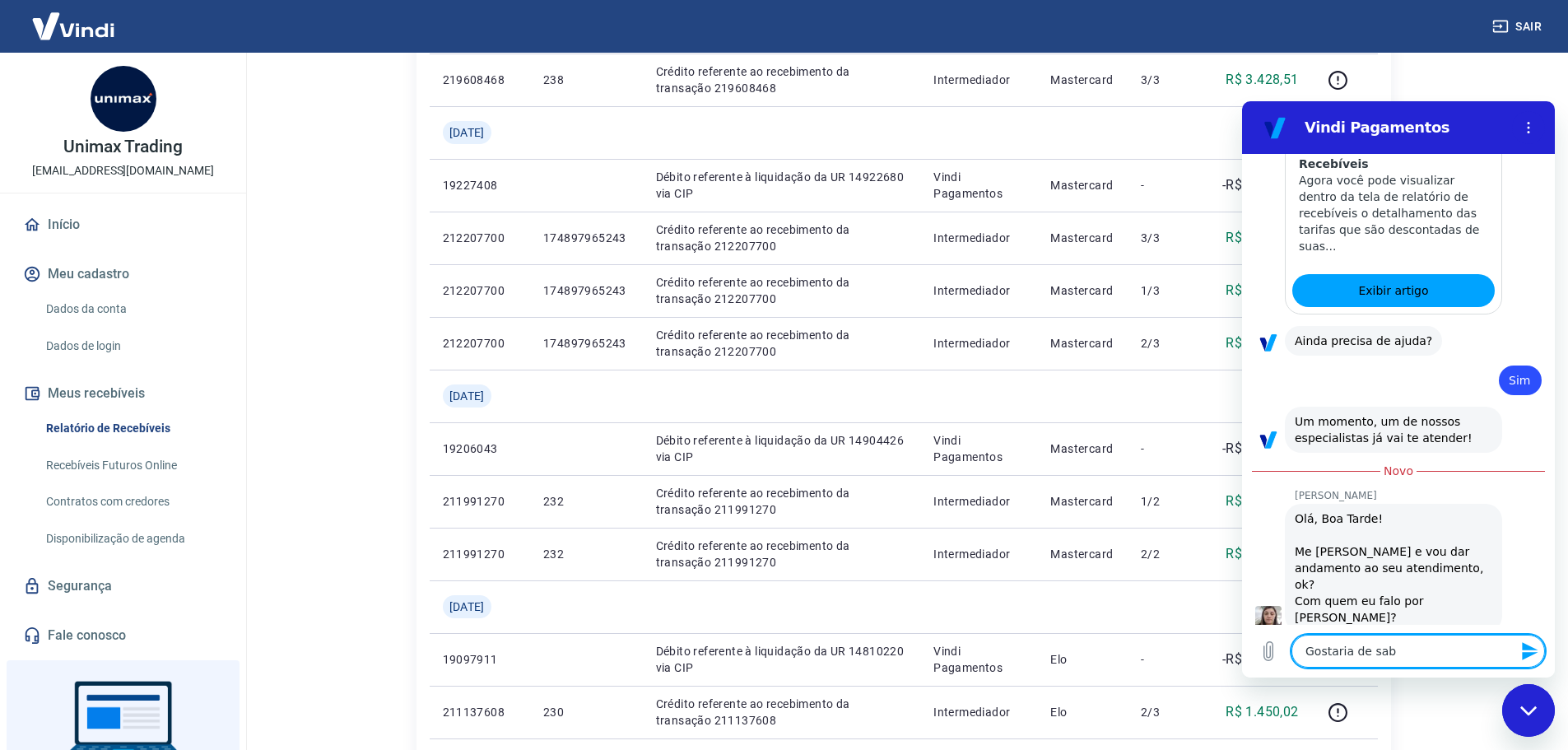
type textarea "x"
type textarea "Gostaria de saber"
type textarea "x"
type textarea "Gostaria de saber"
type textarea "x"
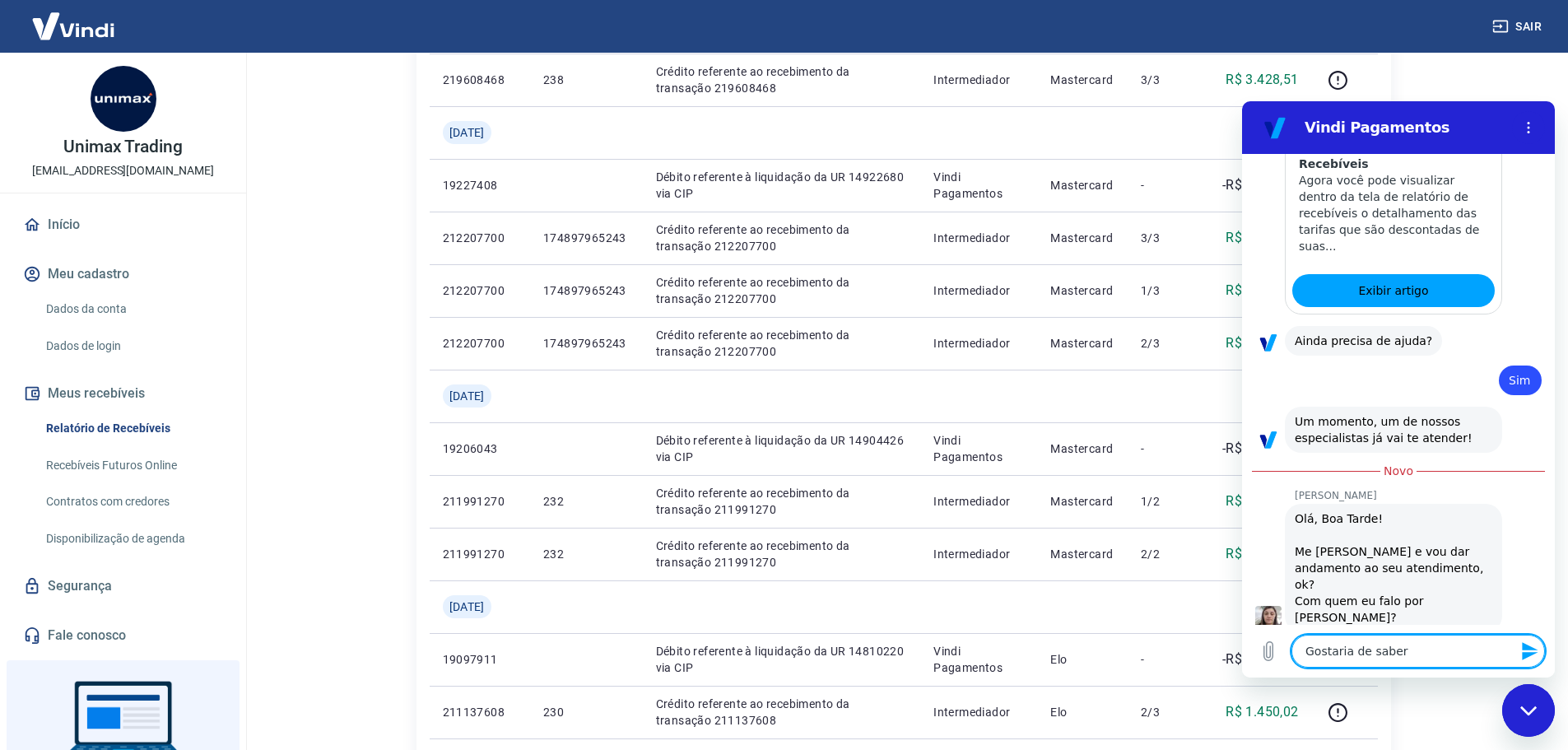
type textarea "Gostaria de saber q"
type textarea "x"
type textarea "Gostaria de saber qu"
type textarea "x"
type textarea "Gostaria de saber qua"
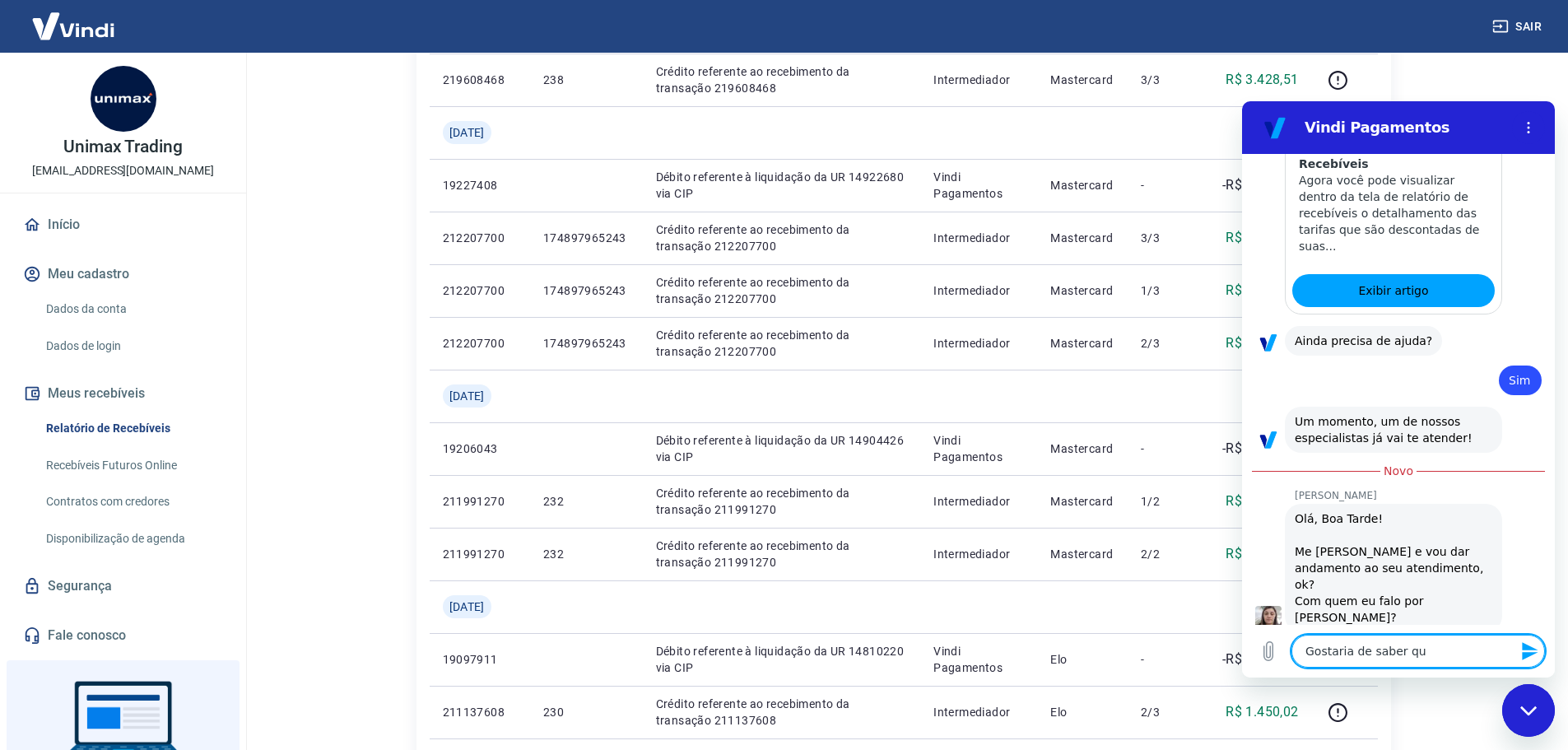
type textarea "x"
type textarea "Gostaria de saber qual"
type textarea "x"
type textarea "Gostaria de saber qual"
type textarea "x"
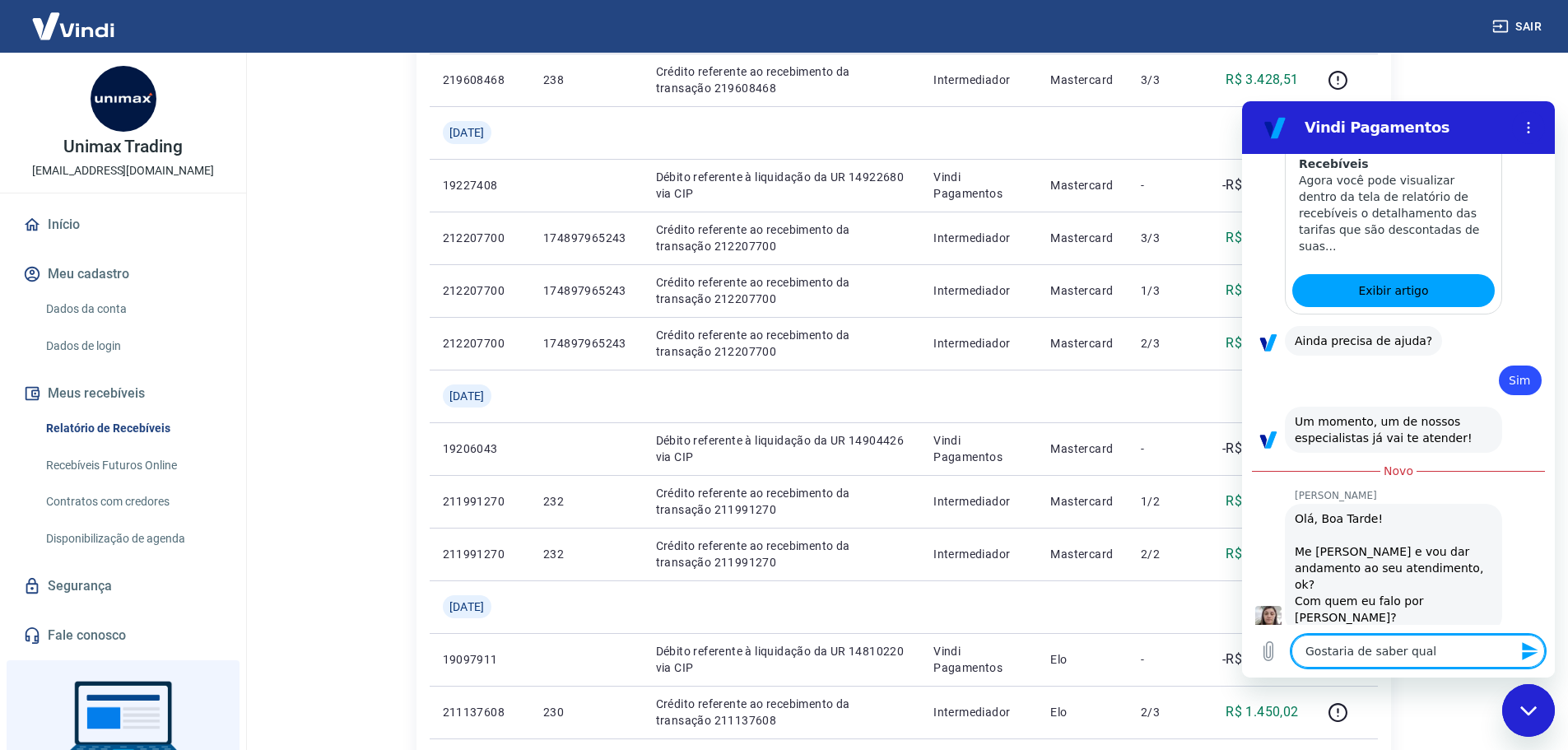
type textarea "Gostaria de saber qual a"
type textarea "x"
type textarea "Gostaria de saber qual a"
type textarea "x"
type textarea "Gostaria de saber qual a t"
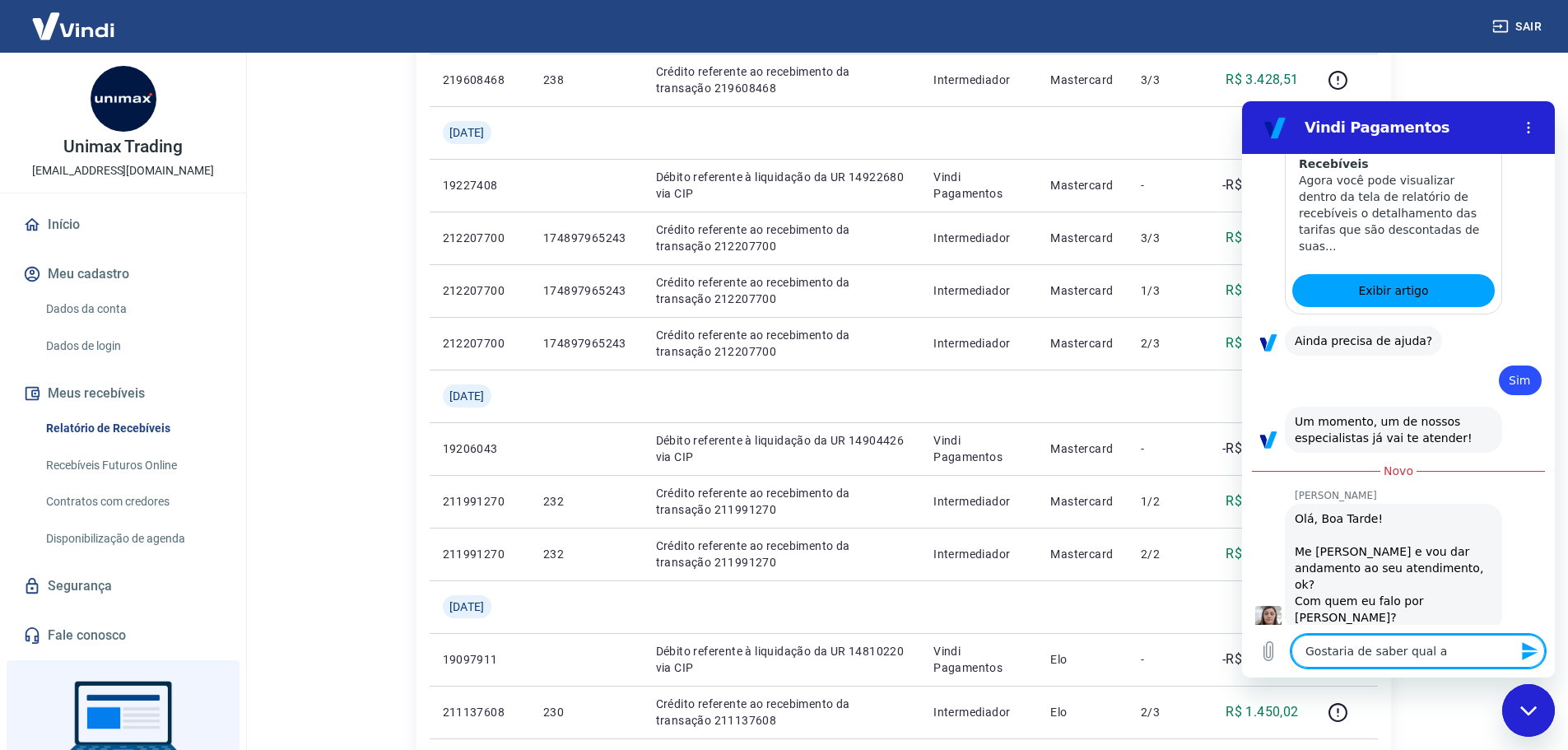
type textarea "x"
type textarea "Gostaria de saber qual a ta"
type textarea "x"
type textarea "Gostaria de saber qual a tax"
type textarea "x"
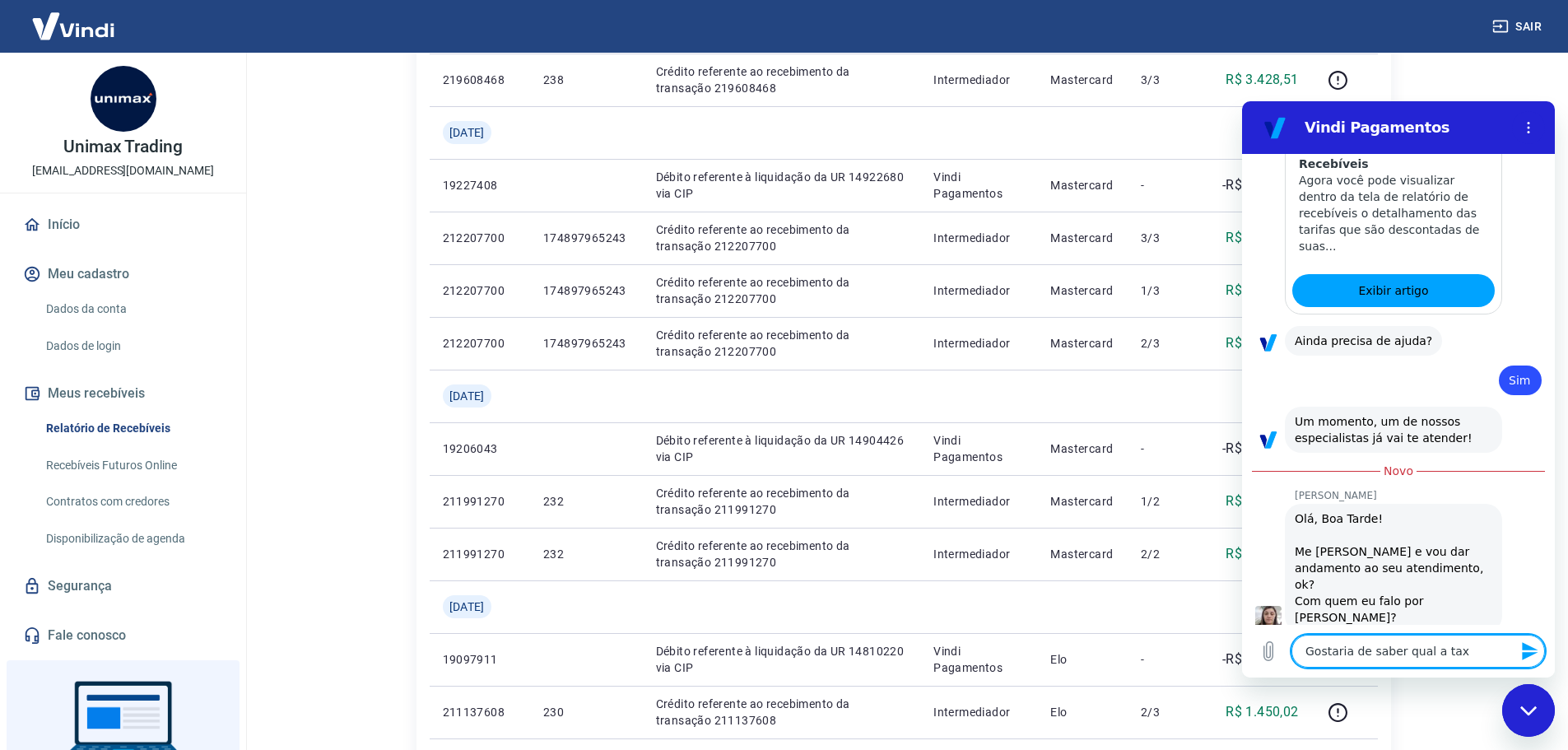
type textarea "Gostaria de saber qual a taxa"
type textarea "x"
type textarea "Gostaria de saber qual a taxa"
type textarea "x"
type textarea "Gostaria de saber qual a taxa a"
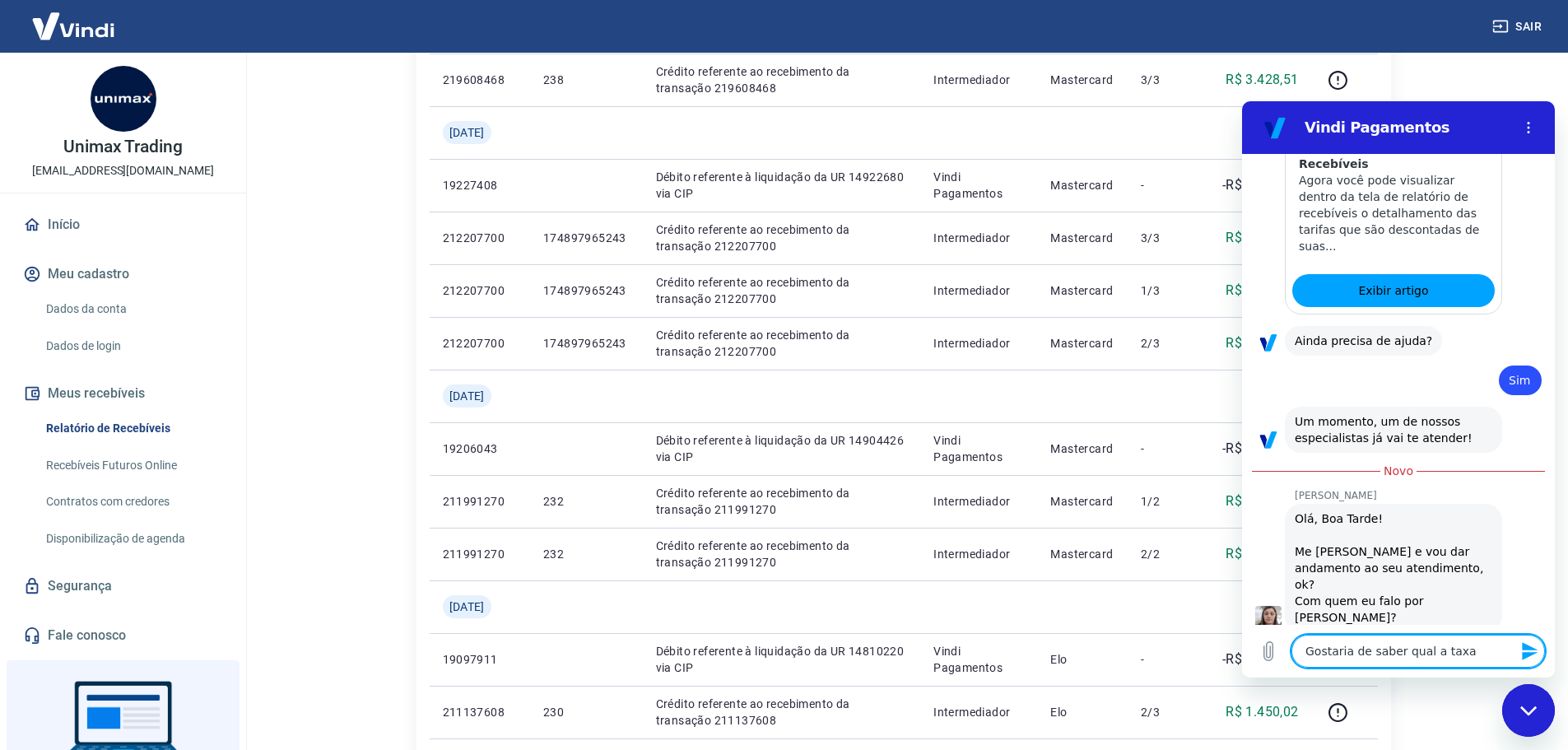
type textarea "x"
type textarea "Gostaria de saber qual a taxa"
type textarea "x"
type textarea "Gostaria de saber qual a taxa a"
type textarea "x"
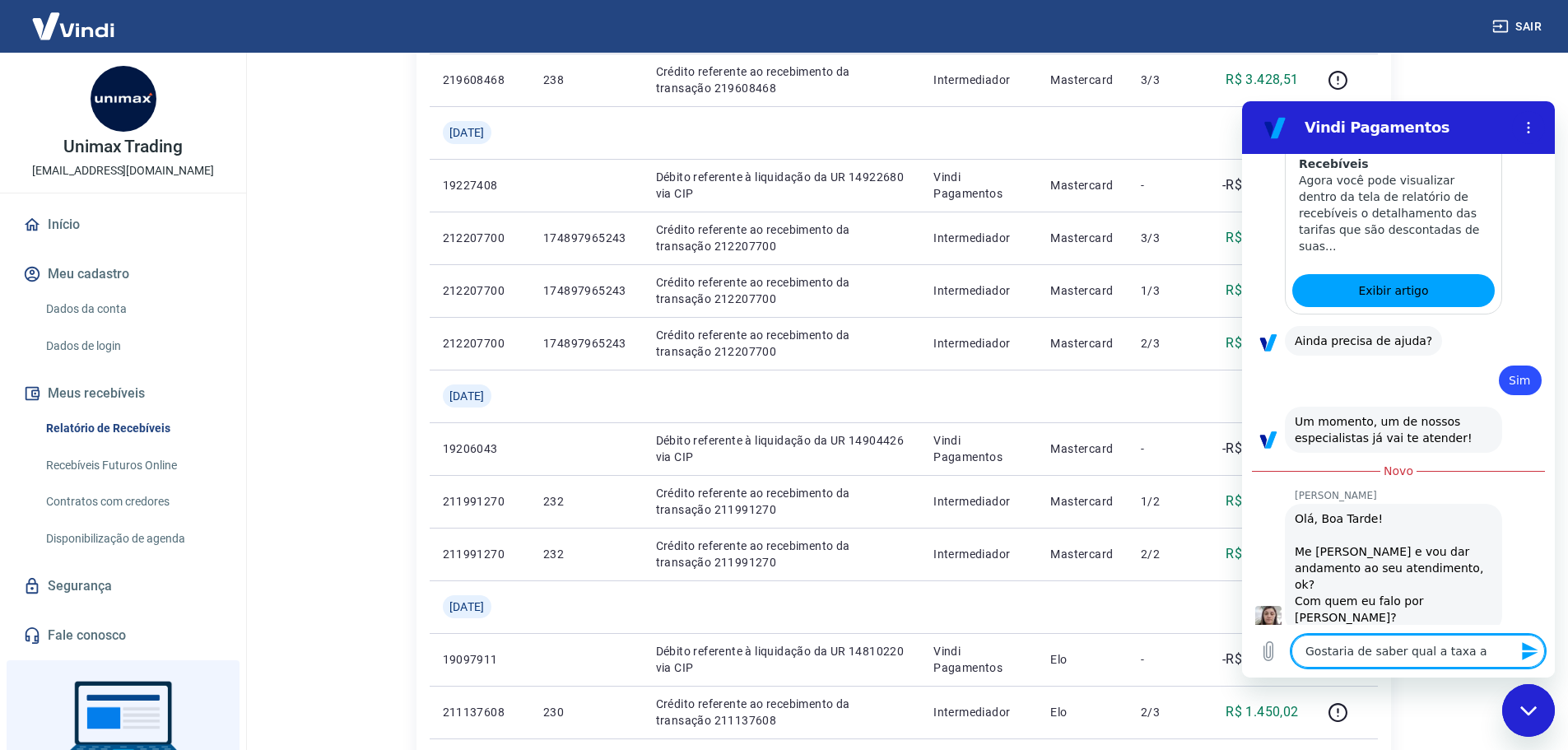
type textarea "Gostaria de saber qual a taxa a"
type textarea "x"
type textarea "Gostaria de saber qual a taxa a V"
type textarea "x"
type textarea "Gostaria de saber qual a taxa a Vi"
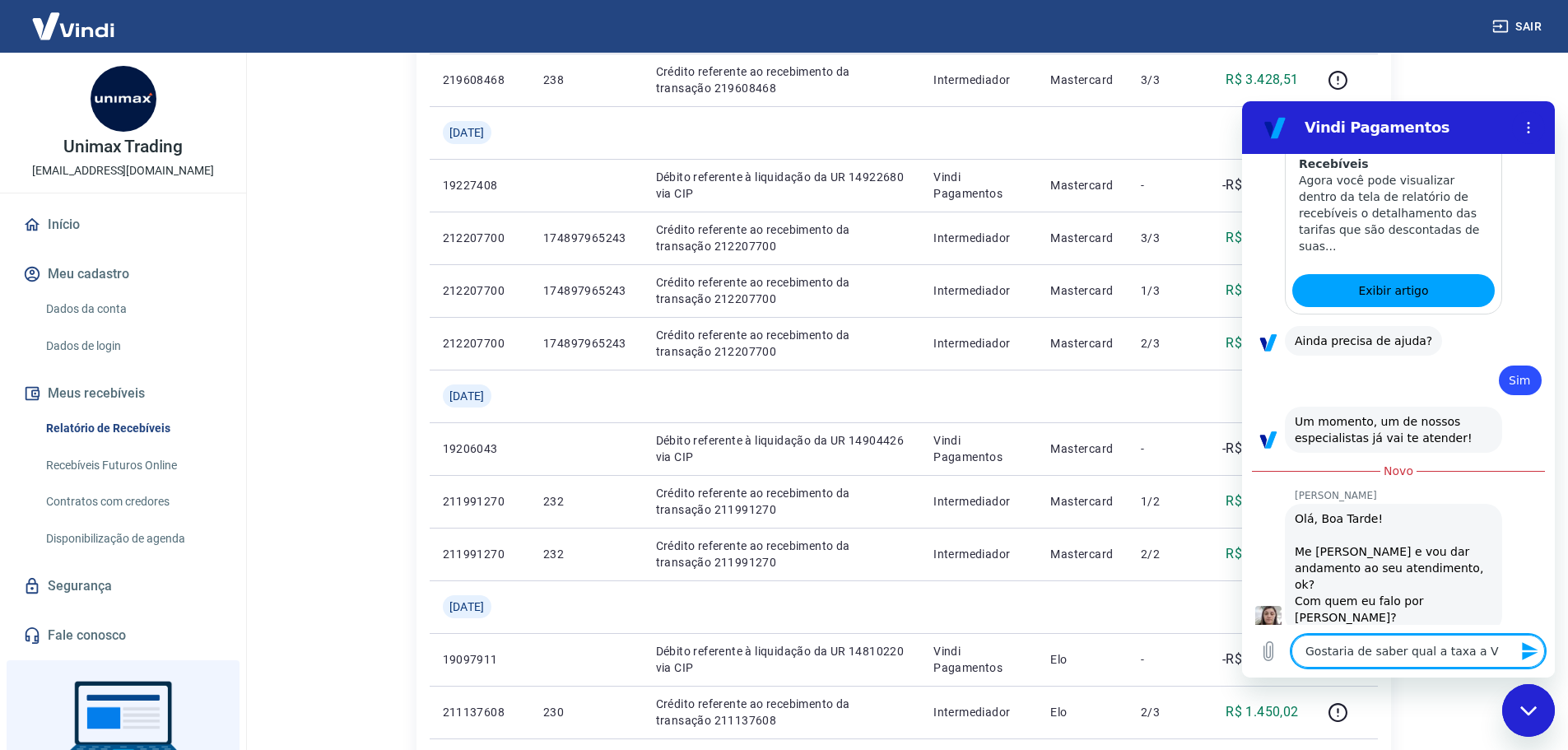
type textarea "x"
type textarea "Gostaria de saber qual a taxa a Vin"
type textarea "x"
type textarea "Gostaria de saber qual a taxa a Vind"
type textarea "x"
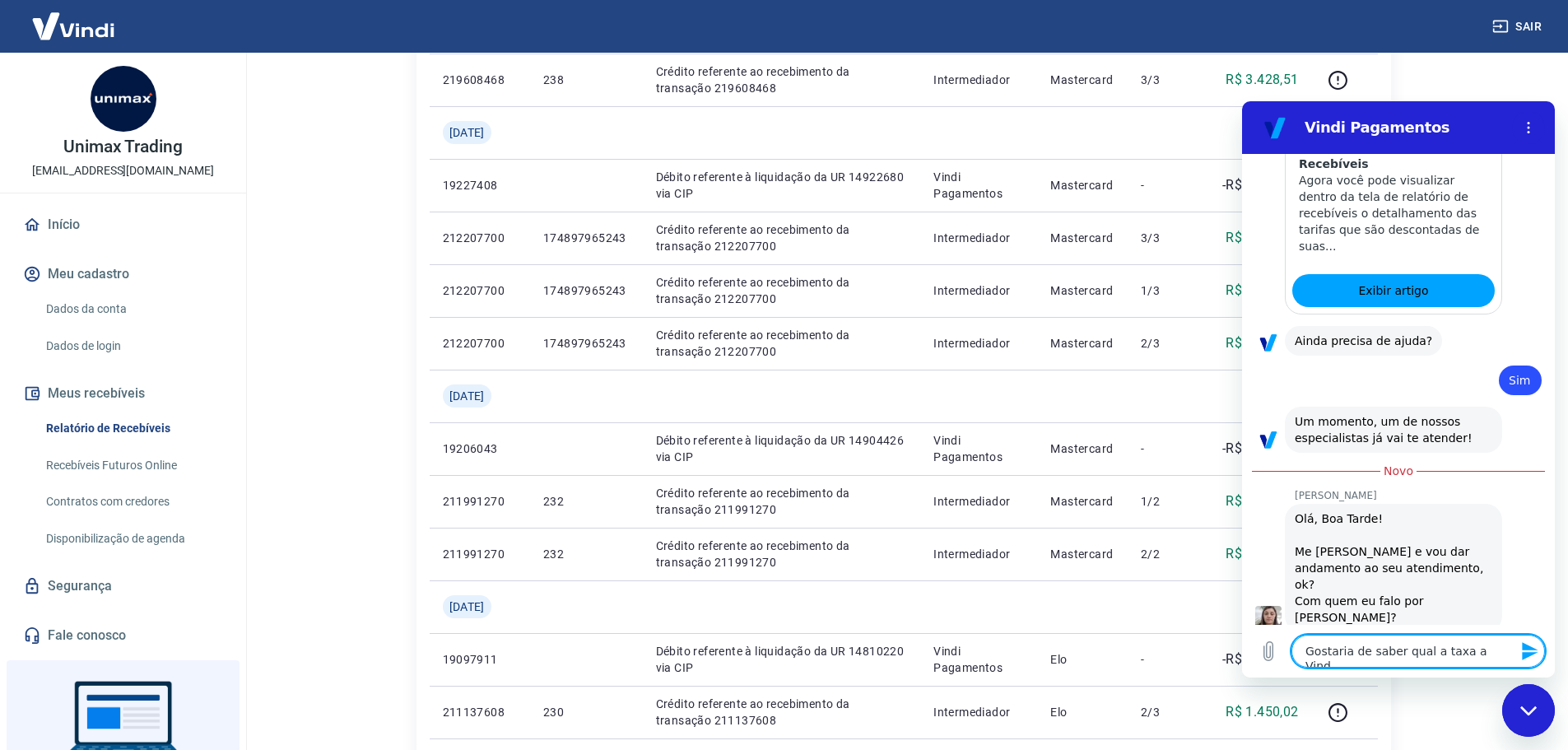
type textarea "Gostaria de saber qual a taxa a Vindi"
type textarea "x"
type textarea "Gostaria de saber qual a taxa a Vindi"
type textarea "x"
type textarea "Gostaria de saber qual a taxa a Vindi a"
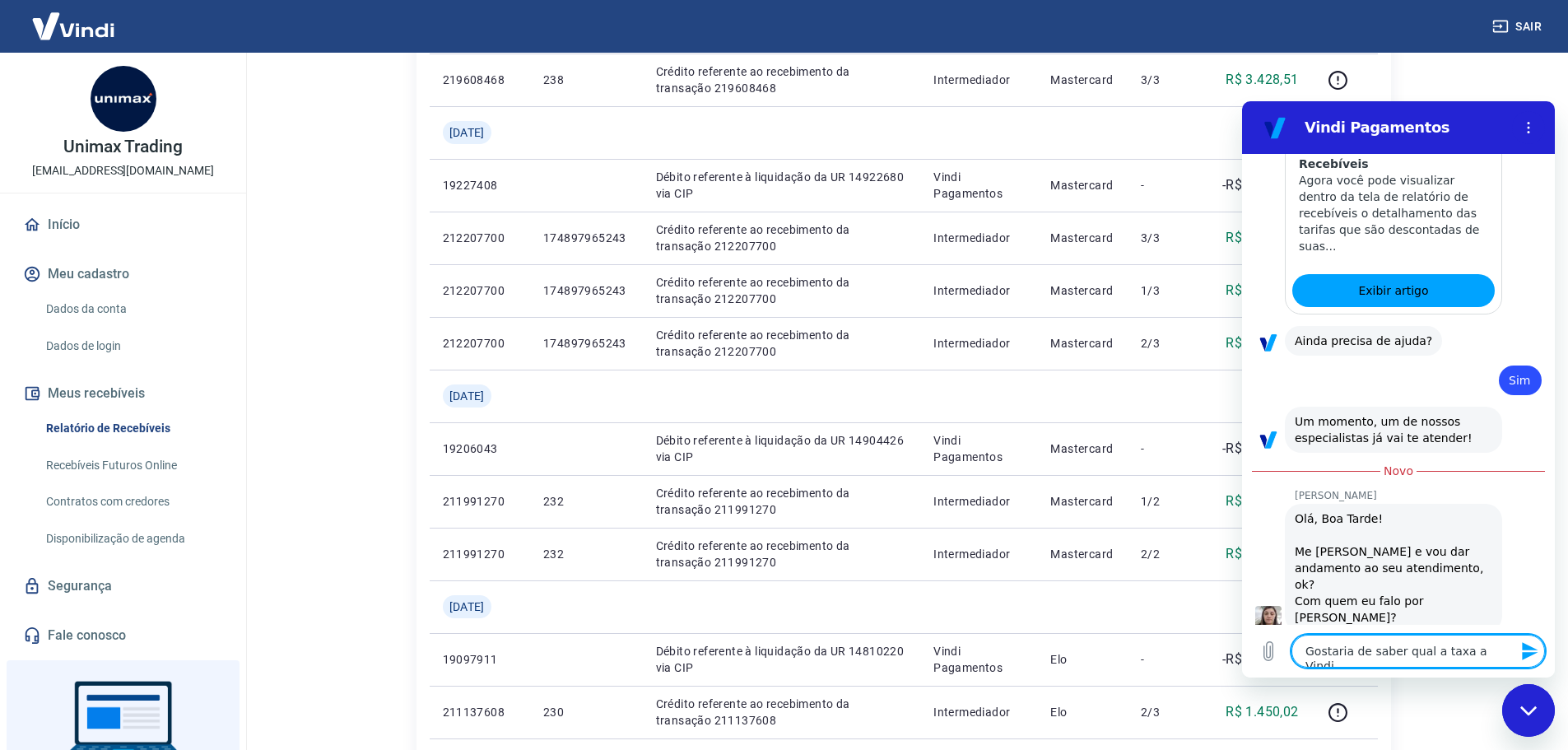
type textarea "x"
type textarea "Gostaria de saber qual a taxa a Vindi ap"
type textarea "x"
type textarea "Gostaria de saber qual a taxa a Vindi apl"
type textarea "x"
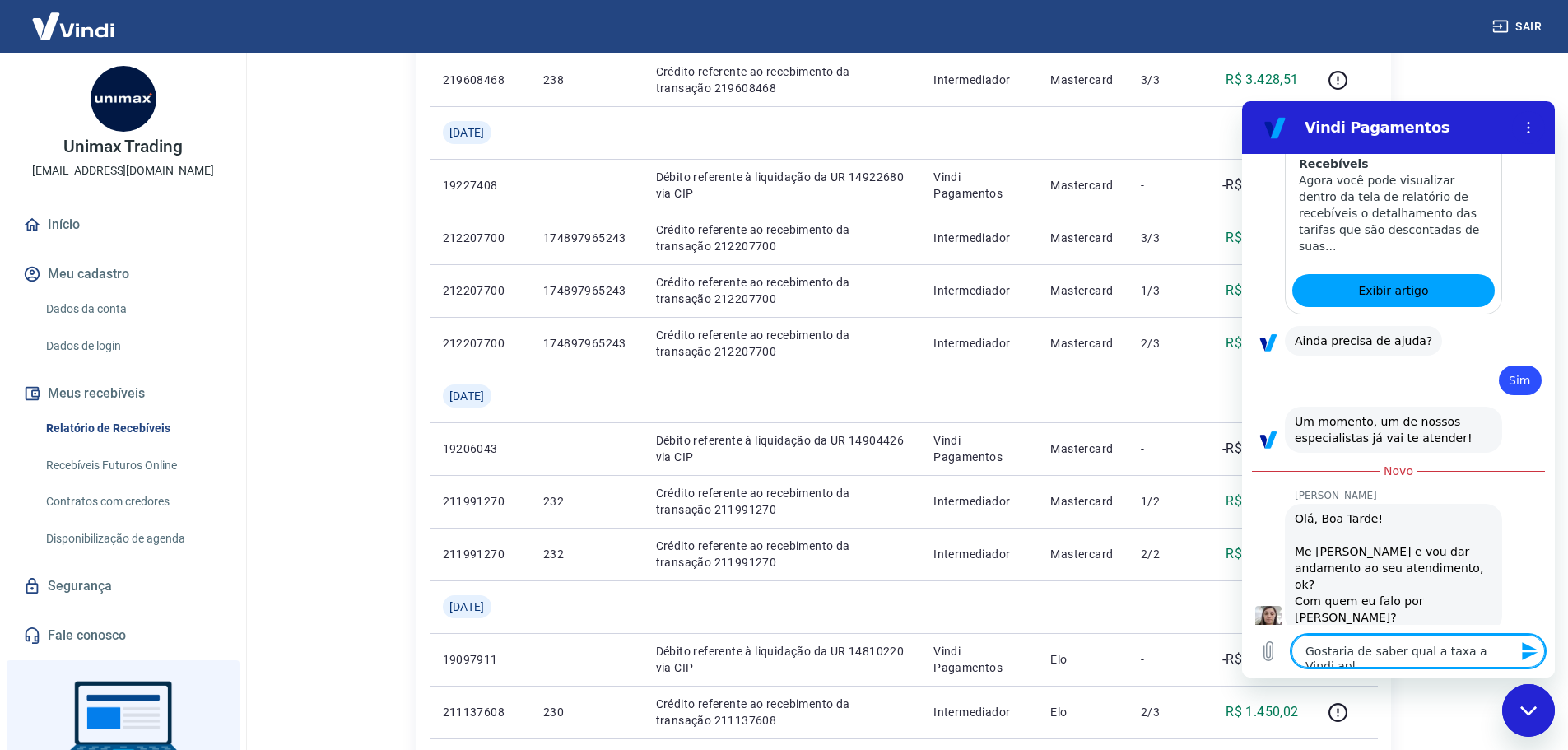
type textarea "Gostaria de saber qual a taxa a Vindi apli"
type textarea "x"
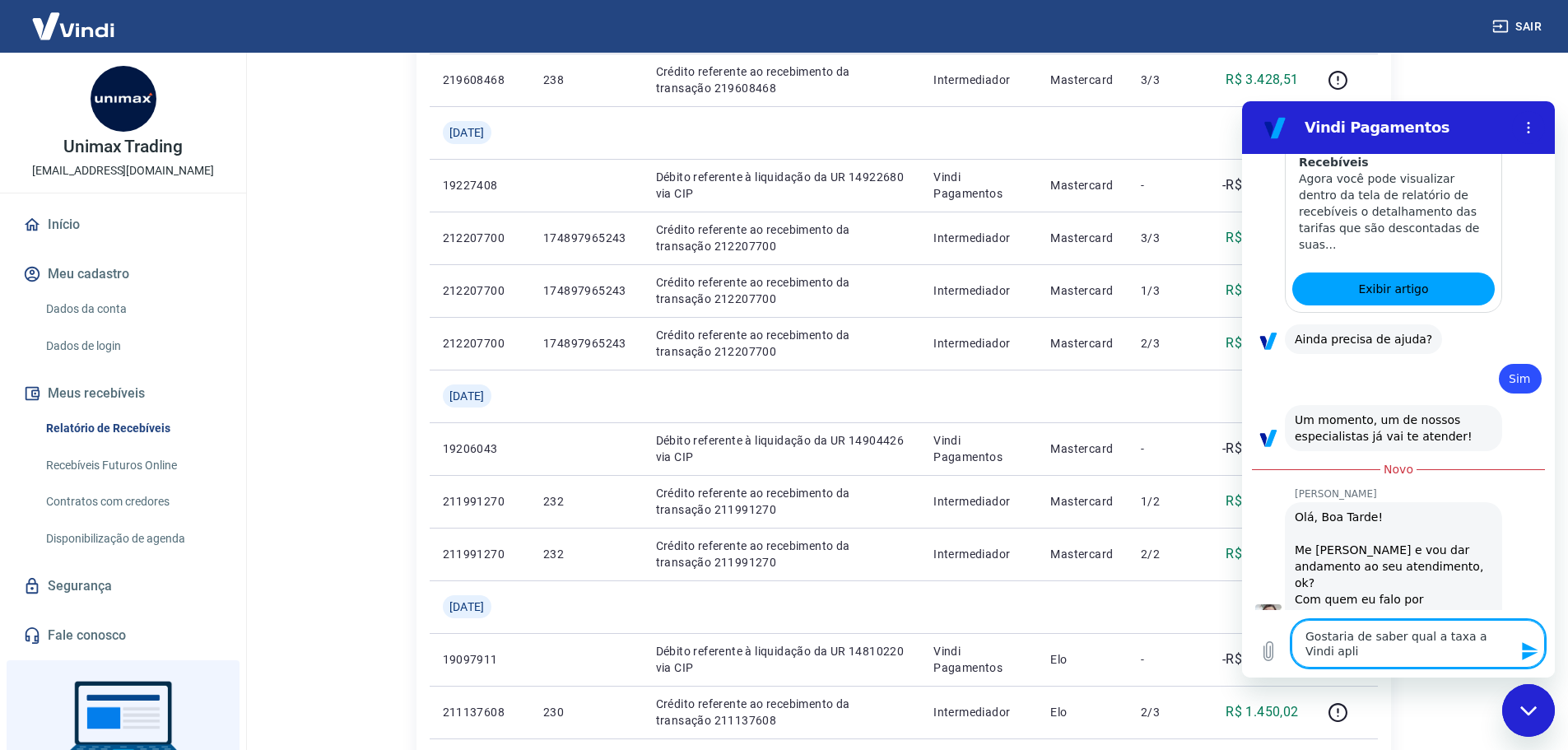
type textarea "Gostaria de saber qual a taxa a Vindi aplic"
type textarea "x"
type textarea "Gostaria de saber qual a taxa a Vindi aplica"
type textarea "x"
type textarea "Gostaria de saber qual a taxa a Vindi aplica"
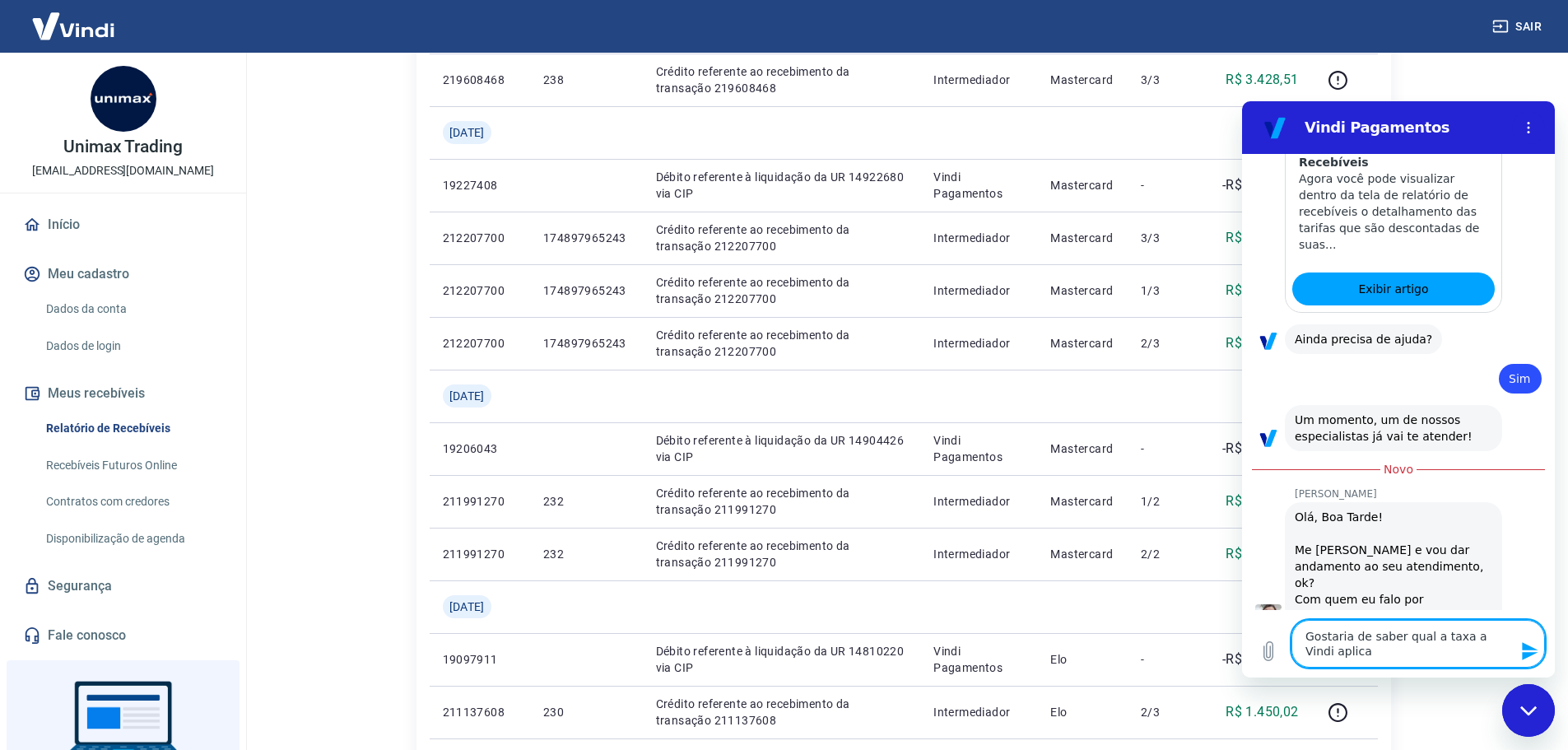
type textarea "x"
type textarea "Gostaria de saber qual a taxa a Vindi aplica p"
type textarea "x"
type textarea "Gostaria de saber qual a taxa a Vindi aplica pa"
type textarea "x"
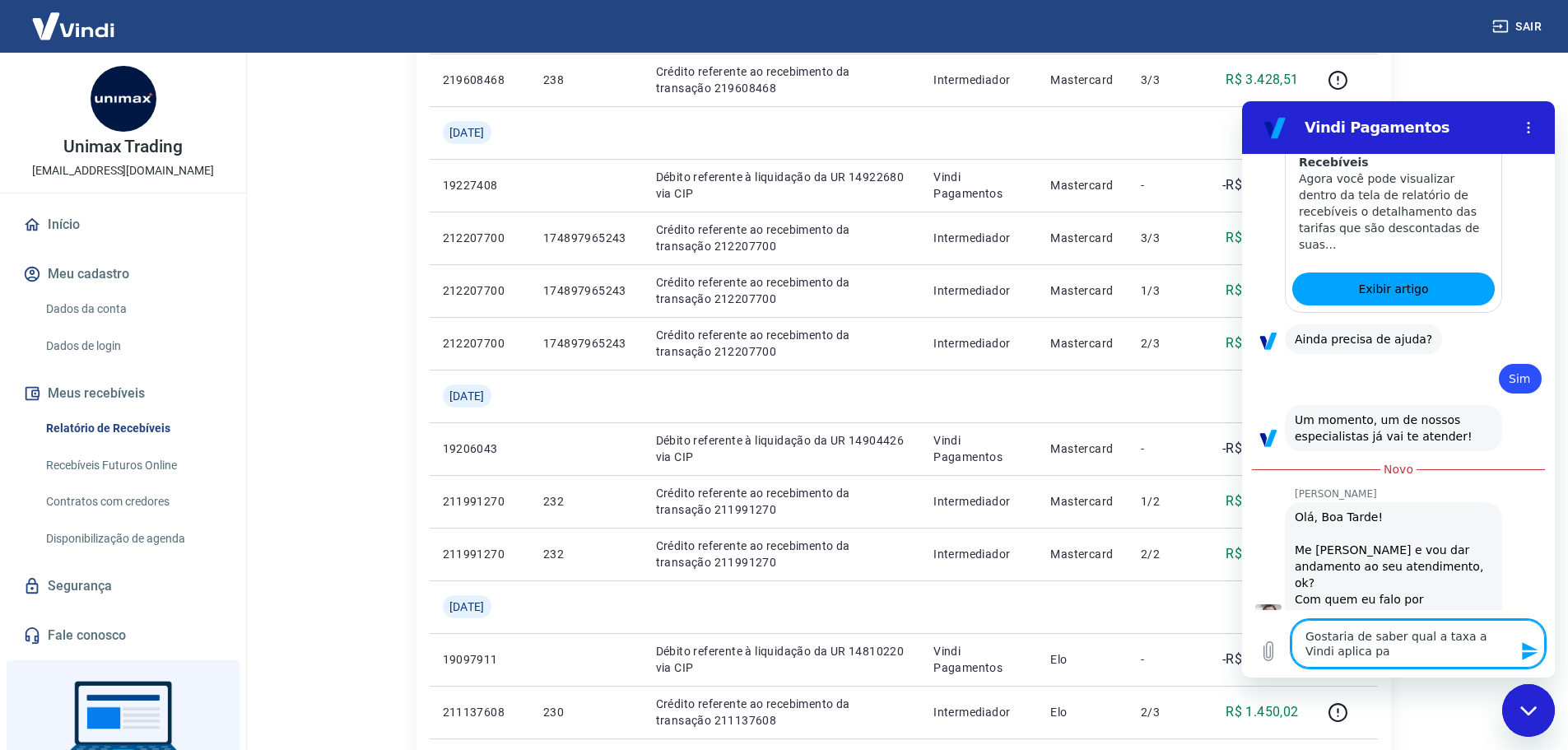
type textarea "Gostaria de saber qual a taxa a Vindi aplica par"
type textarea "x"
type textarea "Gostaria de saber qual a taxa a Vindi aplica para"
type textarea "x"
type textarea "Gostaria de saber qual a taxa a Vindi aplica para"
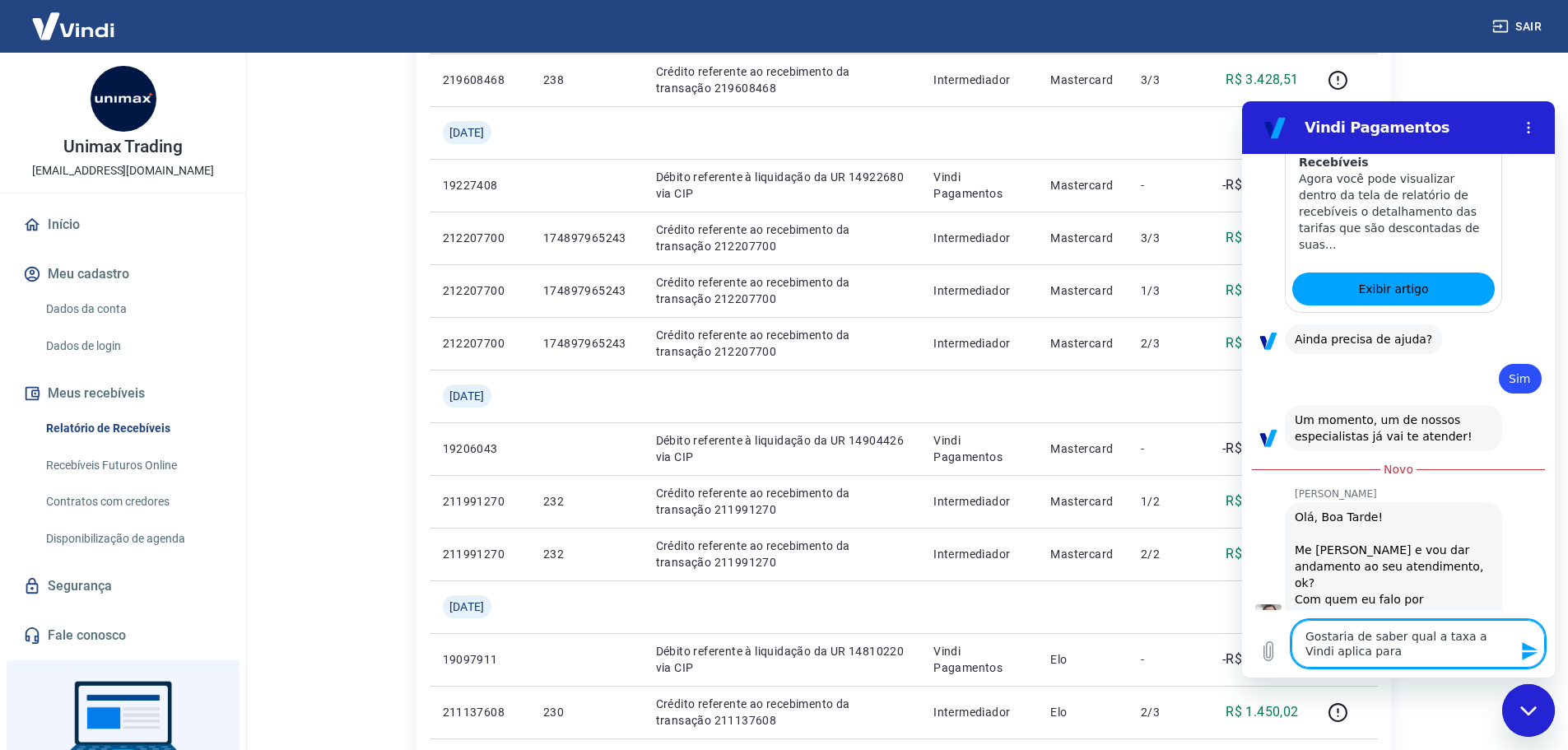
type textarea "x"
type textarea "Gostaria de saber qual a taxa a Vindi aplica para o"
type textarea "x"
type textarea "Gostaria de saber qual a taxa a Vindi aplica para od"
type textarea "x"
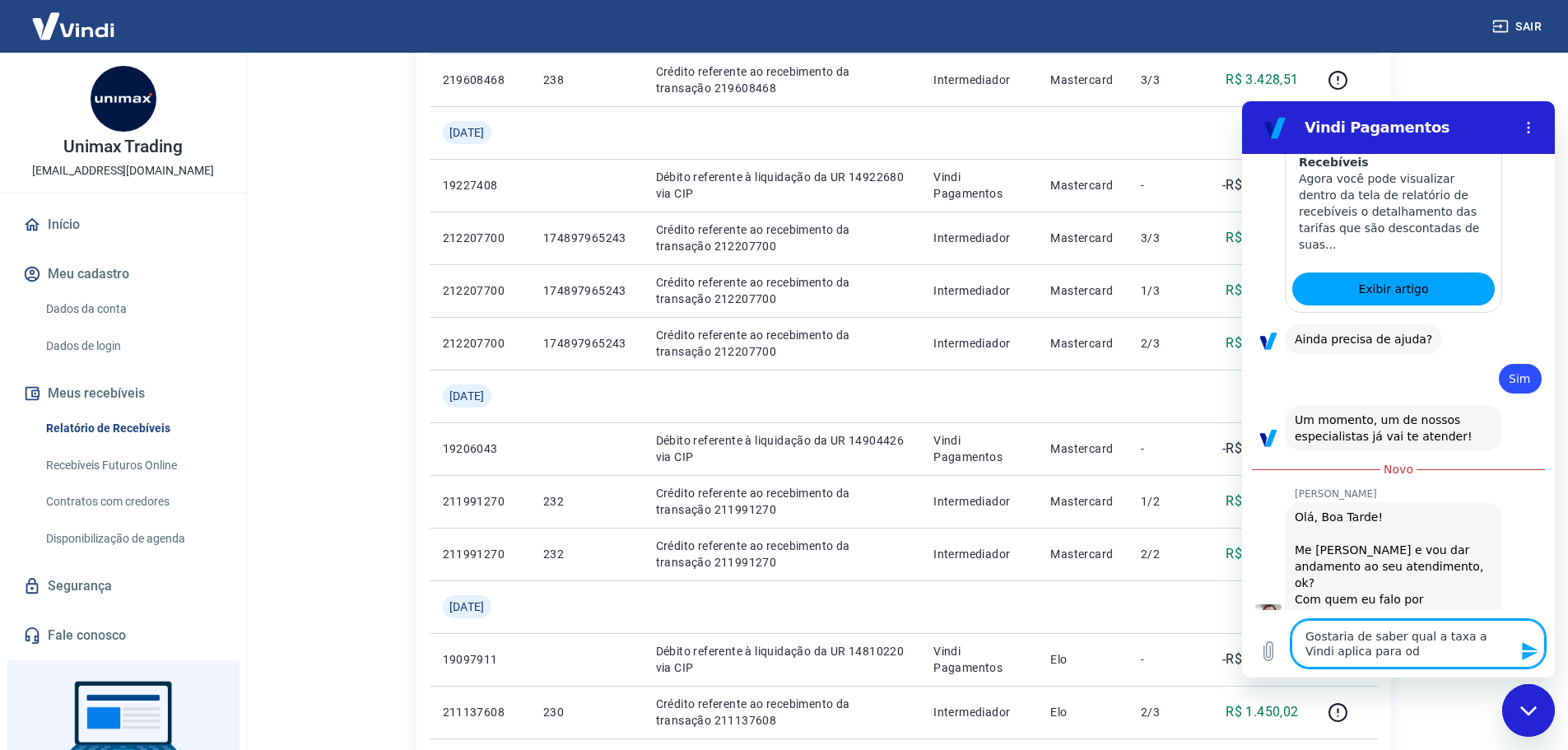
type textarea "Gostaria de saber qual a taxa a Vindi aplica para ode"
type textarea "x"
type textarea "Gostaria de saber qual a taxa a Vindi aplica para odem"
type textarea "x"
type textarea "Gostaria de saber qual a taxa a Vindi aplica para odemr"
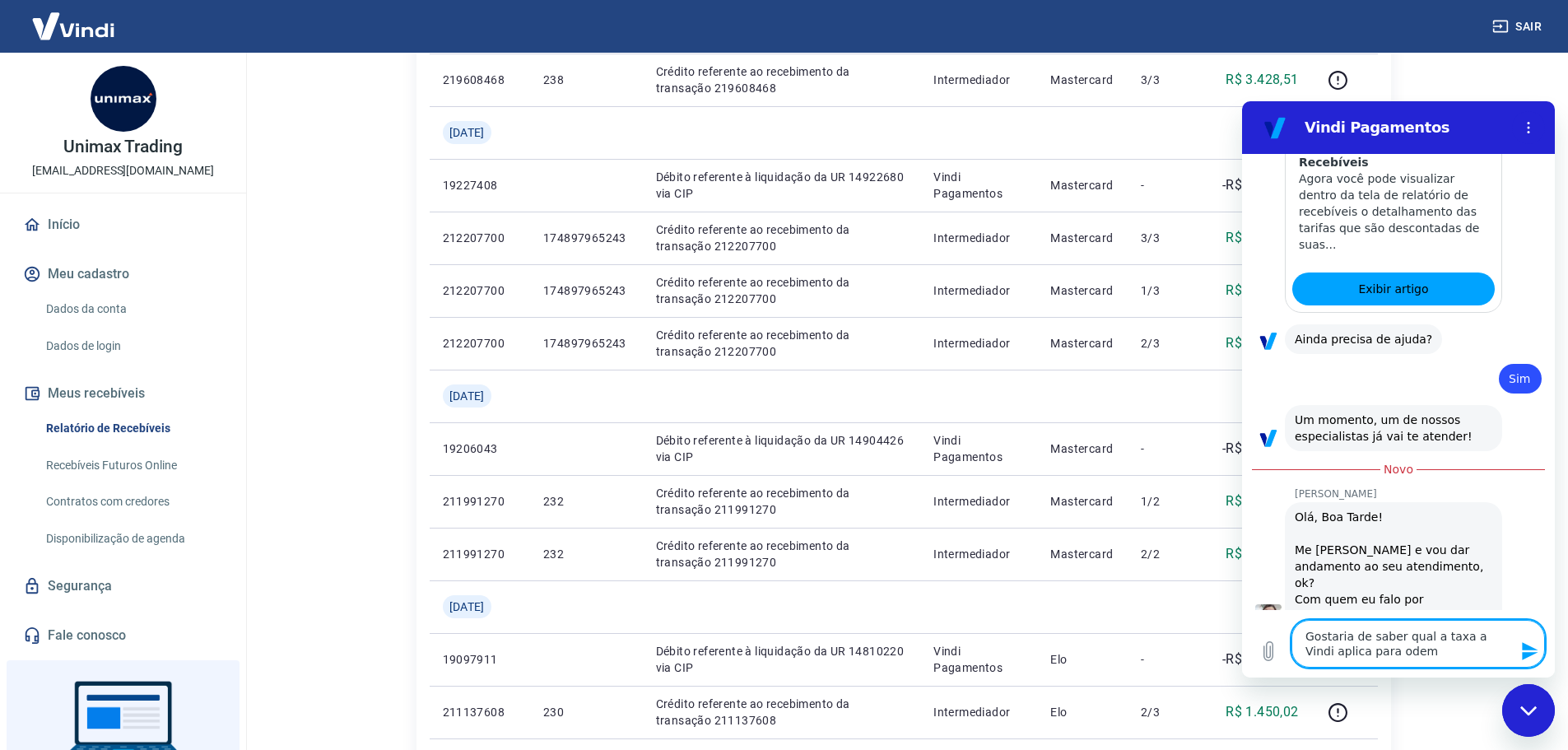
type textarea "x"
type textarea "Gostaria de saber qual a taxa a Vindi aplica para odemro"
click at [1415, 637] on textarea "Gostaria de saber qual a taxa a Vindi aplica para podermos" at bounding box center [1418, 644] width 254 height 48
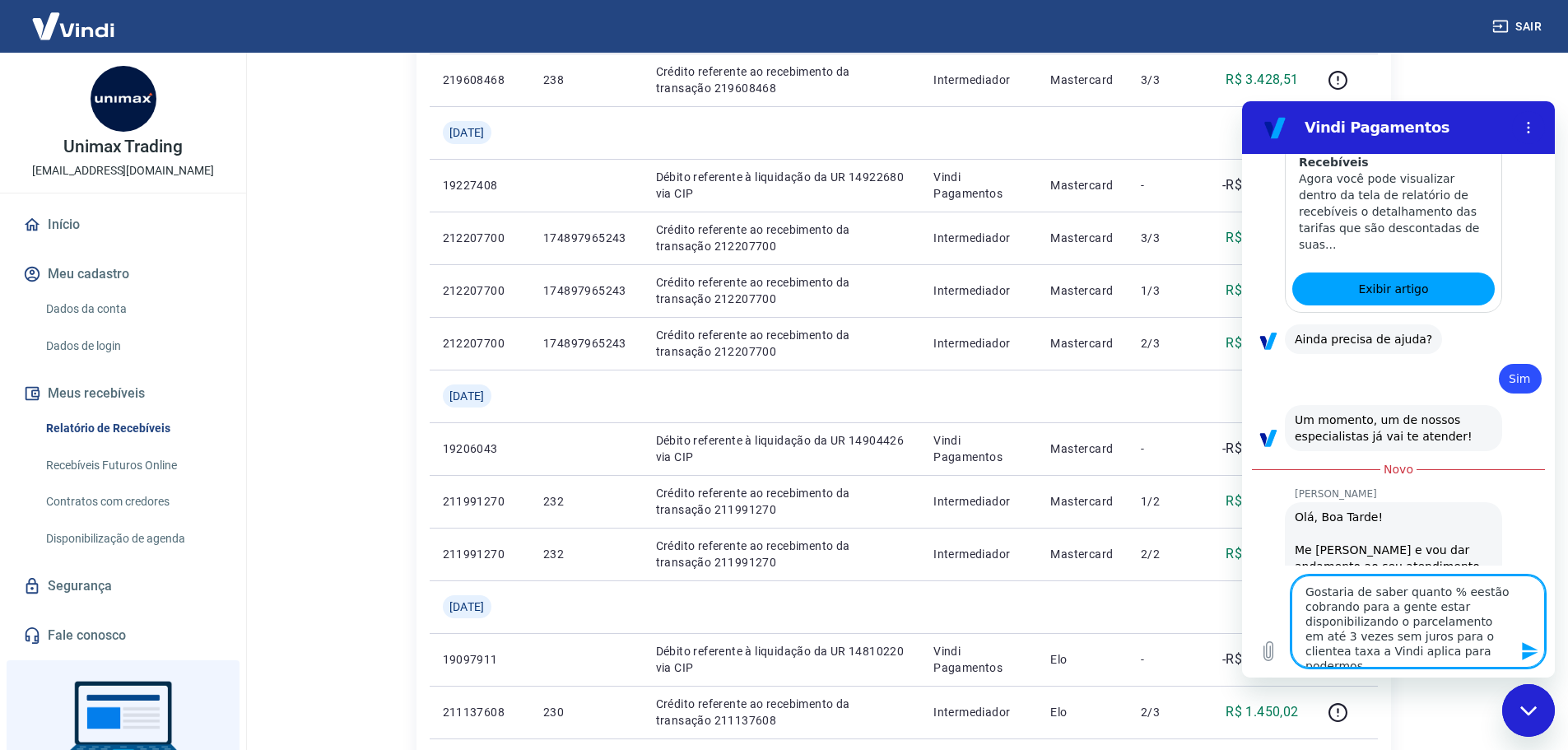
drag, startPoint x: 1467, startPoint y: 642, endPoint x: 1482, endPoint y: 677, distance: 38.1
click at [1482, 677] on div "Digite uma mensagem Gostaria de saber quanto % eestão cobrando para a gente est…" at bounding box center [1398, 621] width 312 height 112
click at [1448, 603] on textarea "Gostaria de saber quanto % eestão cobrando para a gente estar disponibilizando …" at bounding box center [1418, 628] width 254 height 77
click at [1454, 609] on textarea "Gostaria de saber quanto % eestão cobrando para a gente estar disponibilizando …" at bounding box center [1418, 628] width 254 height 77
drag, startPoint x: 1320, startPoint y: 622, endPoint x: 1334, endPoint y: 627, distance: 14.9
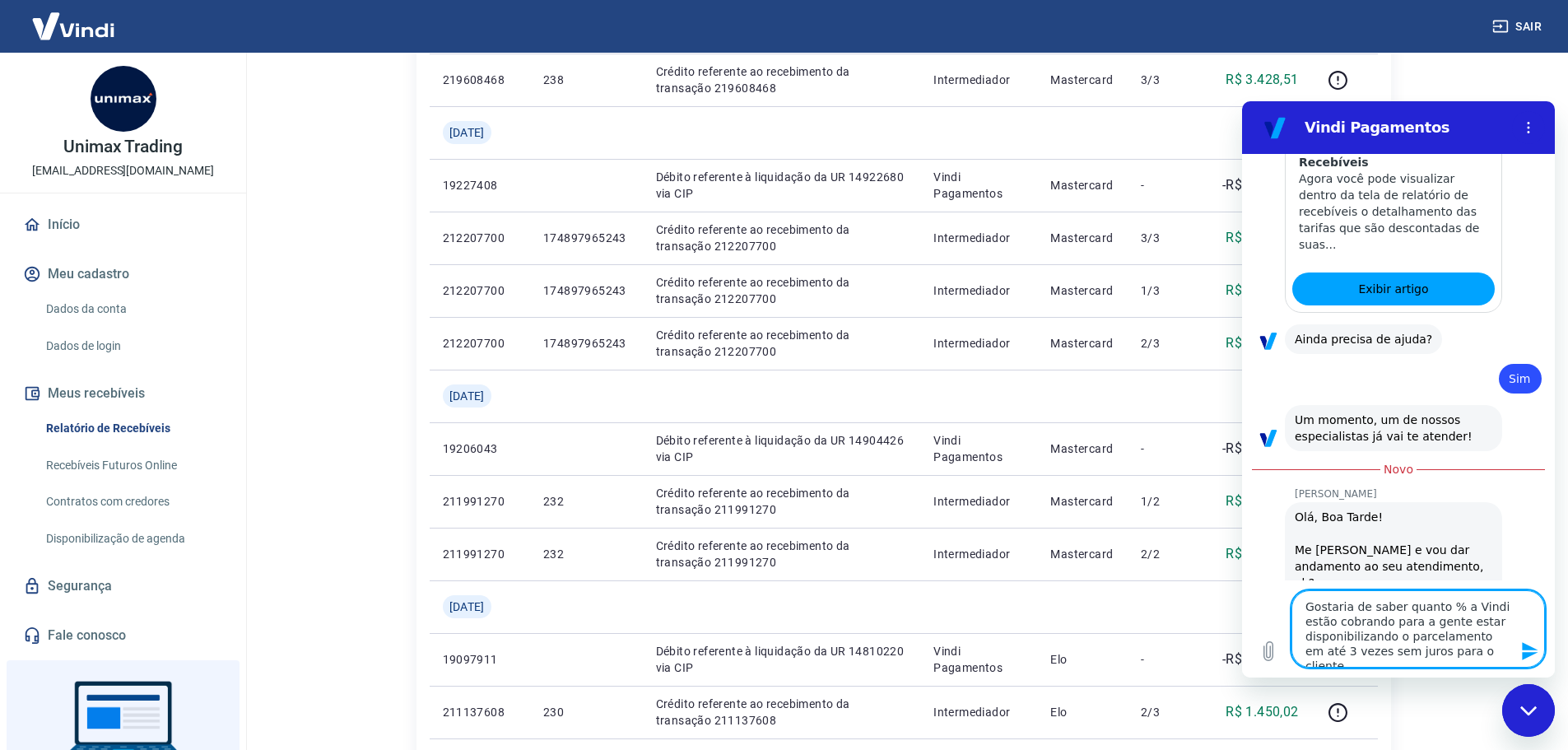
click at [1334, 627] on textarea "Gostaria de saber quanto % a Vindi estão cobrando para a gente estar disponibil…" at bounding box center [1418, 628] width 254 height 77
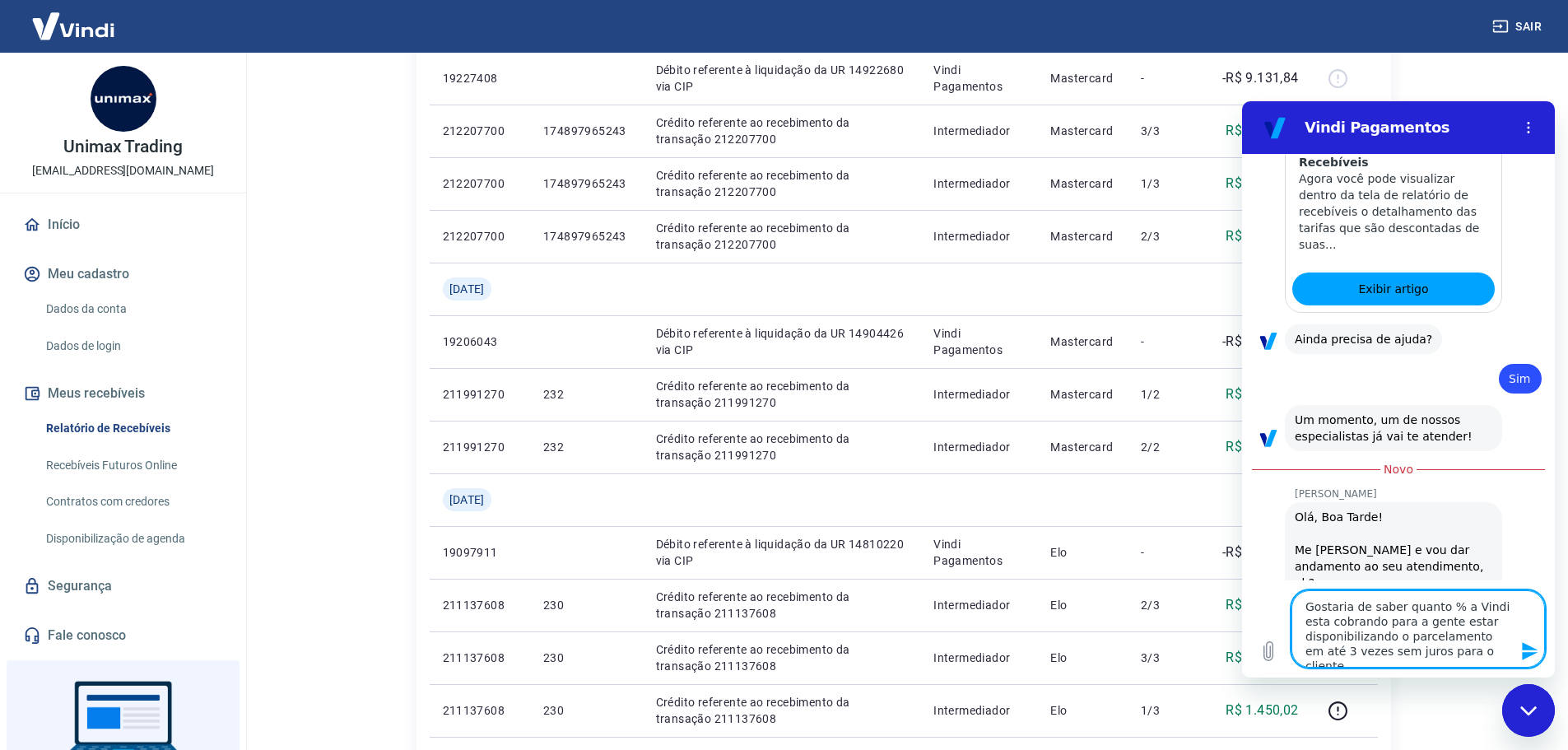
scroll to position [741, 0]
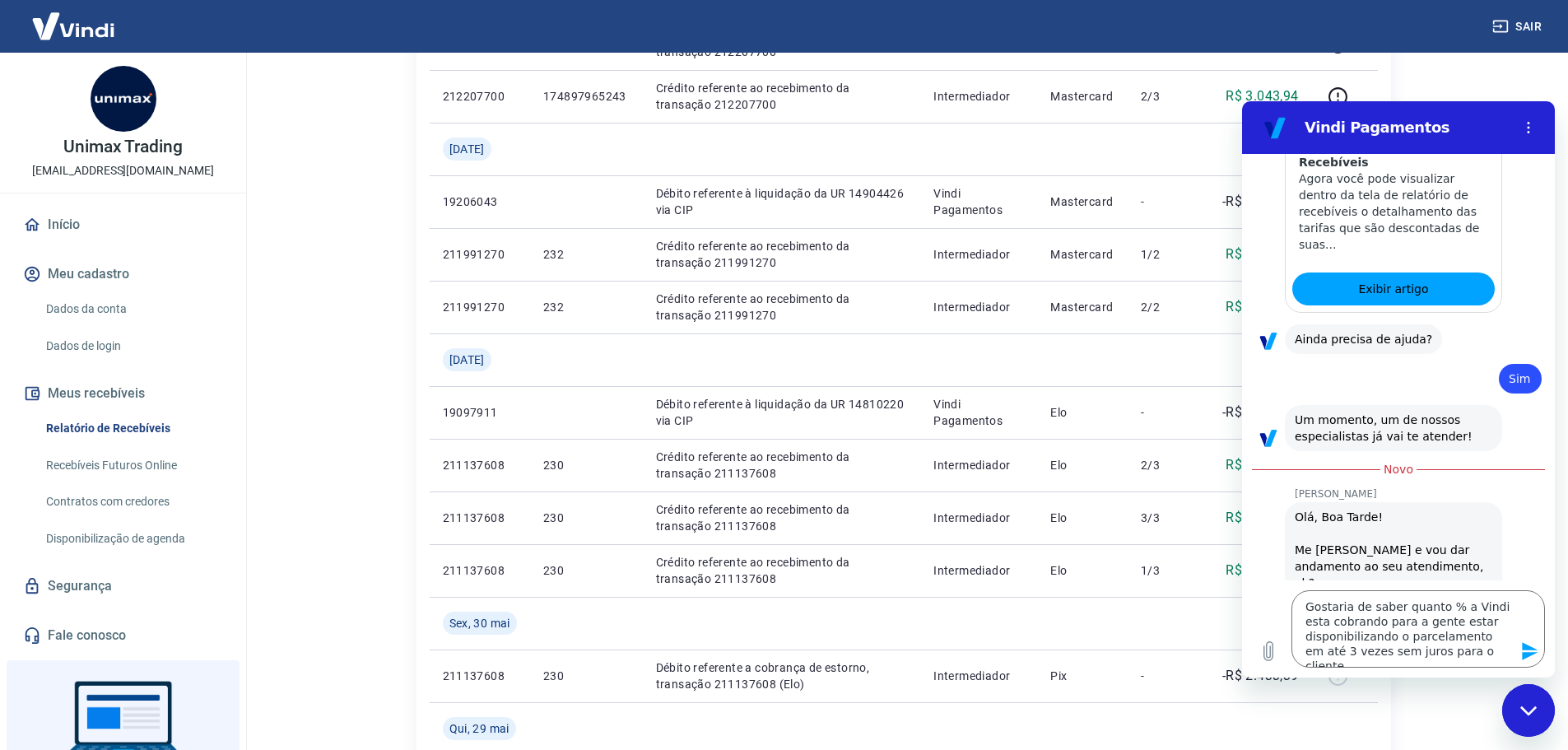
click at [1530, 651] on icon "Enviar mensagem" at bounding box center [1530, 651] width 20 height 20
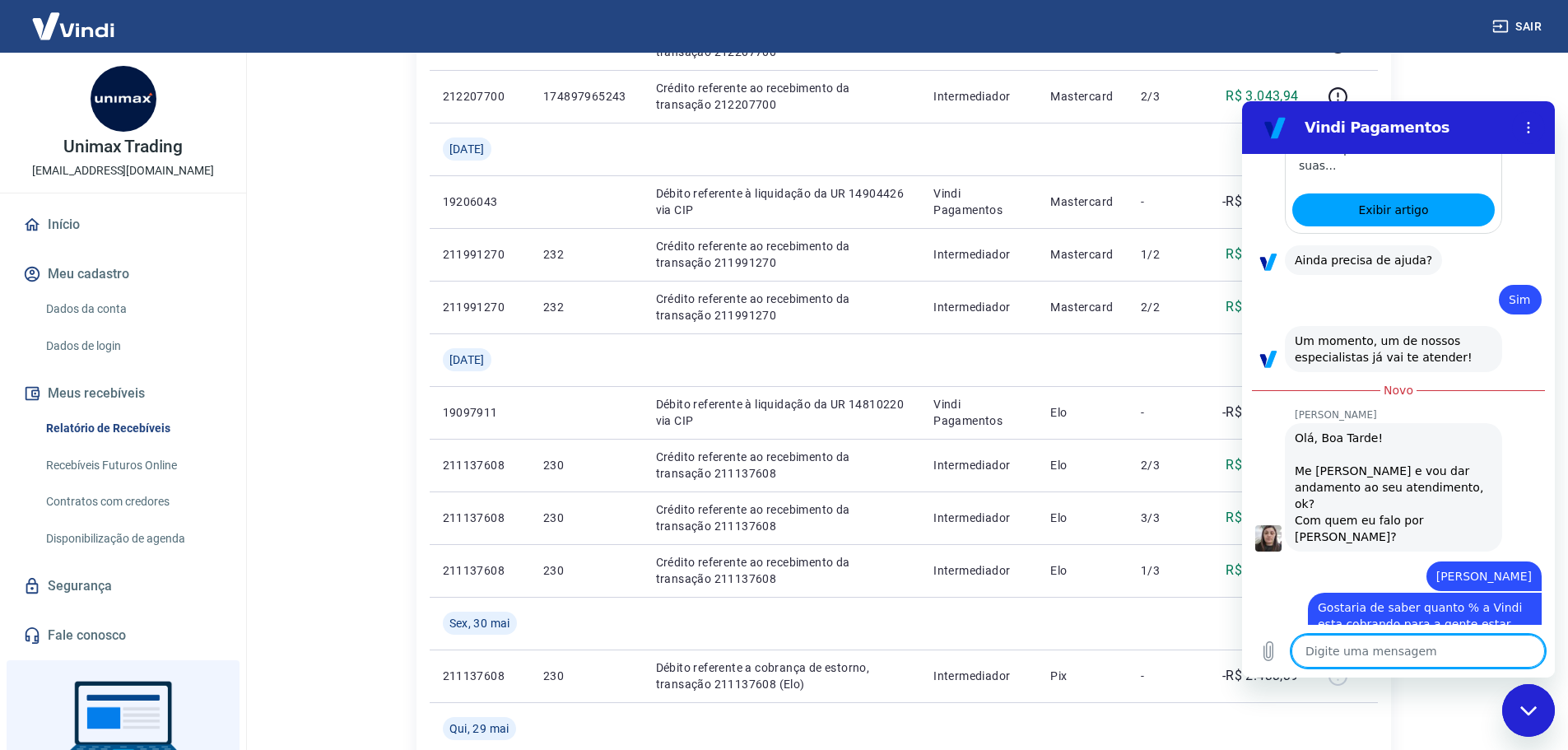
scroll to position [1252, 0]
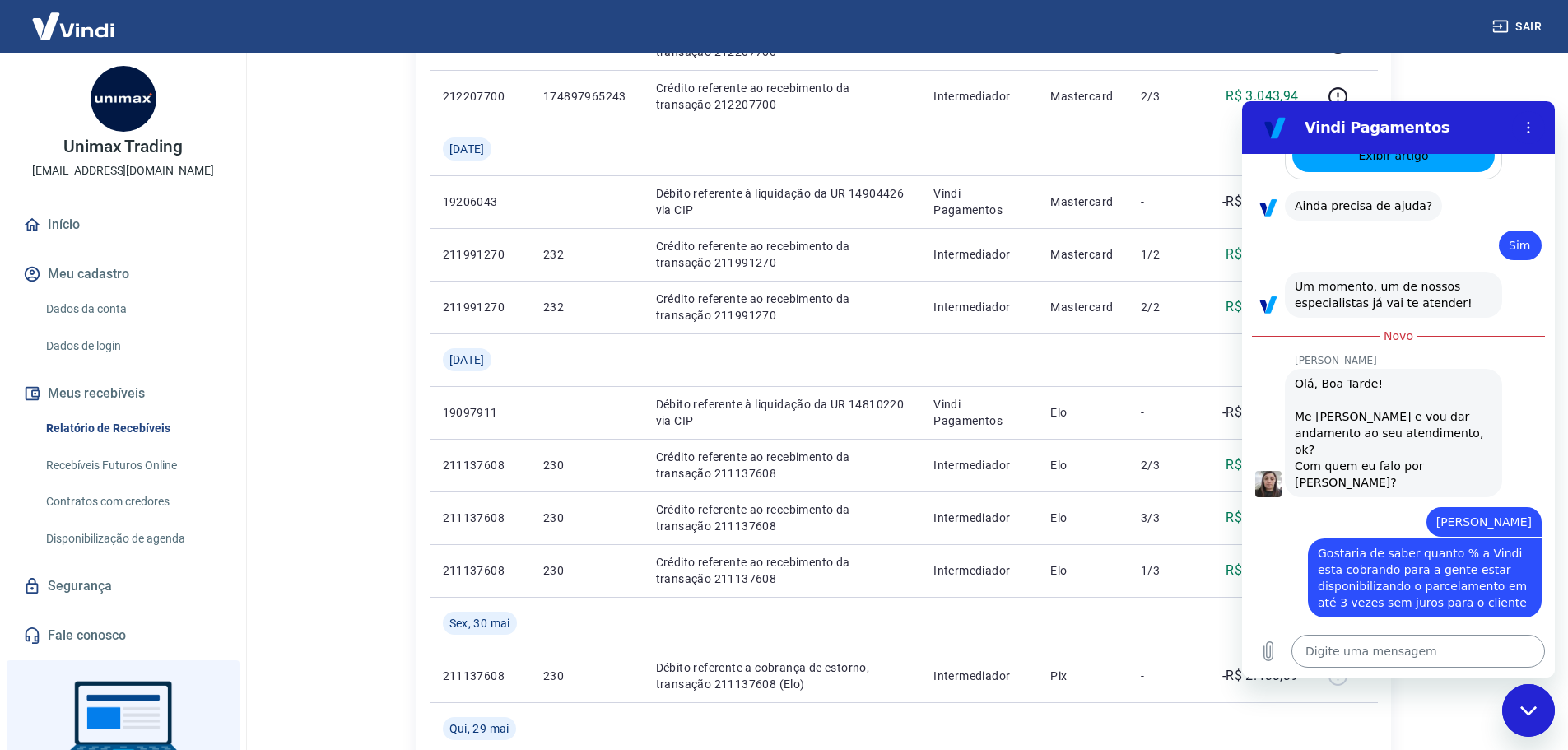
click at [1380, 654] on textarea at bounding box center [1418, 651] width 254 height 33
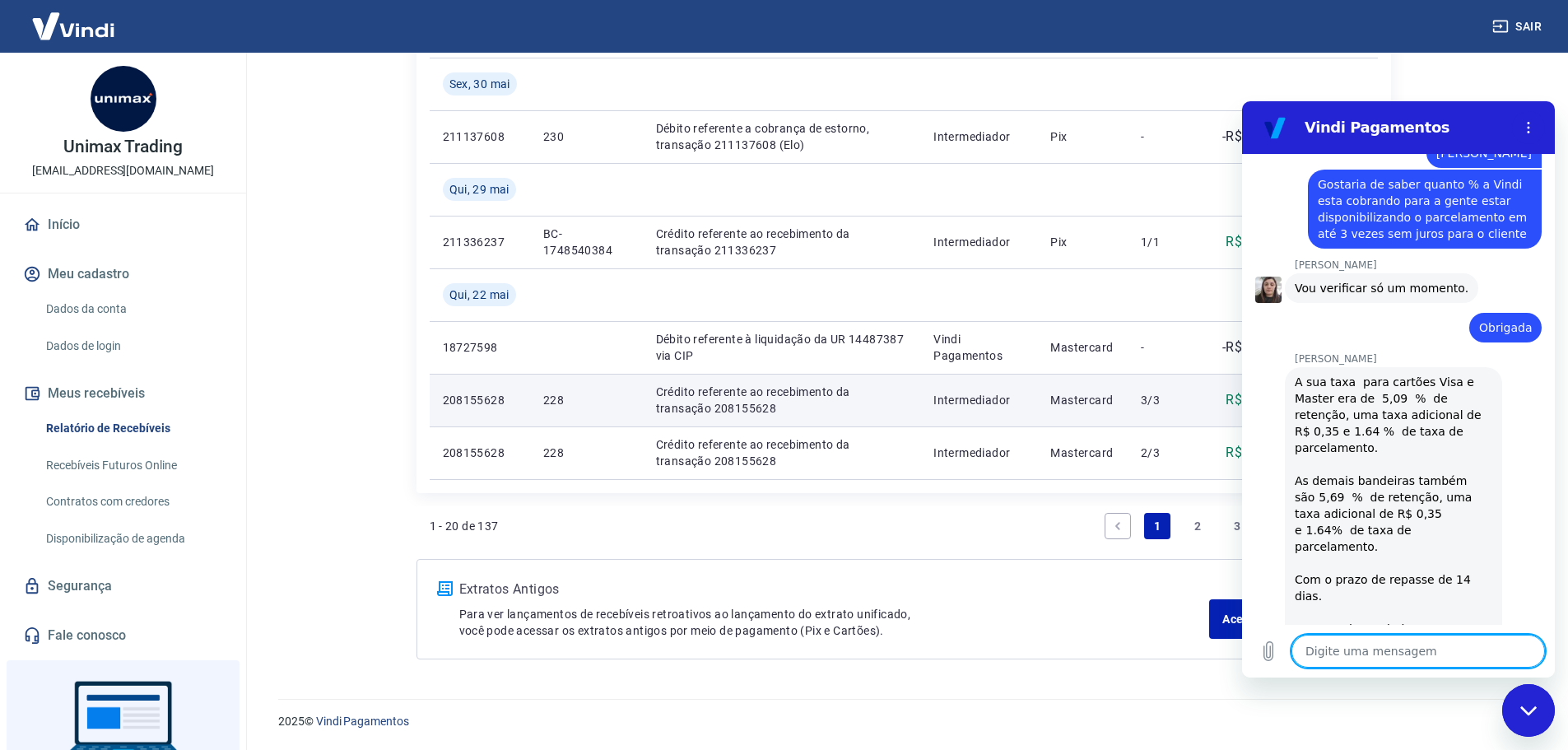
scroll to position [1658, 0]
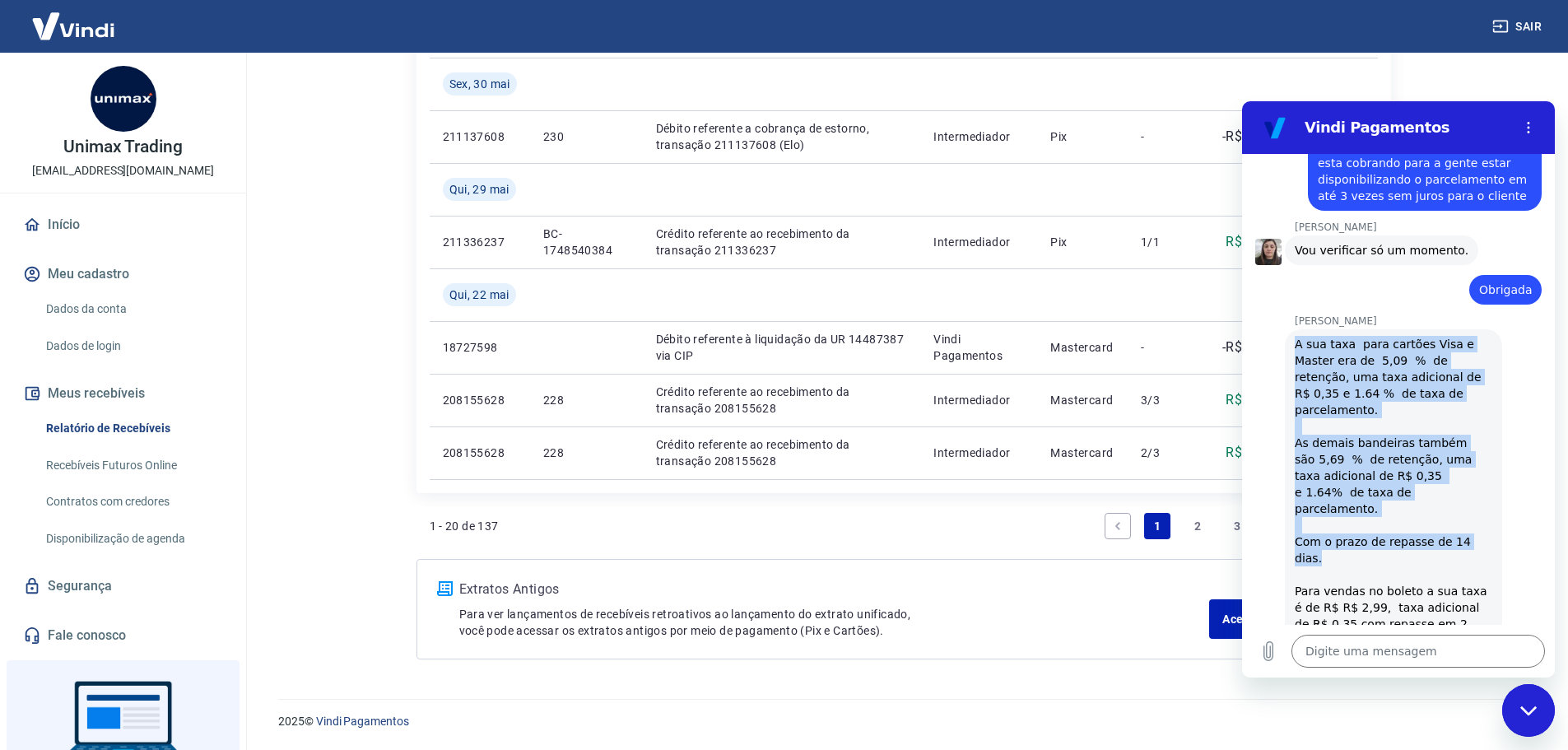
drag, startPoint x: 1295, startPoint y: 272, endPoint x: 1475, endPoint y: 444, distance: 249.0
click at [1475, 444] on div "A sua taxa para cartões Visa e Master era de 5,09 % de retenção, uma taxa adici…" at bounding box center [1394, 533] width 198 height 395
copy div "A sua taxa para cartões Visa e Master era de 5,09 % de retenção, uma taxa adici…"
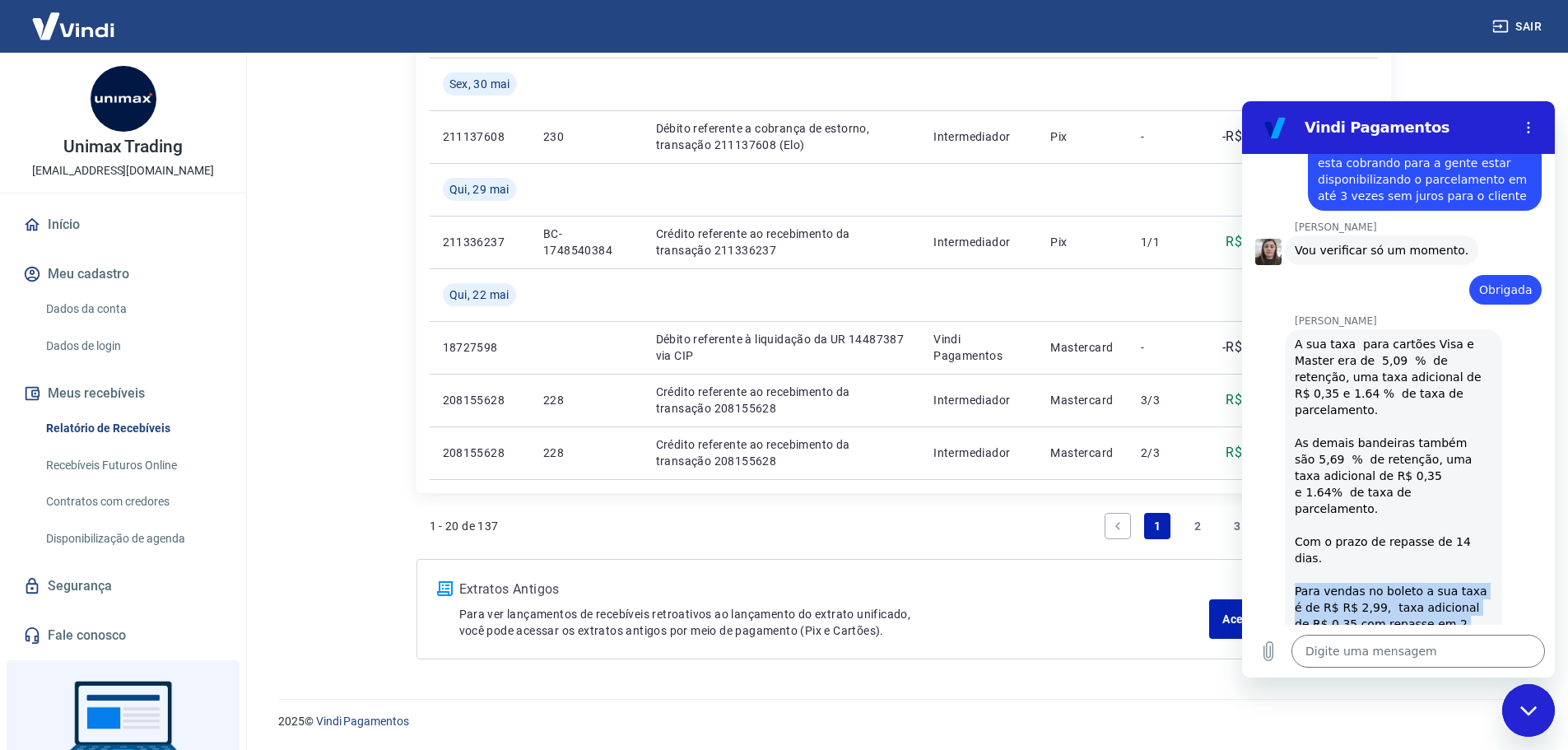
drag, startPoint x: 1295, startPoint y: 474, endPoint x: 1375, endPoint y: 591, distance: 141.7
click at [1375, 591] on div "A sua taxa para cartões Visa e Master era de 5,09 % de retenção, uma taxa adici…" at bounding box center [1394, 533] width 198 height 395
copy div "Para vendas no boleto a sua taxa é de R$ R$ 2,99, taxa adicional de R$ 0,35 com…"
click at [1391, 737] on div "16:13" at bounding box center [1404, 745] width 299 height 15
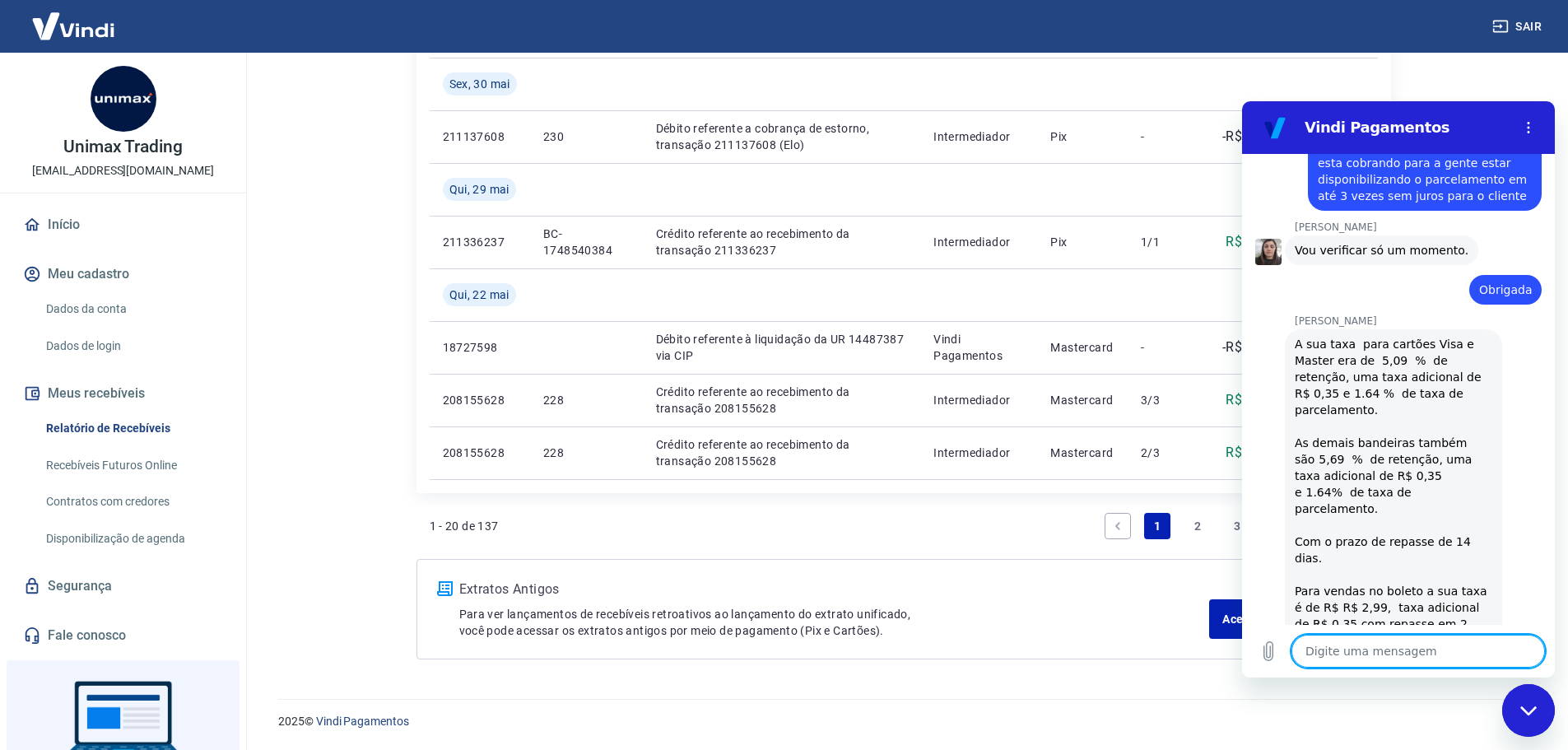
click at [1343, 646] on textarea at bounding box center [1418, 651] width 254 height 33
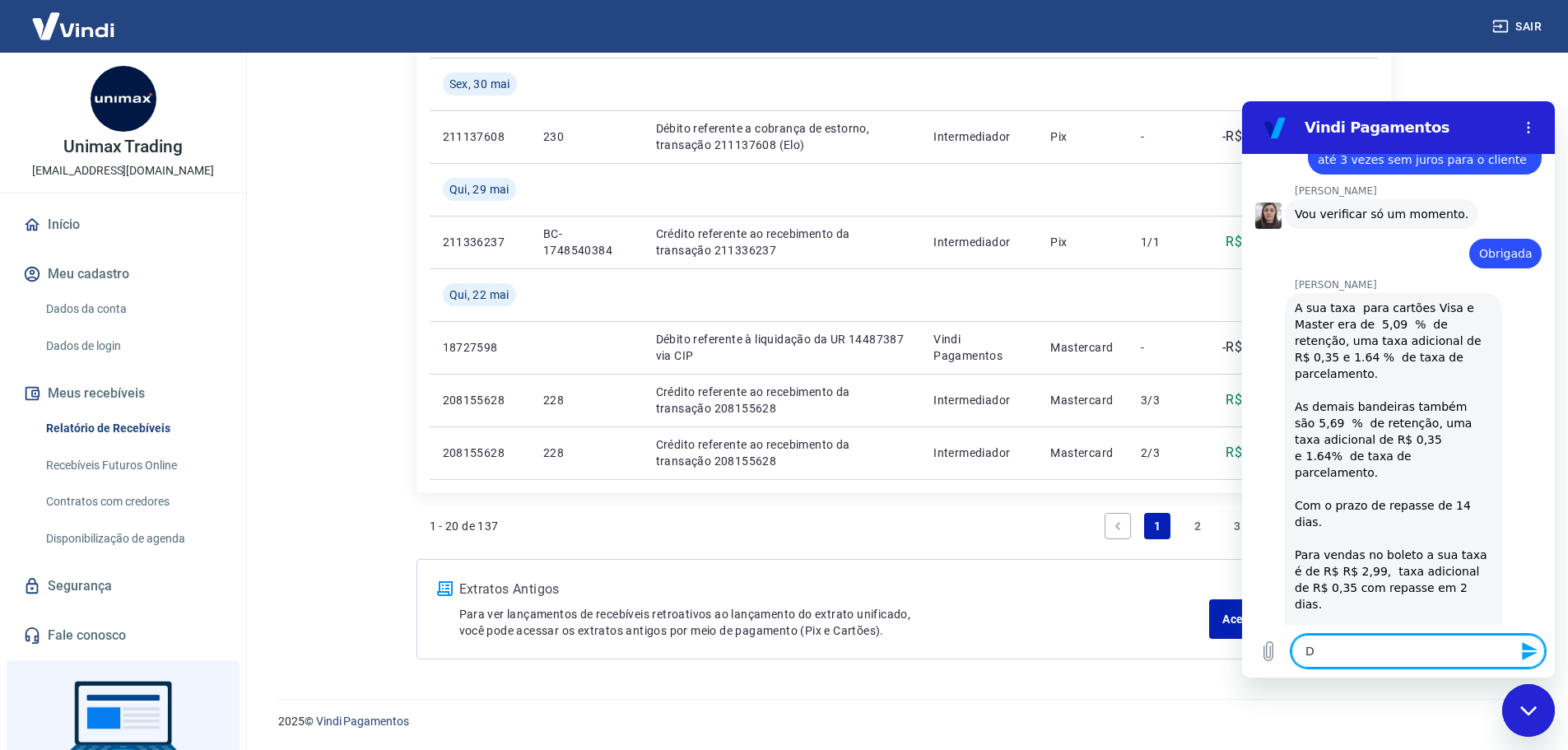
scroll to position [1698, 0]
click at [1333, 649] on textarea "Digo as" at bounding box center [1418, 651] width 254 height 33
click at [1336, 647] on textarea "Digo as" at bounding box center [1418, 651] width 254 height 33
paste textarea "taxas de juros de 5,09 assim como de 1,64 e de 5,69 tmb ?"
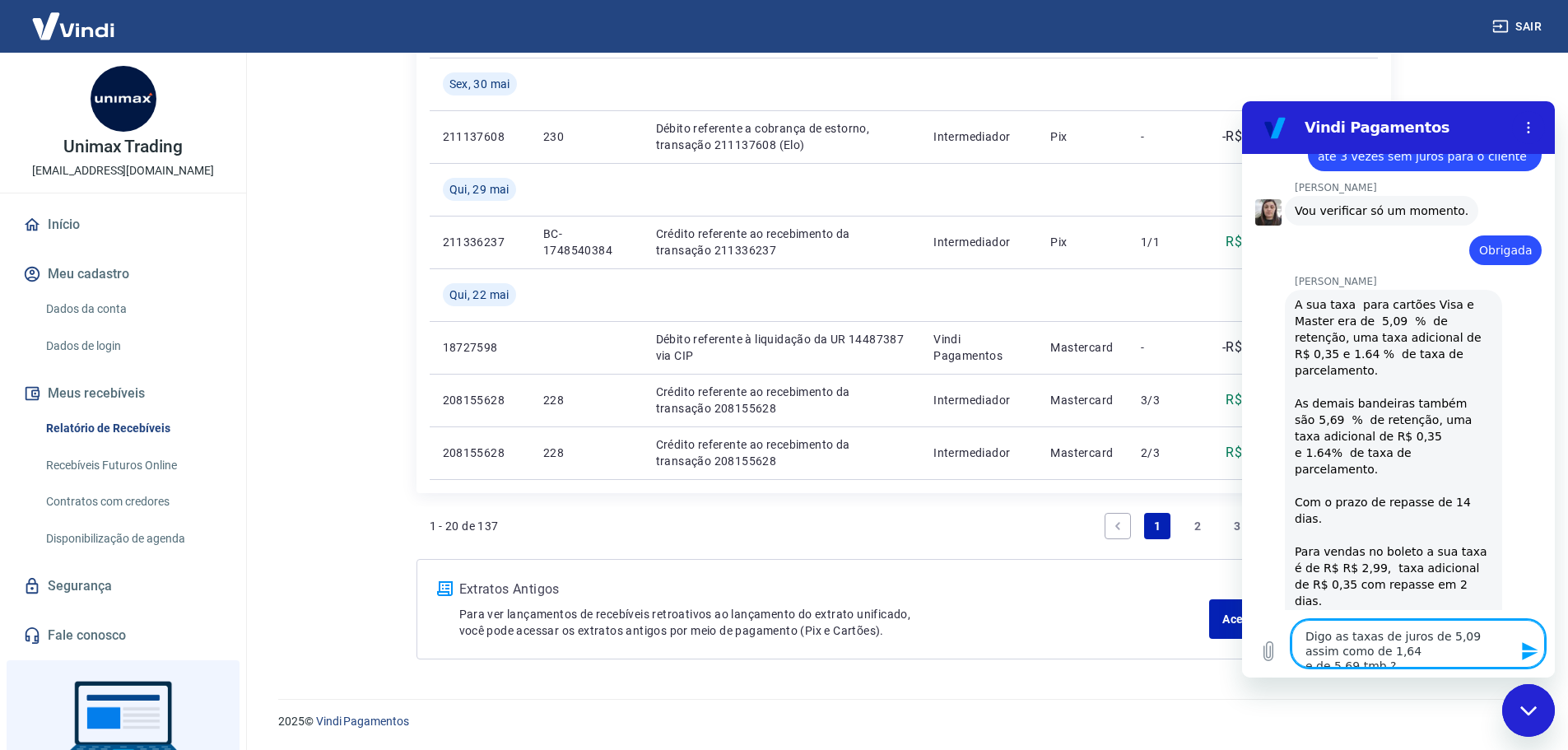
click at [1527, 703] on div "Fechar janela de mensagens" at bounding box center [1529, 711] width 49 height 49
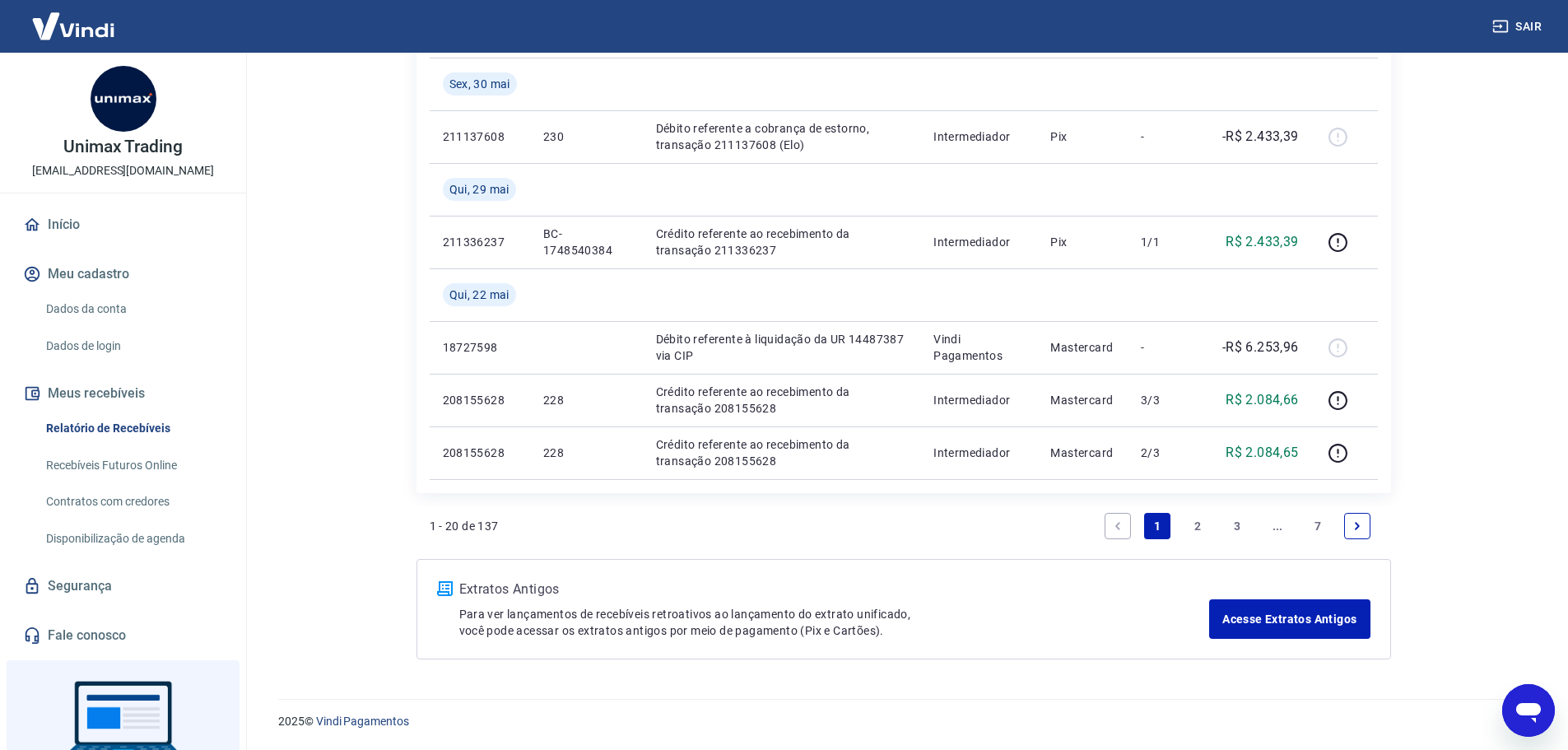
click at [1521, 704] on icon "Abrir janela de mensagens" at bounding box center [1528, 712] width 25 height 20
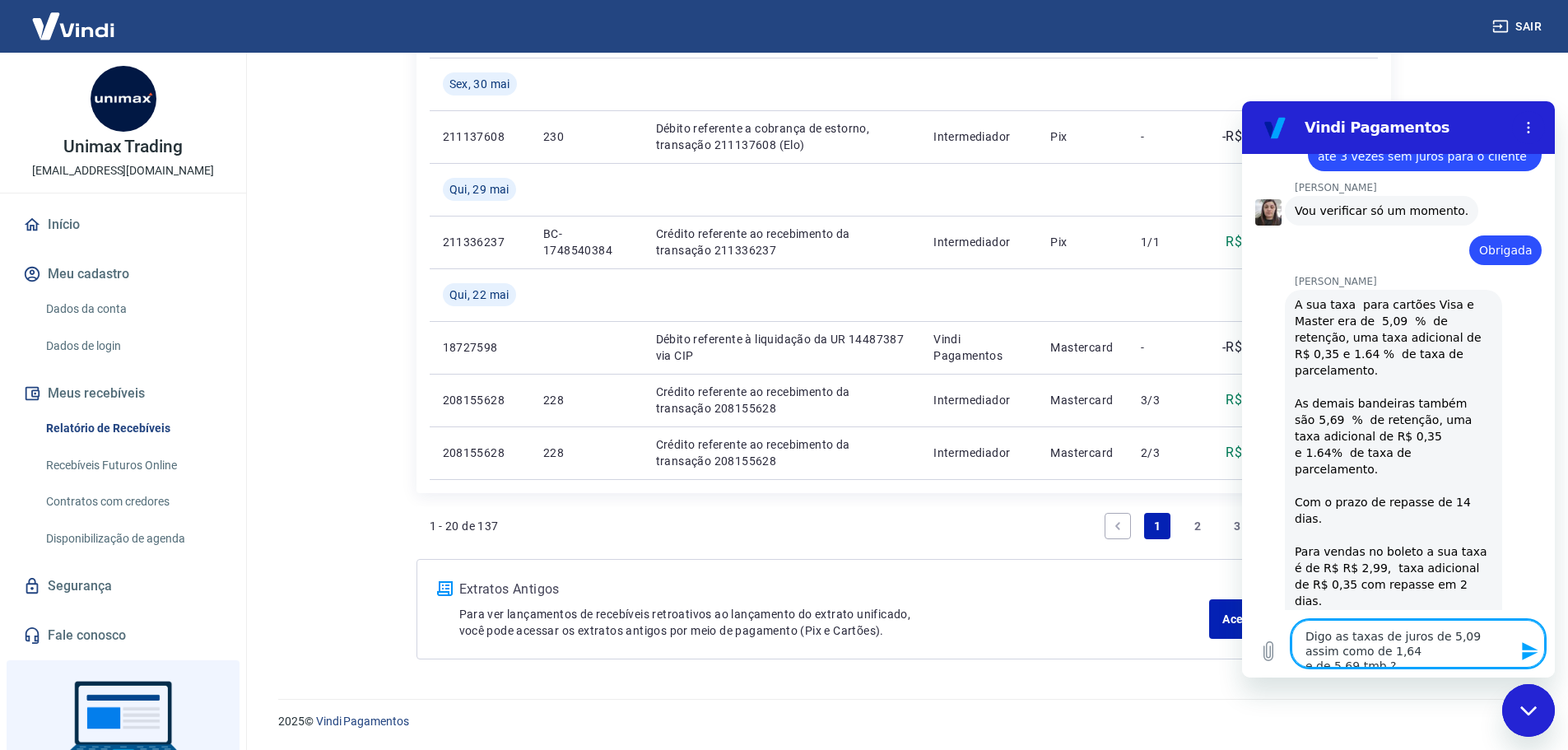
click at [1508, 640] on textarea "Digo as taxas de juros de 5,09 assim como de 1,64 e de 5,69 tmb ?" at bounding box center [1418, 644] width 254 height 48
click at [1538, 653] on icon "Enviar mensagem" at bounding box center [1530, 651] width 20 height 20
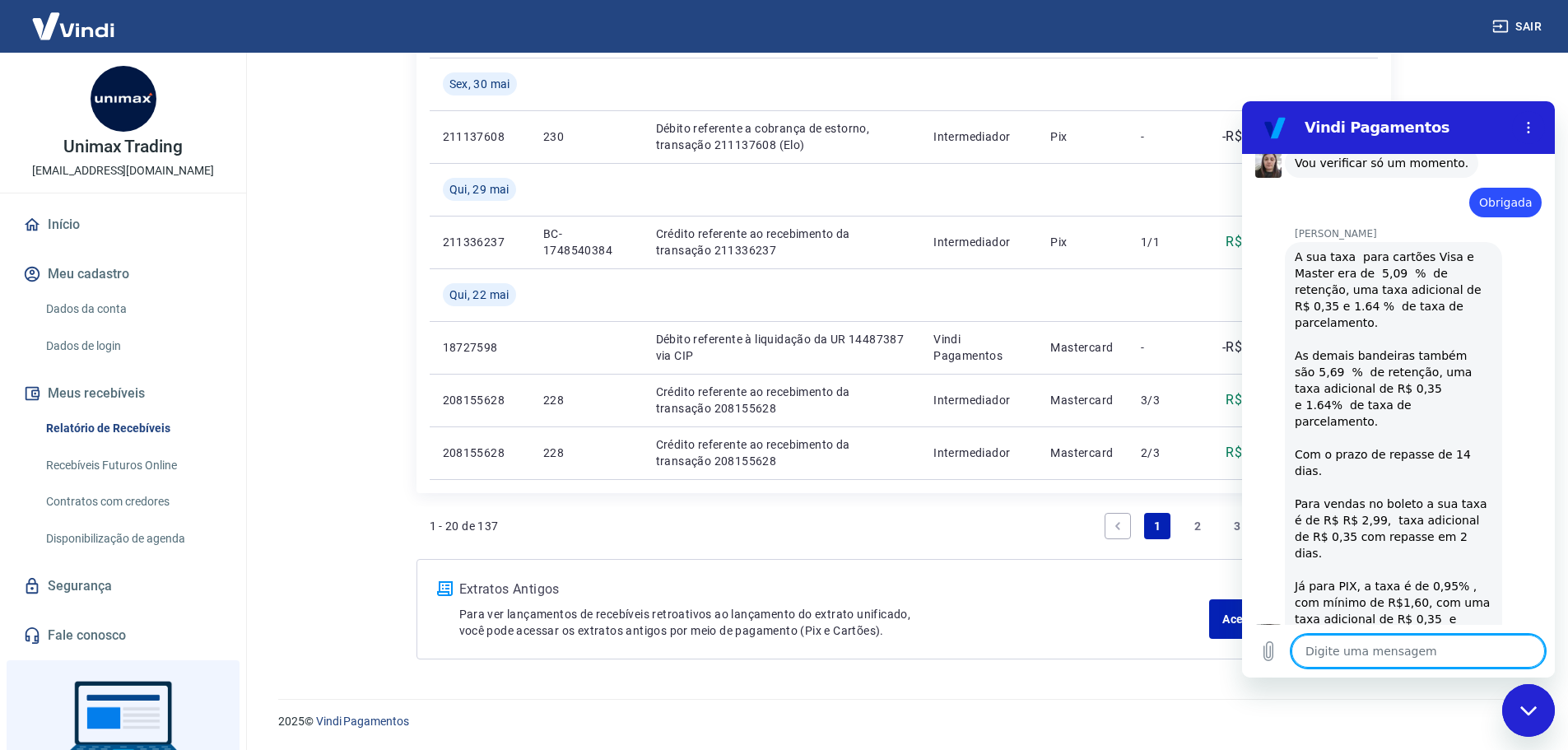
scroll to position [1849, 0]
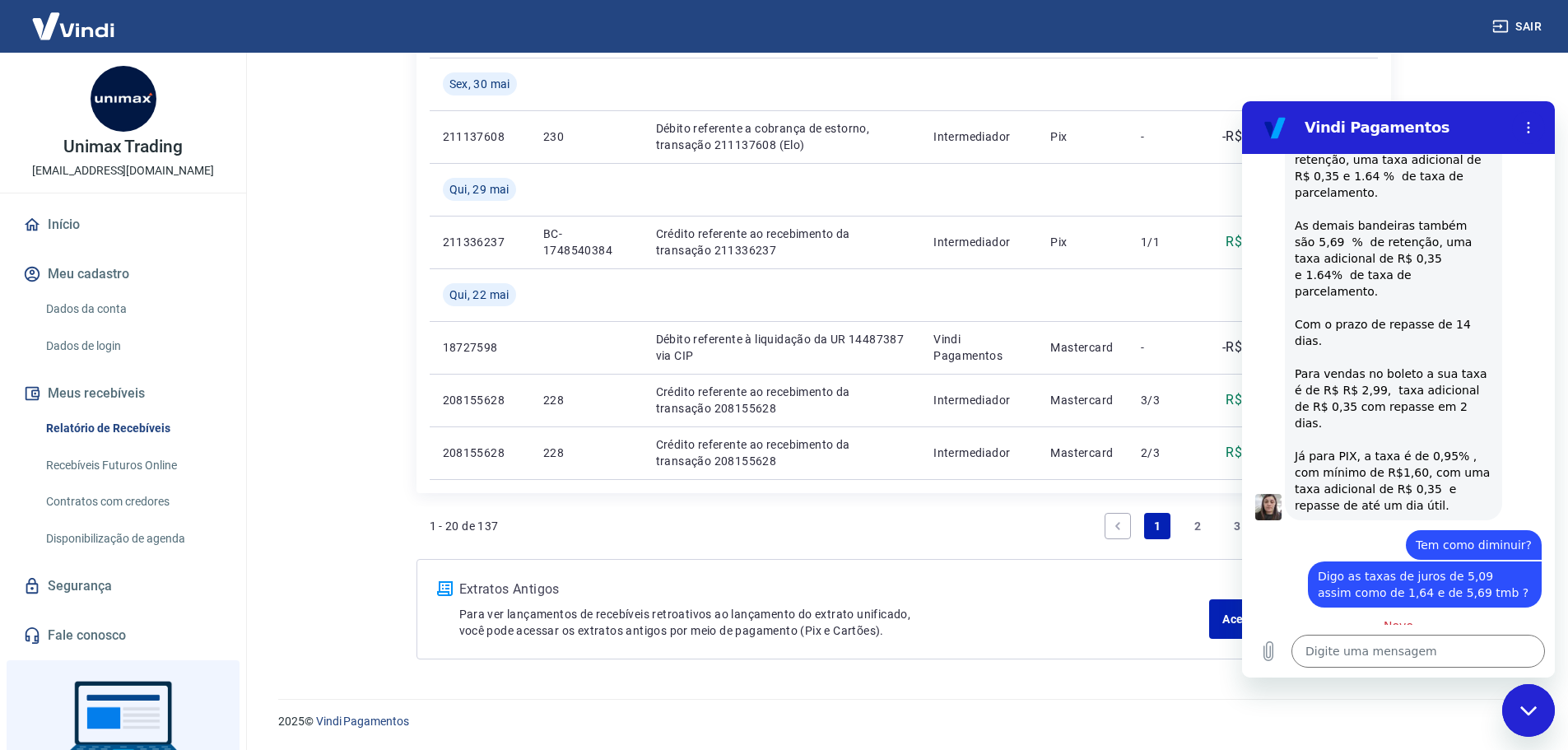
drag, startPoint x: 1400, startPoint y: 596, endPoint x: 1290, endPoint y: 534, distance: 126.3
click at [1290, 658] on div "[PERSON_NAME] diz: Vou precisar acionar o time para verificar a possibilidade d…" at bounding box center [1393, 698] width 217 height 79
copy span "Vou precisar acionar o time para verificar a possibilidade de negociação, você …"
click at [1321, 654] on textarea at bounding box center [1418, 651] width 254 height 33
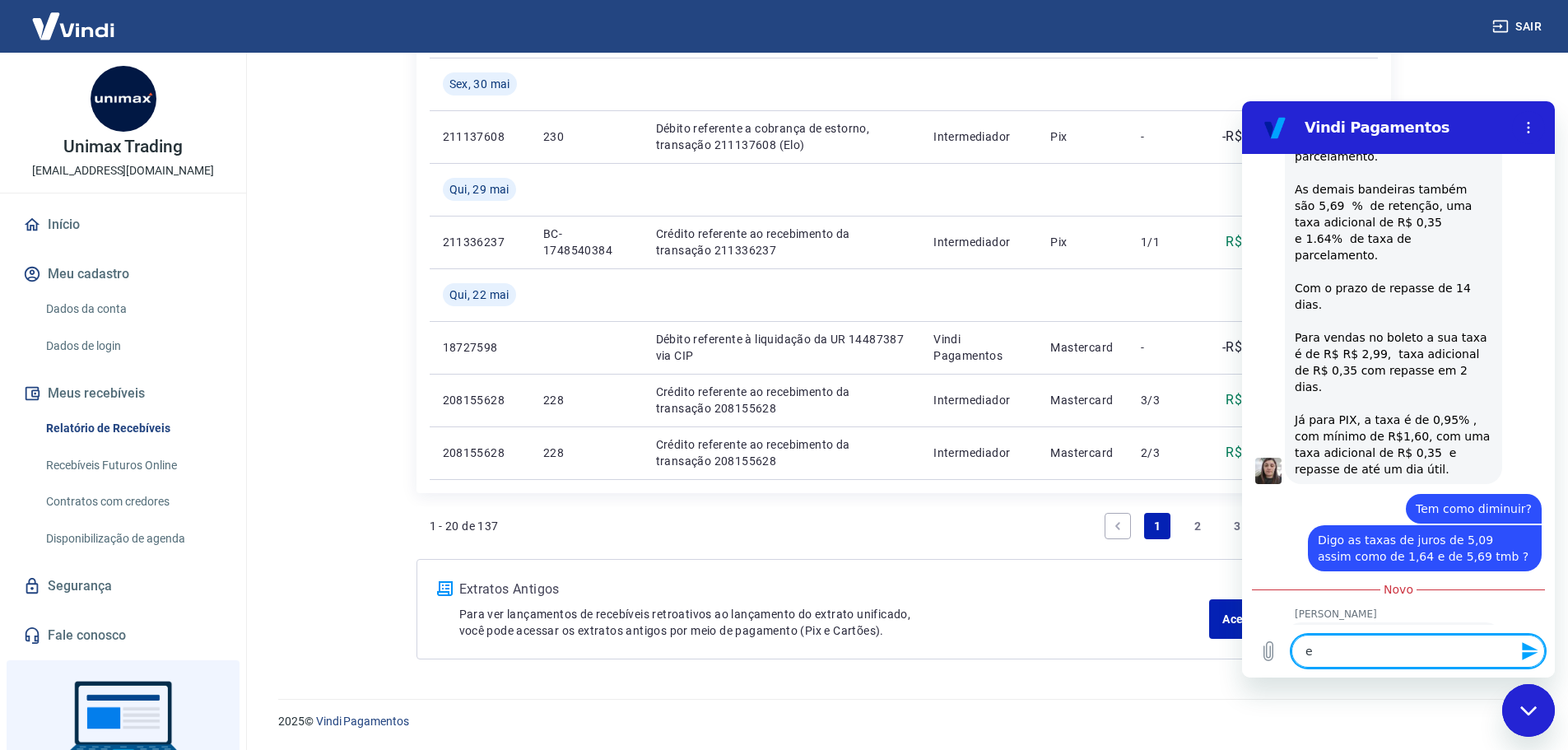
scroll to position [1888, 0]
paste textarea "[EMAIL_ADDRESS][DOMAIN_NAME]"
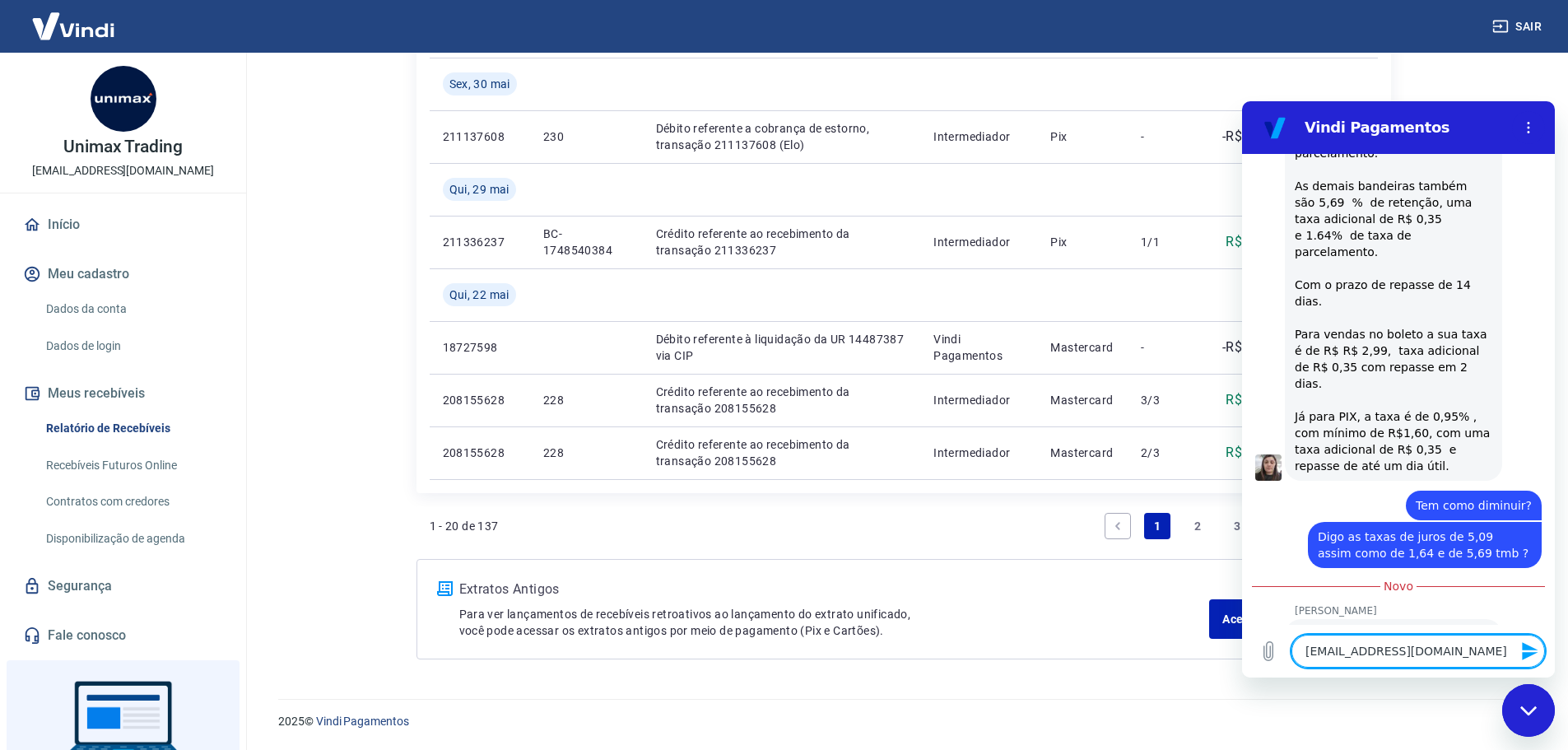
click at [1321, 647] on textarea "[EMAIL_ADDRESS][DOMAIN_NAME]" at bounding box center [1418, 651] width 254 height 33
paste textarea
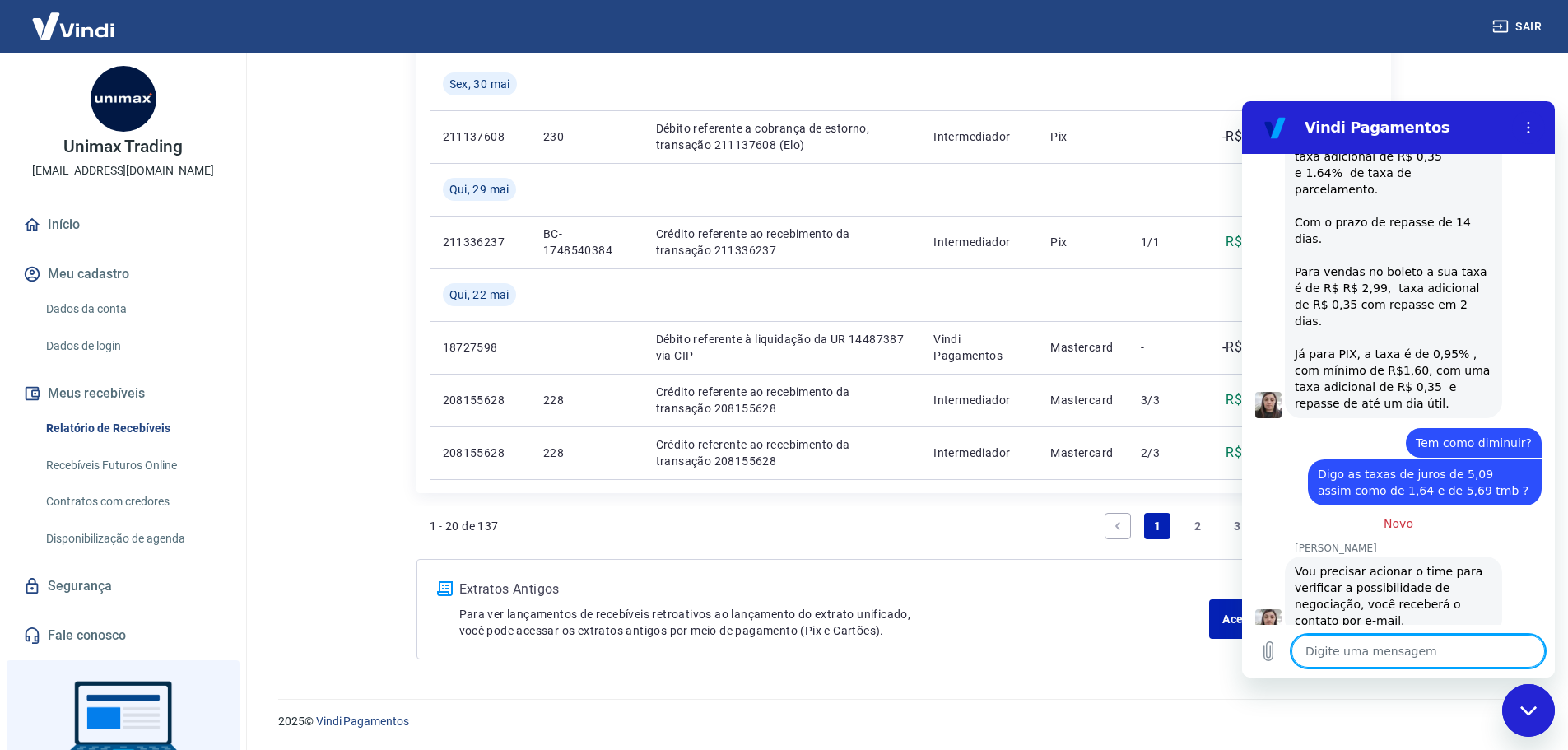
scroll to position [2053, 0]
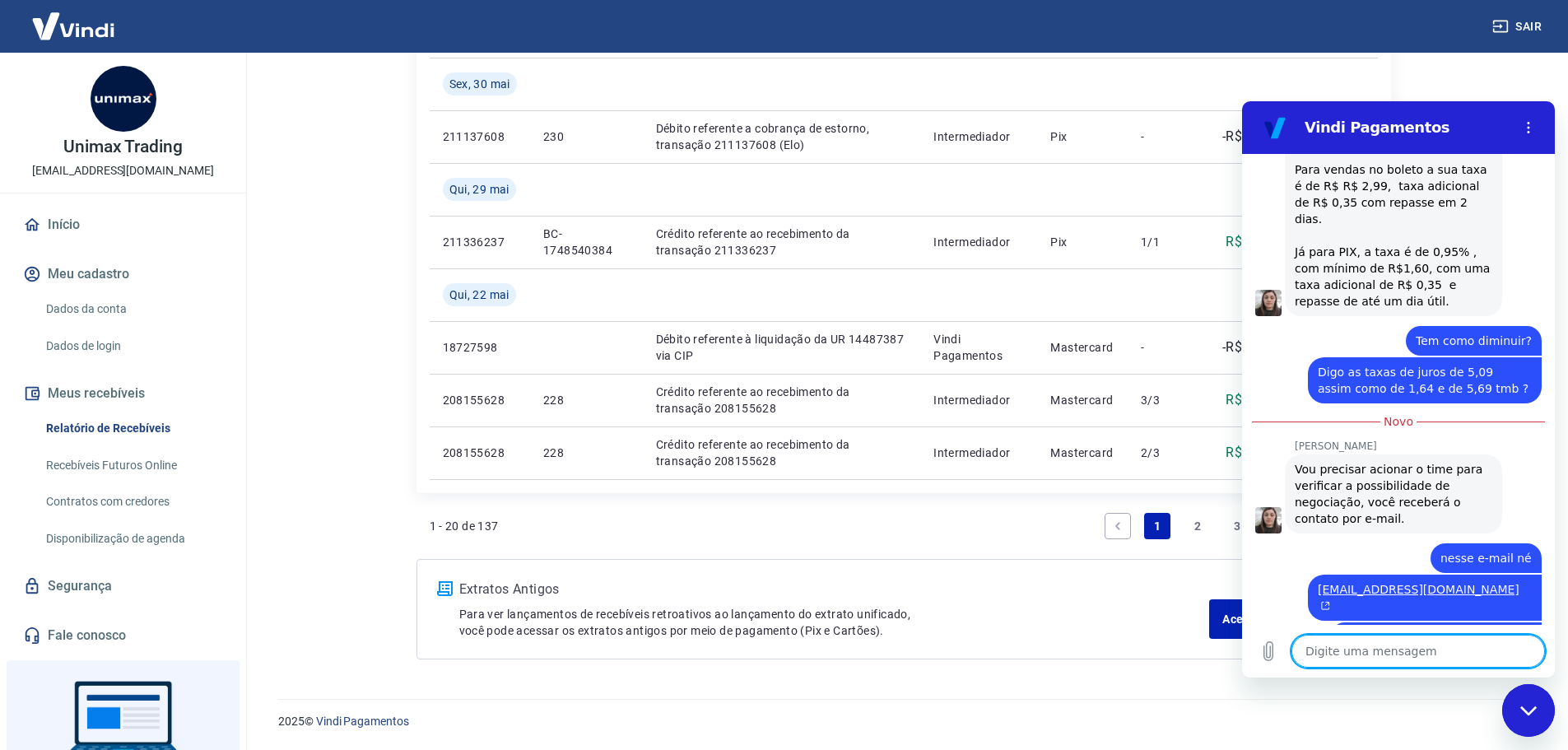
click at [1393, 660] on textarea at bounding box center [1418, 651] width 254 height 33
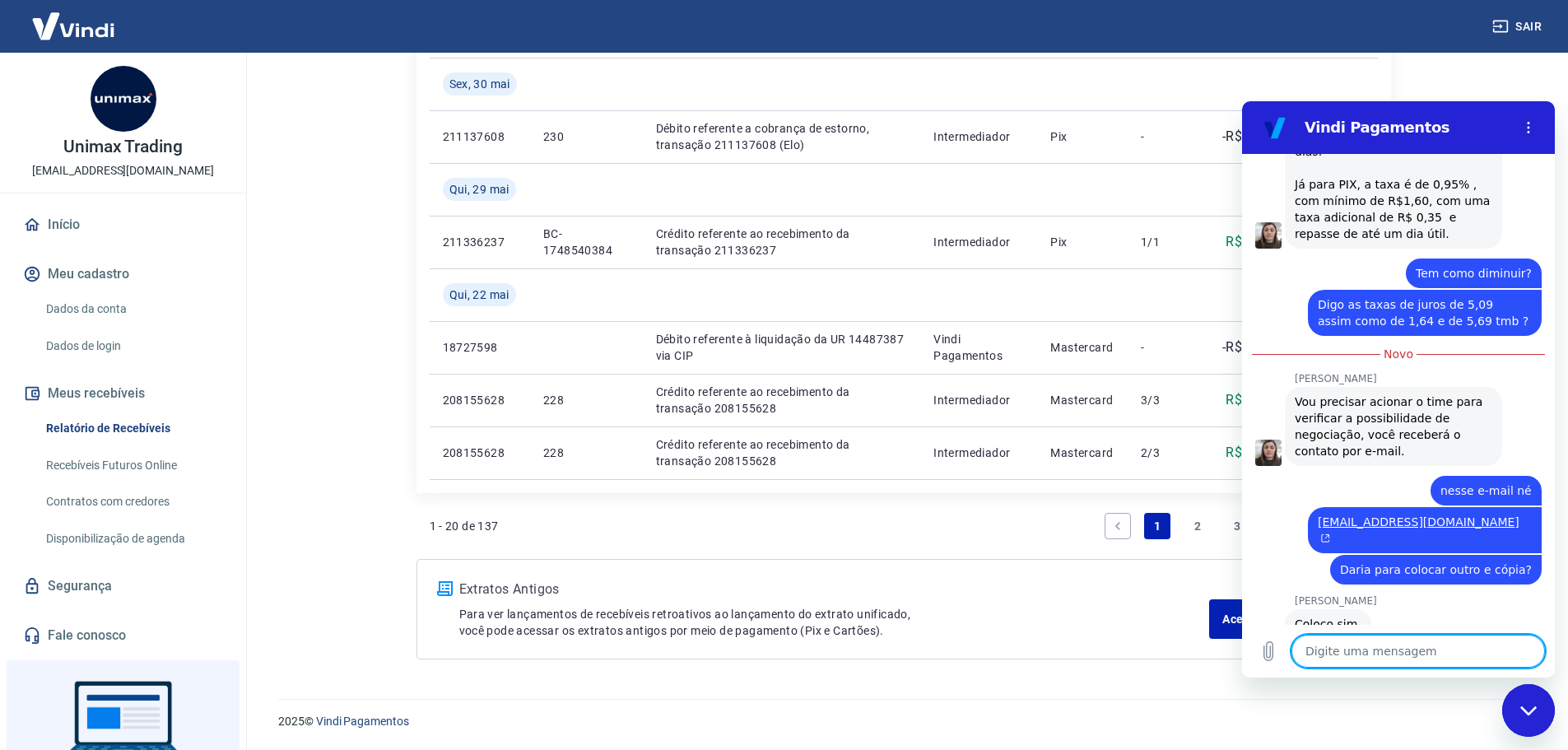
scroll to position [2124, 0]
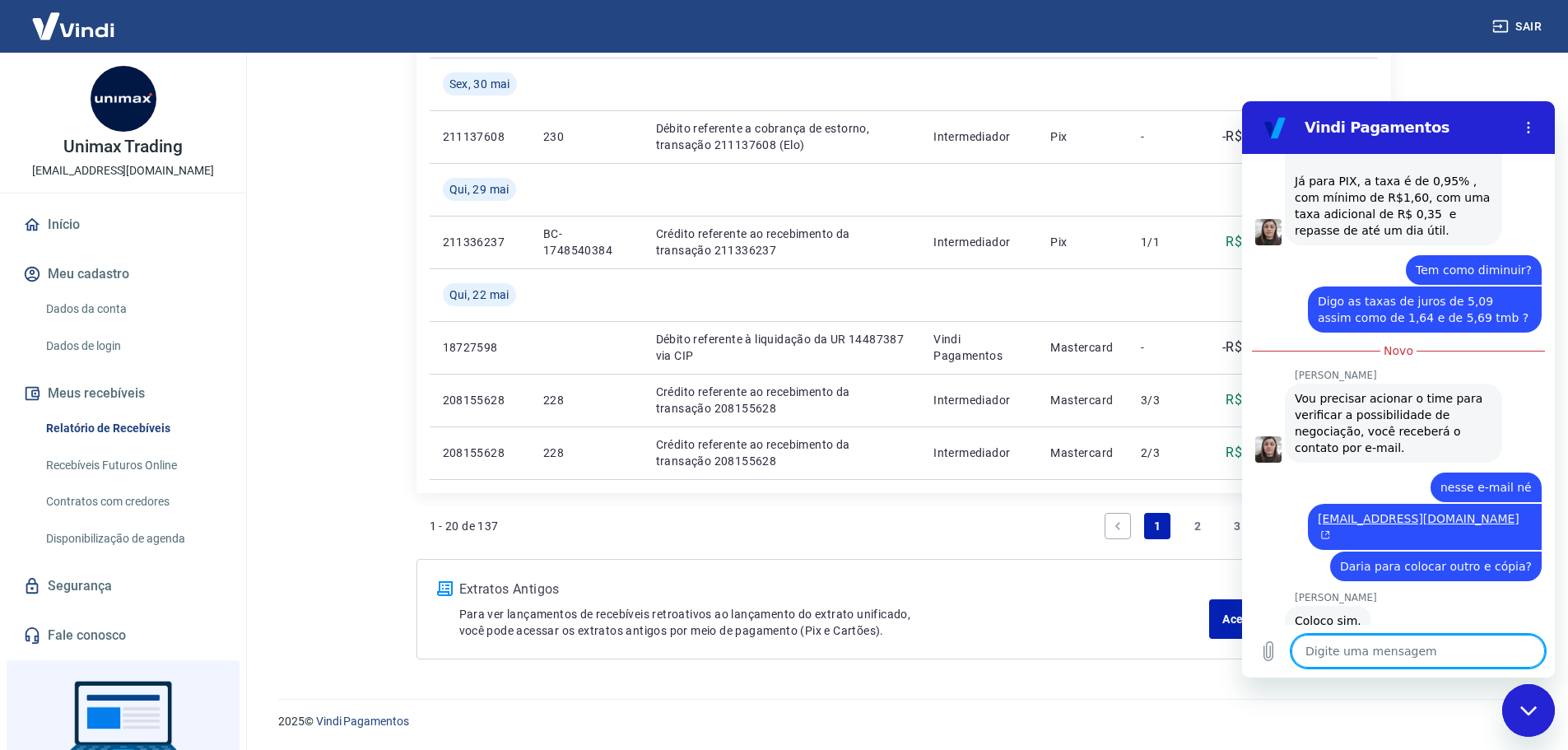
click at [1352, 653] on textarea at bounding box center [1418, 651] width 254 height 33
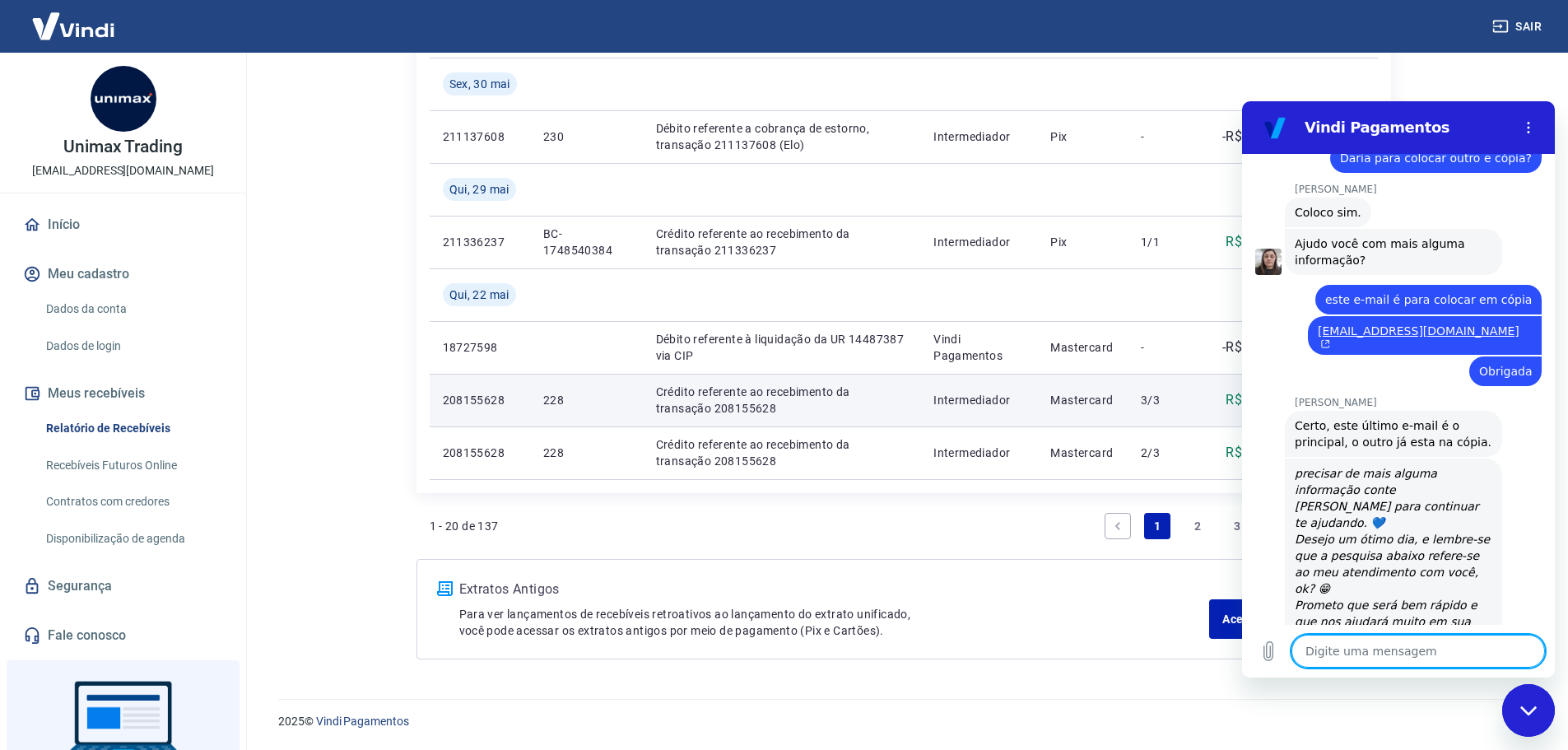
scroll to position [2570, 0]
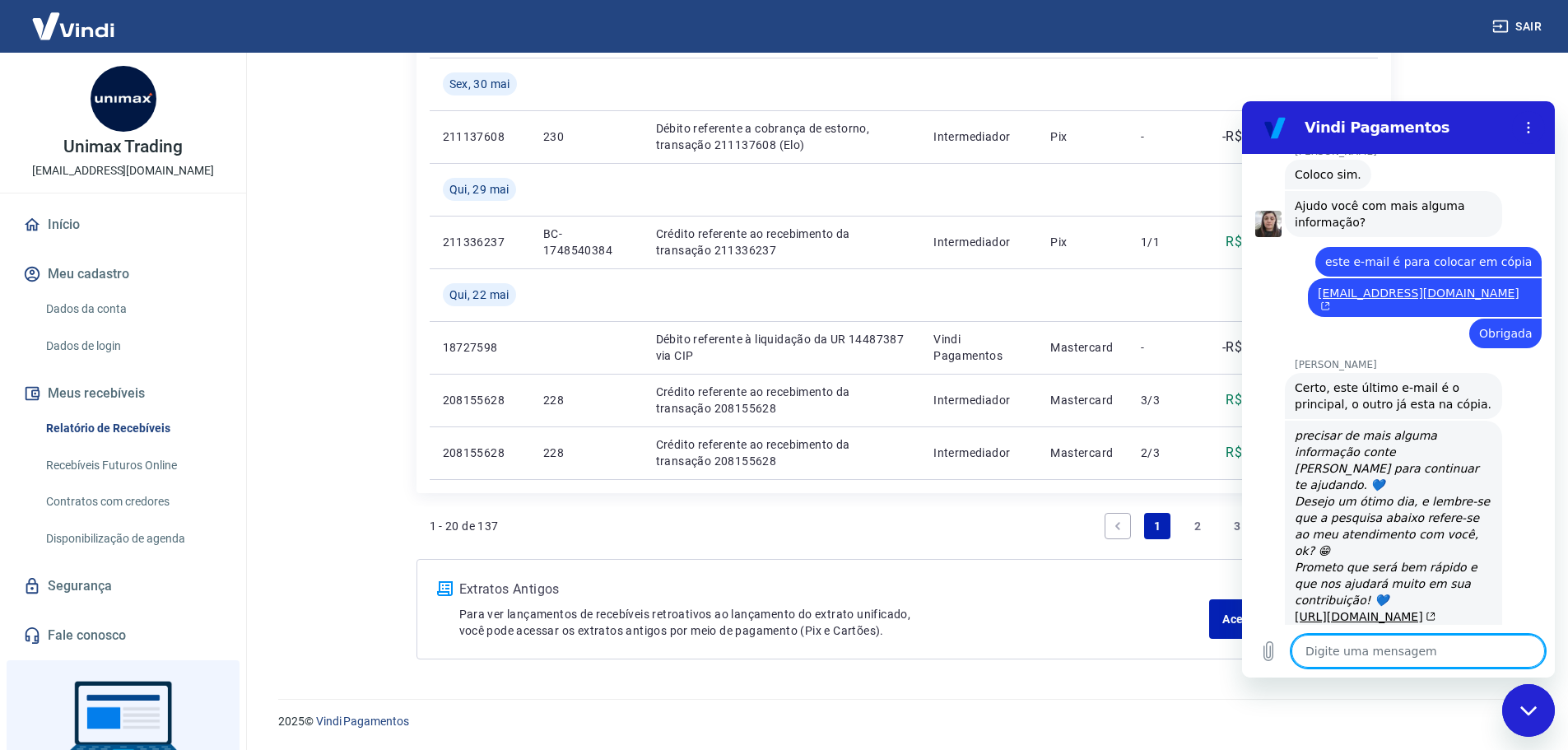
click at [1352, 642] on textarea at bounding box center [1418, 651] width 254 height 33
click at [1350, 649] on textarea at bounding box center [1418, 651] width 254 height 33
